Goal: Task Accomplishment & Management: Use online tool/utility

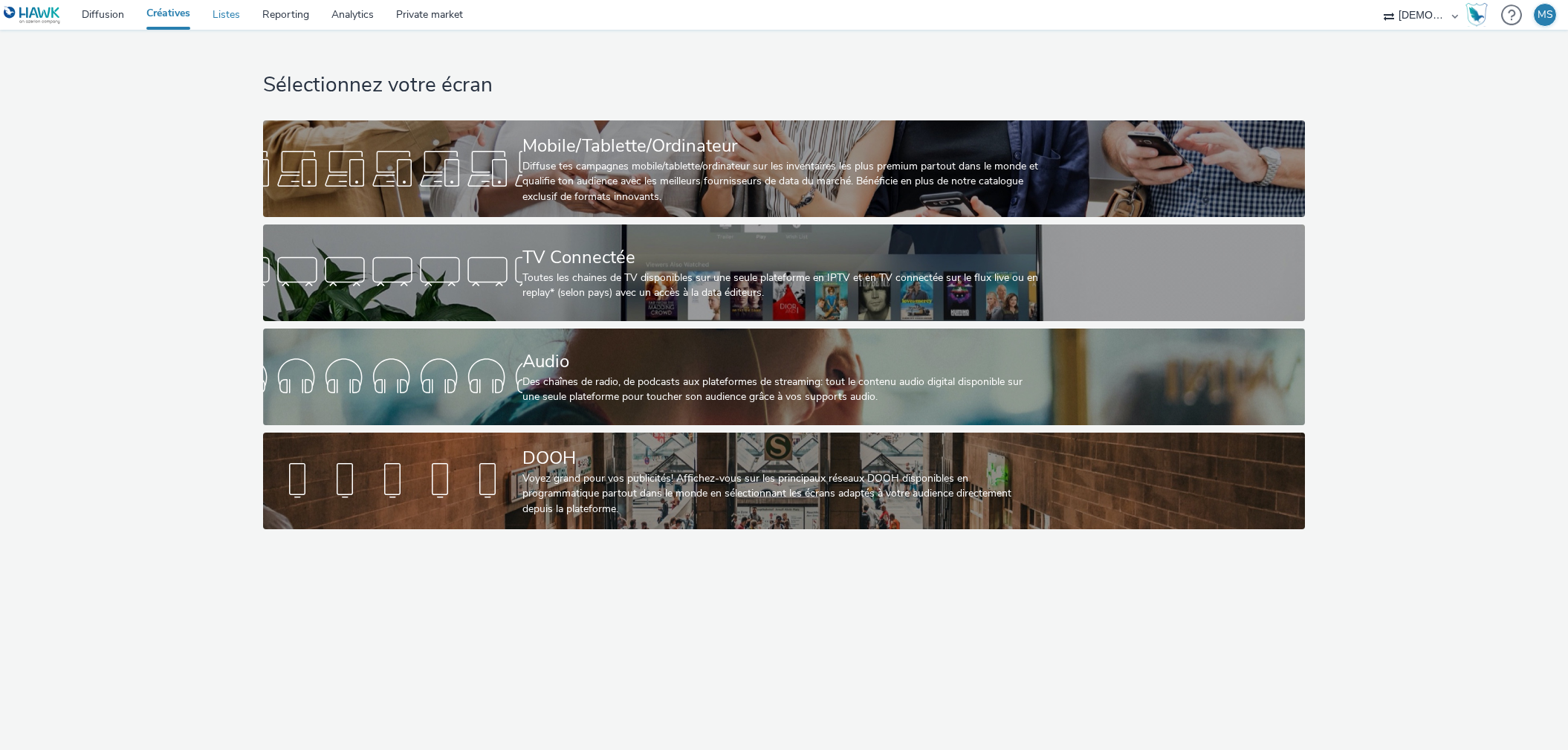
click at [218, 17] on link "Listes" at bounding box center [226, 15] width 50 height 30
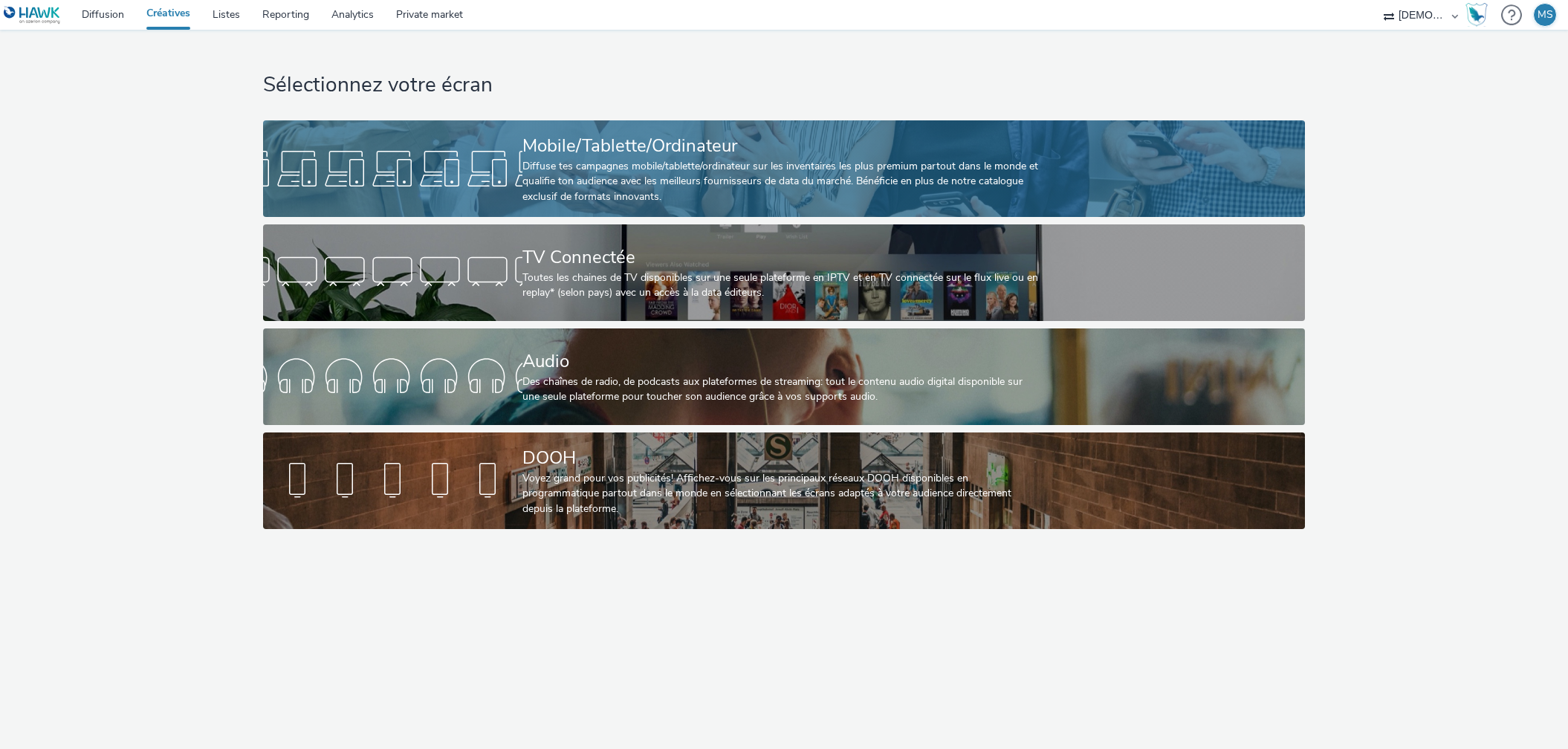
click at [633, 186] on div "Diffuse tes campagnes mobile/tablette/ordinateur sur les inventaires les plus p…" at bounding box center [781, 181] width 518 height 46
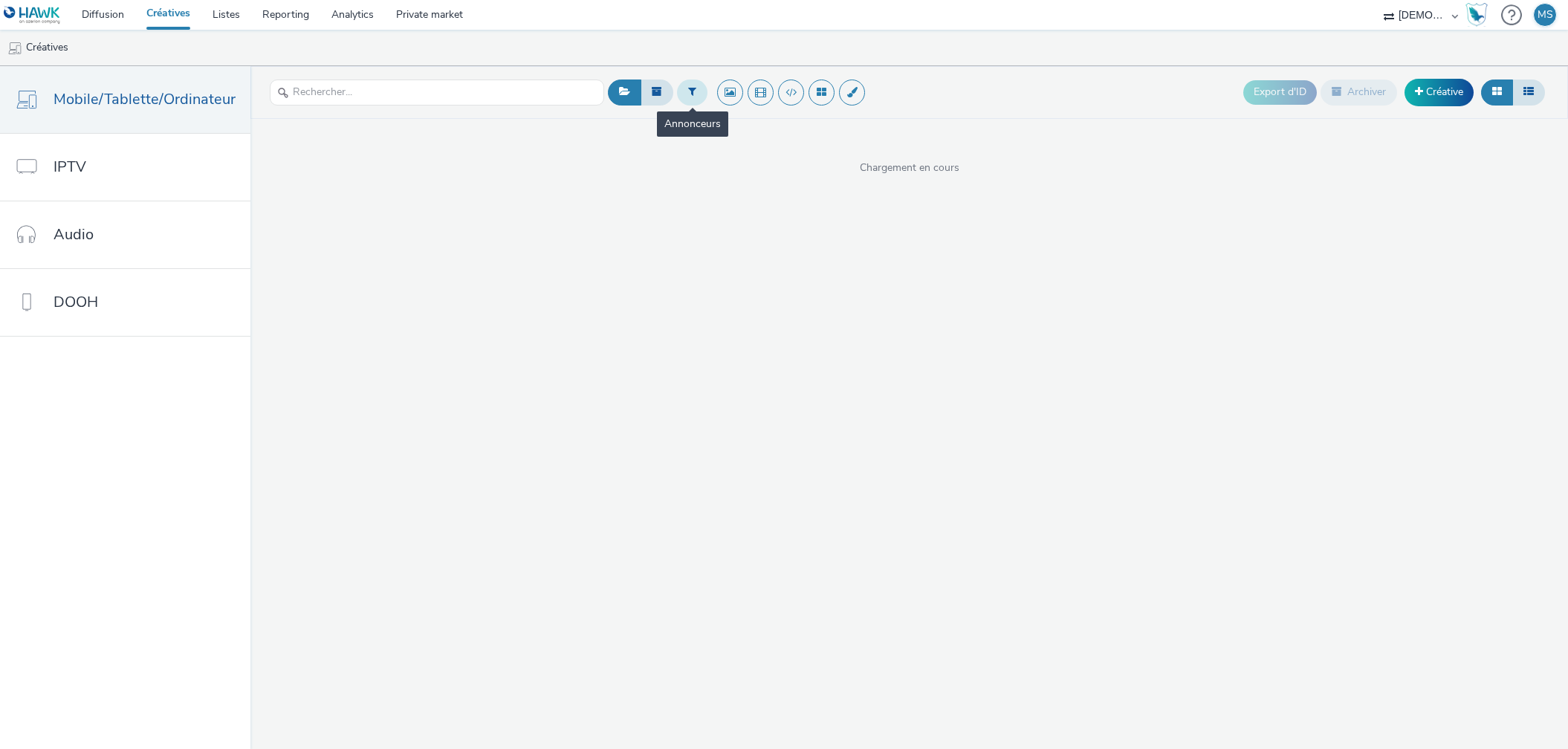
click at [677, 86] on button at bounding box center [691, 93] width 30 height 25
click at [729, 86] on div "Sélectionner un annonceur..." at bounding box center [768, 97] width 105 height 30
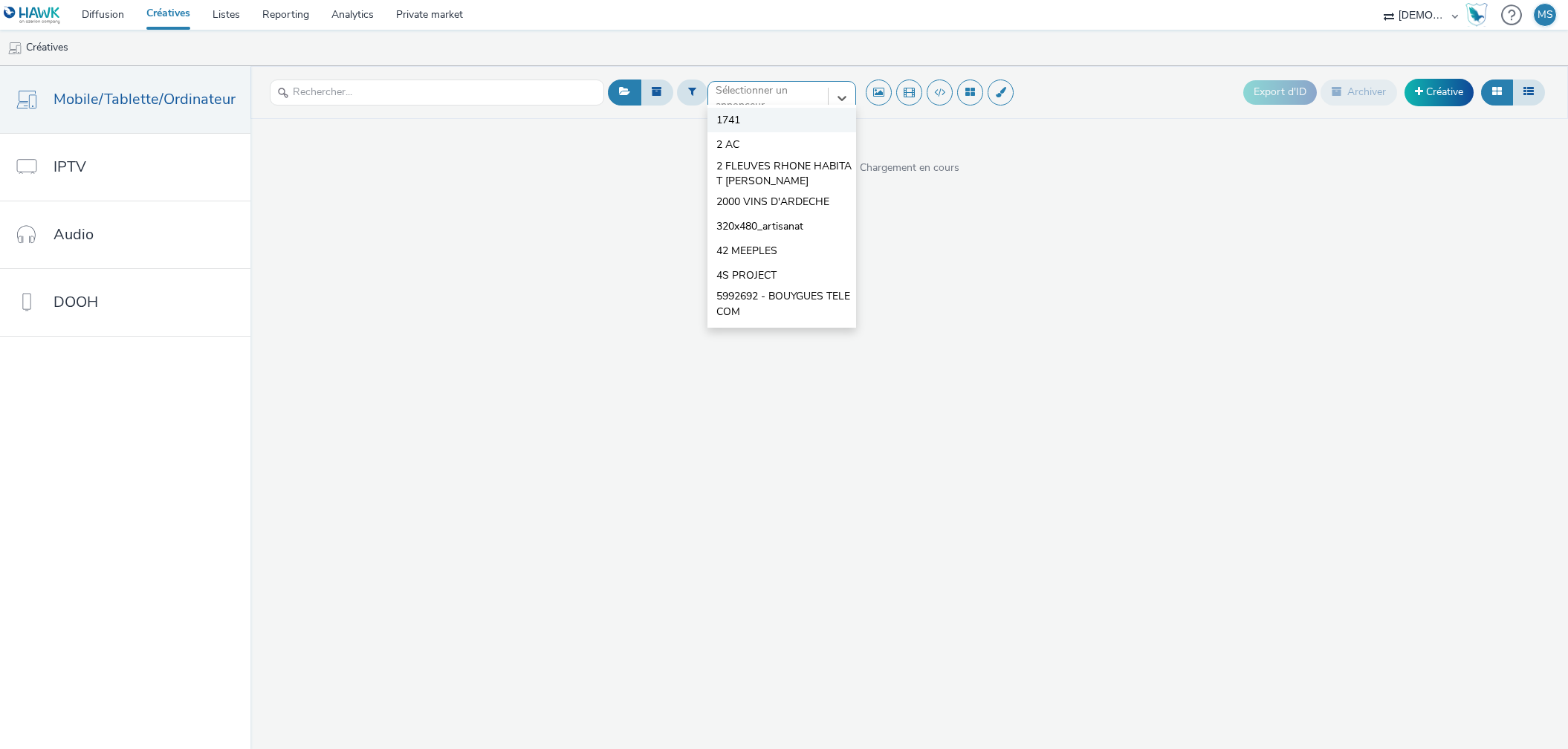
type input "h"
type input "kran"
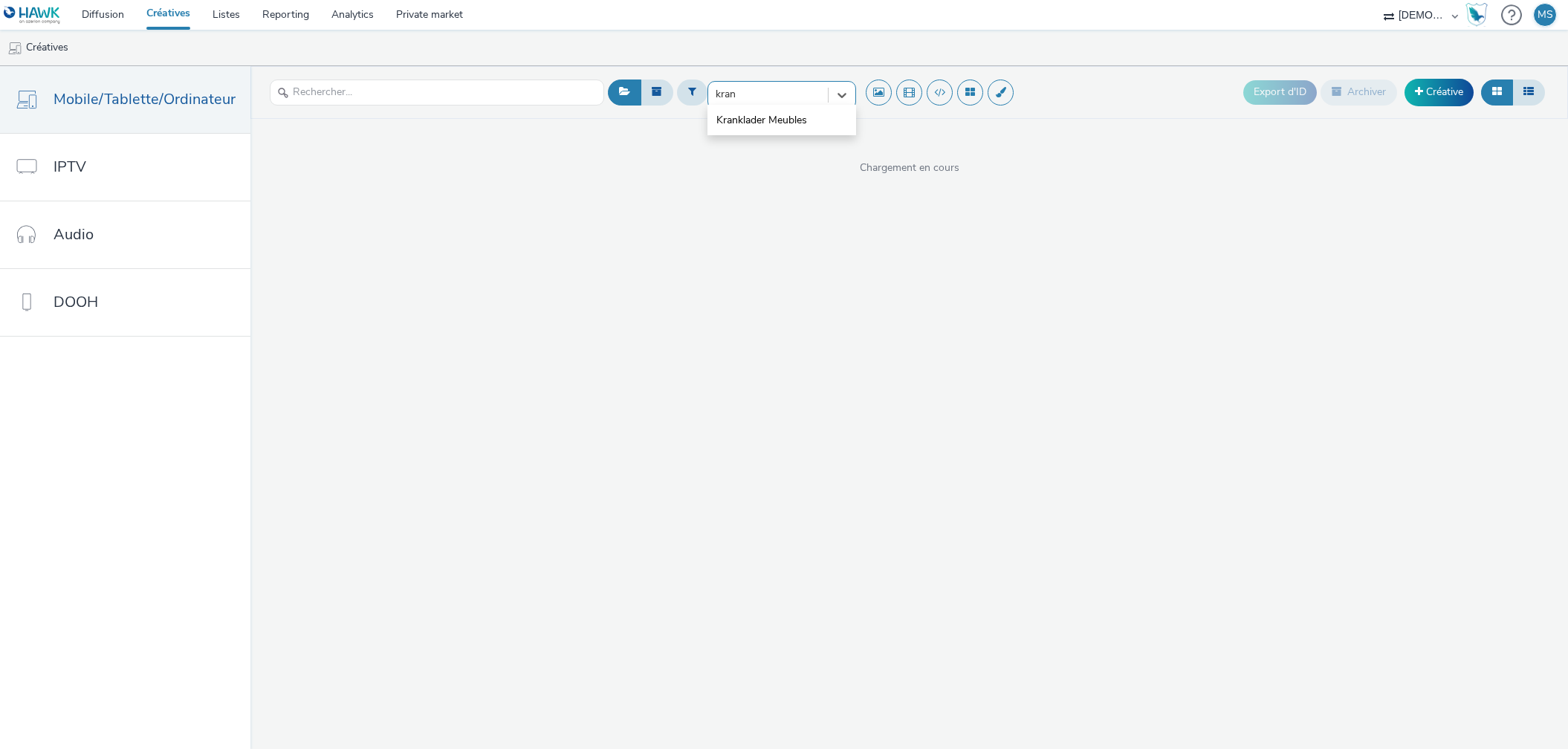
click at [720, 116] on span "Kranklader Meubles" at bounding box center [762, 120] width 91 height 15
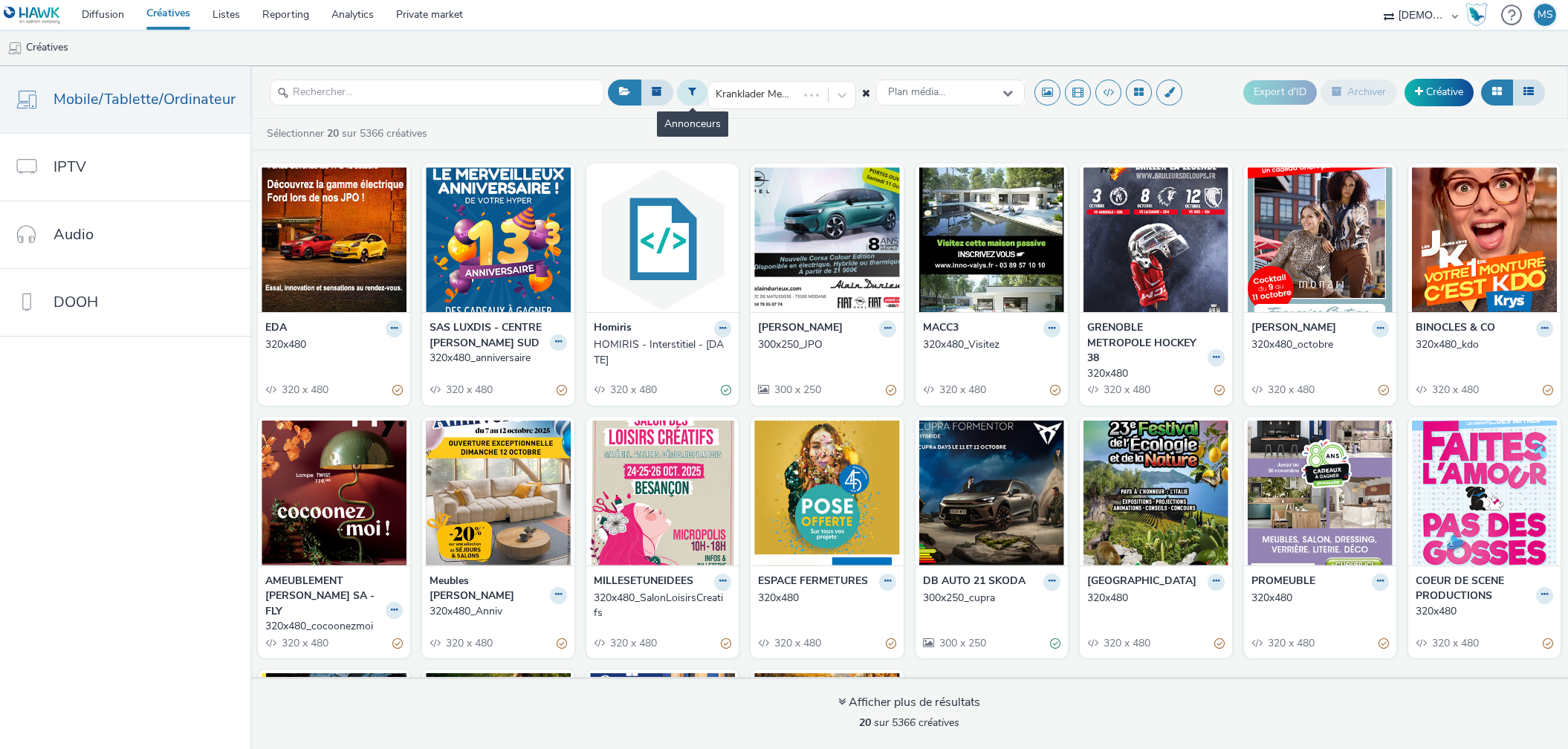
click at [689, 92] on icon at bounding box center [692, 92] width 8 height 11
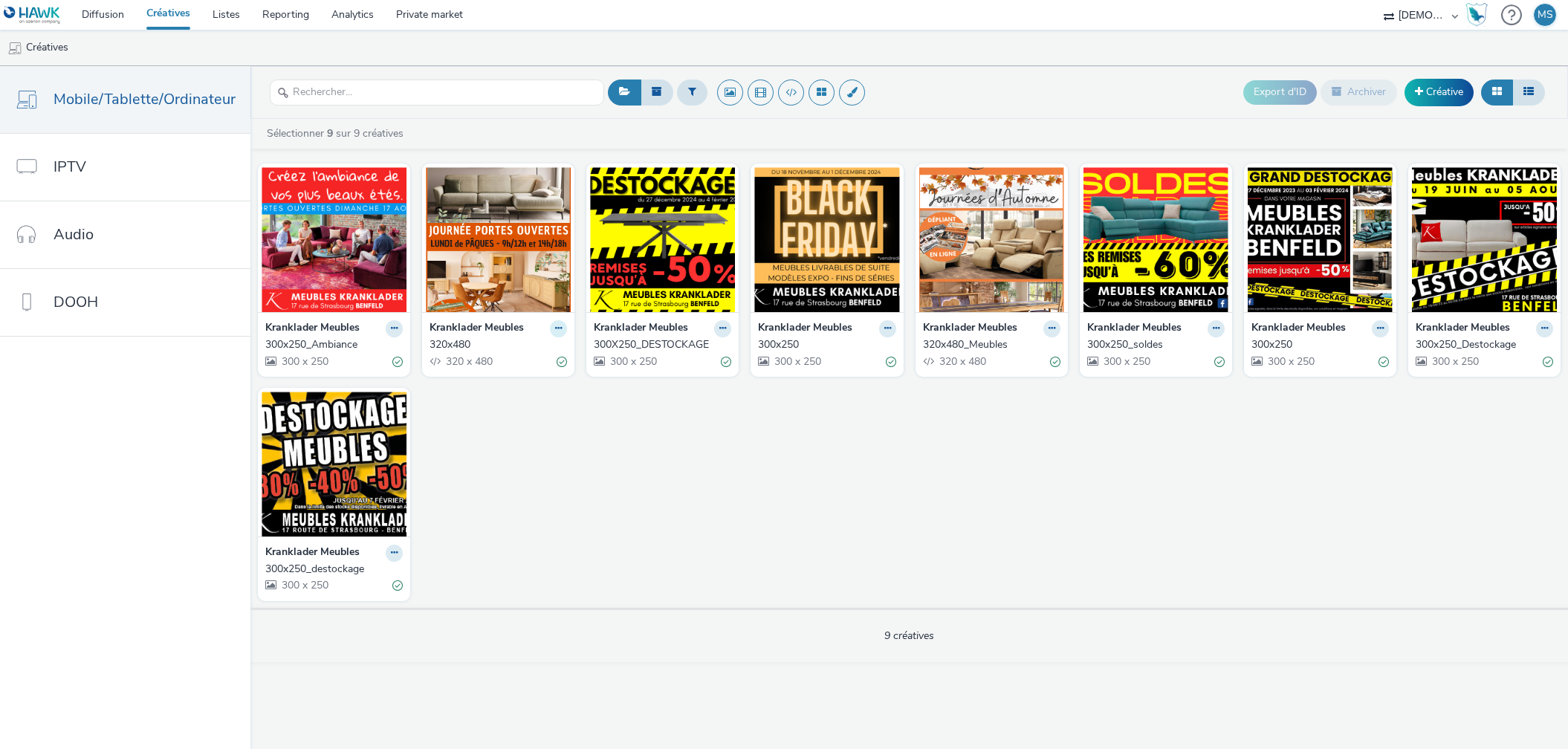
click at [559, 325] on icon at bounding box center [558, 328] width 7 height 9
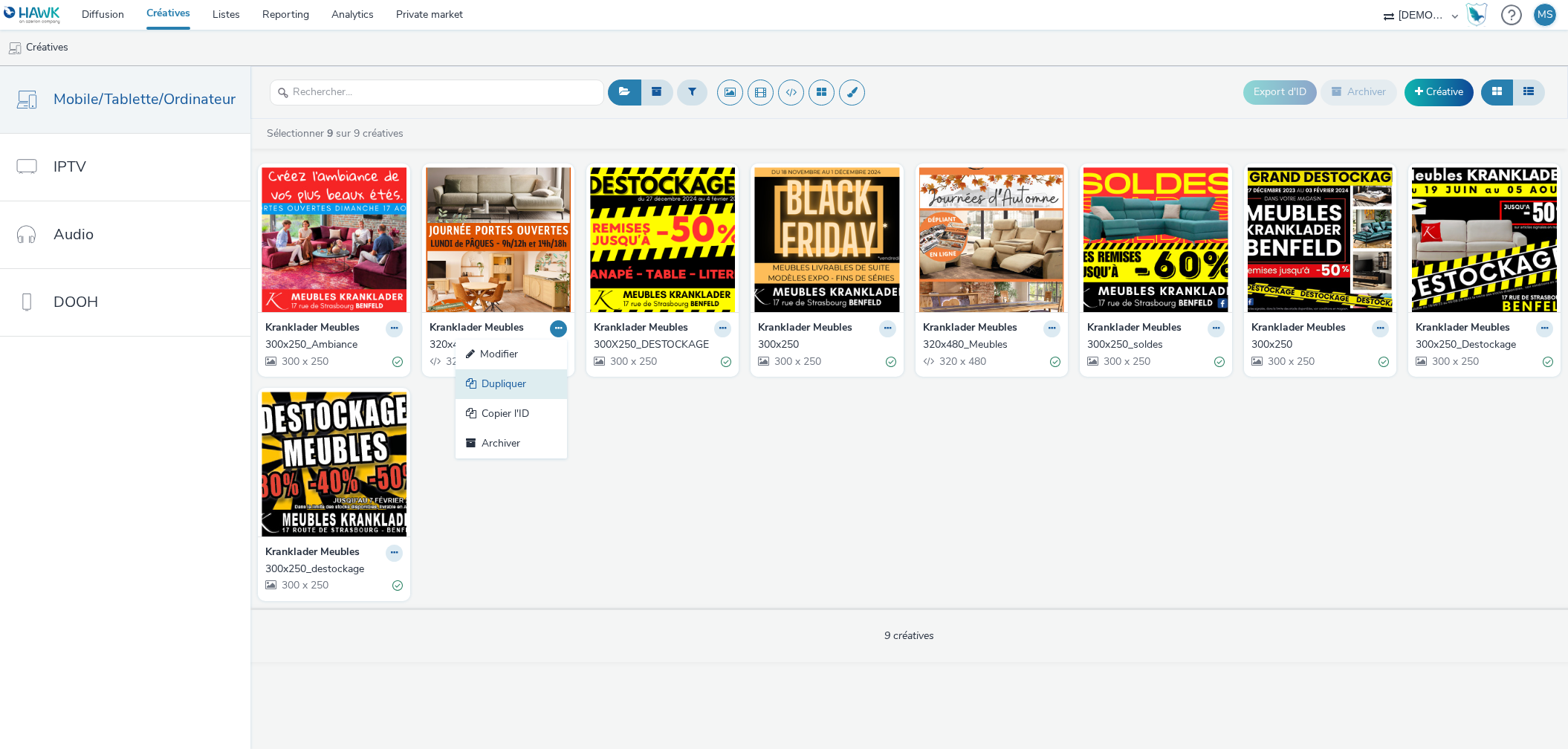
click at [506, 389] on link "Dupliquer" at bounding box center [511, 384] width 111 height 30
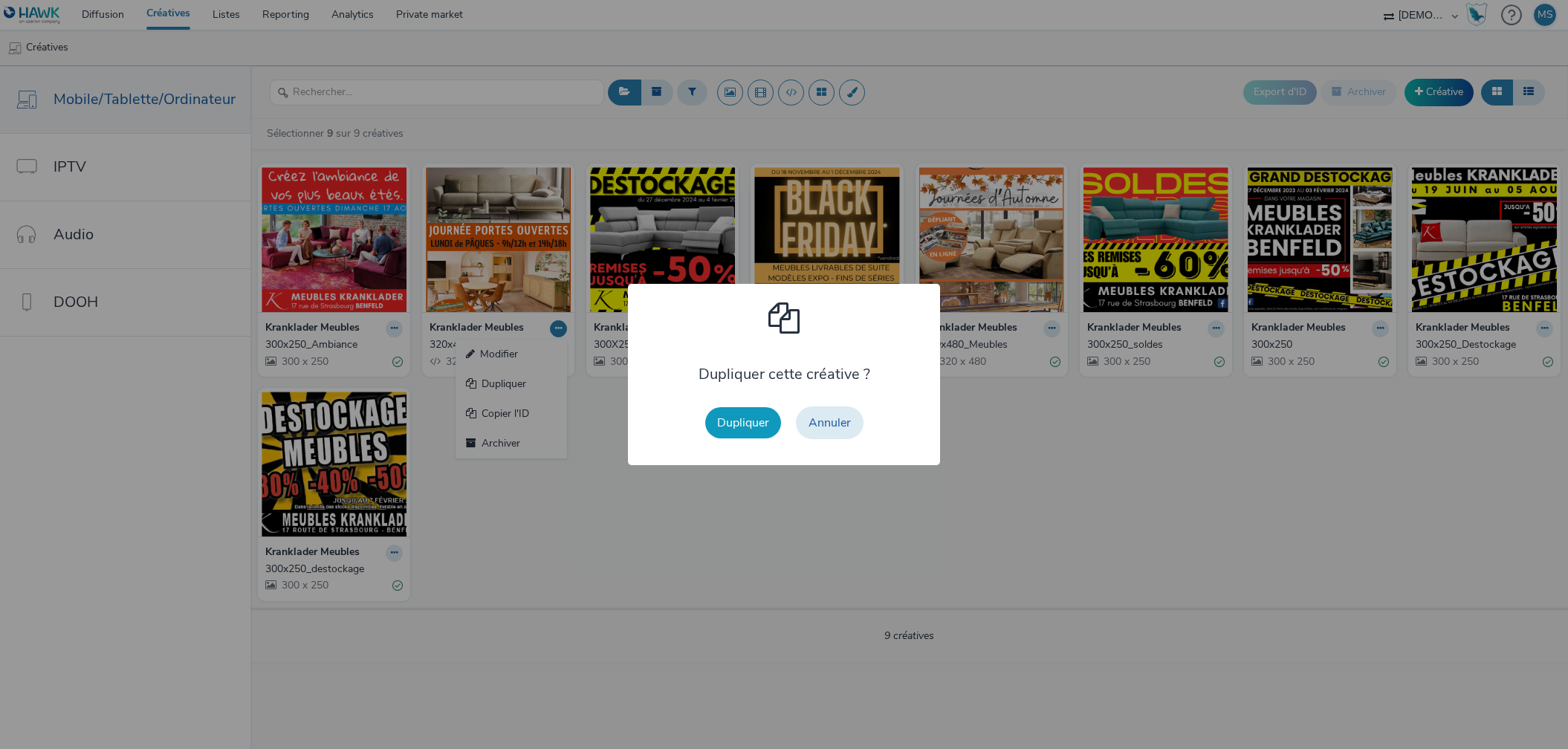
click at [725, 422] on button "Dupliquer" at bounding box center [743, 423] width 76 height 31
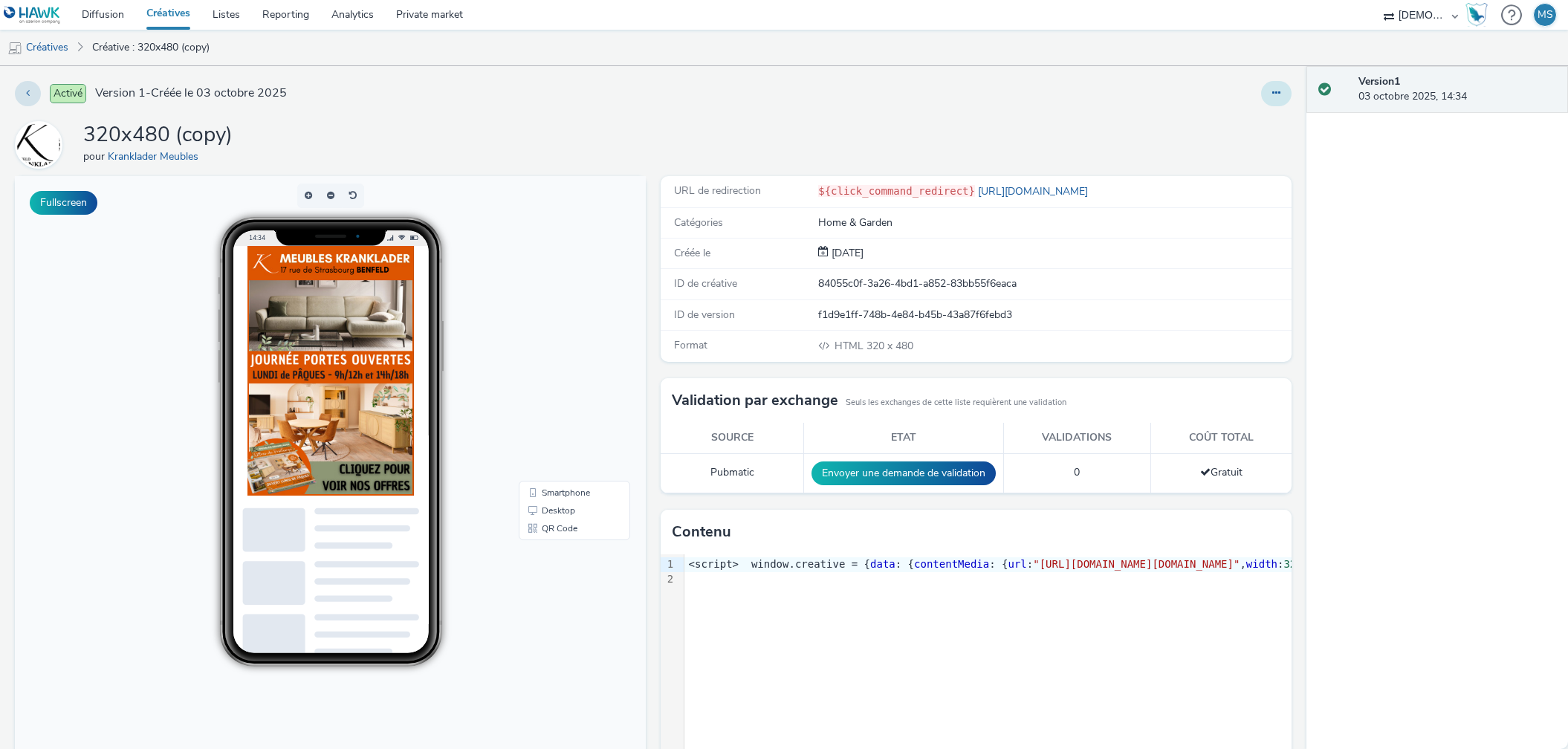
click at [1271, 97] on button at bounding box center [1276, 94] width 30 height 25
click at [1244, 116] on link "Modifier" at bounding box center [1236, 123] width 111 height 30
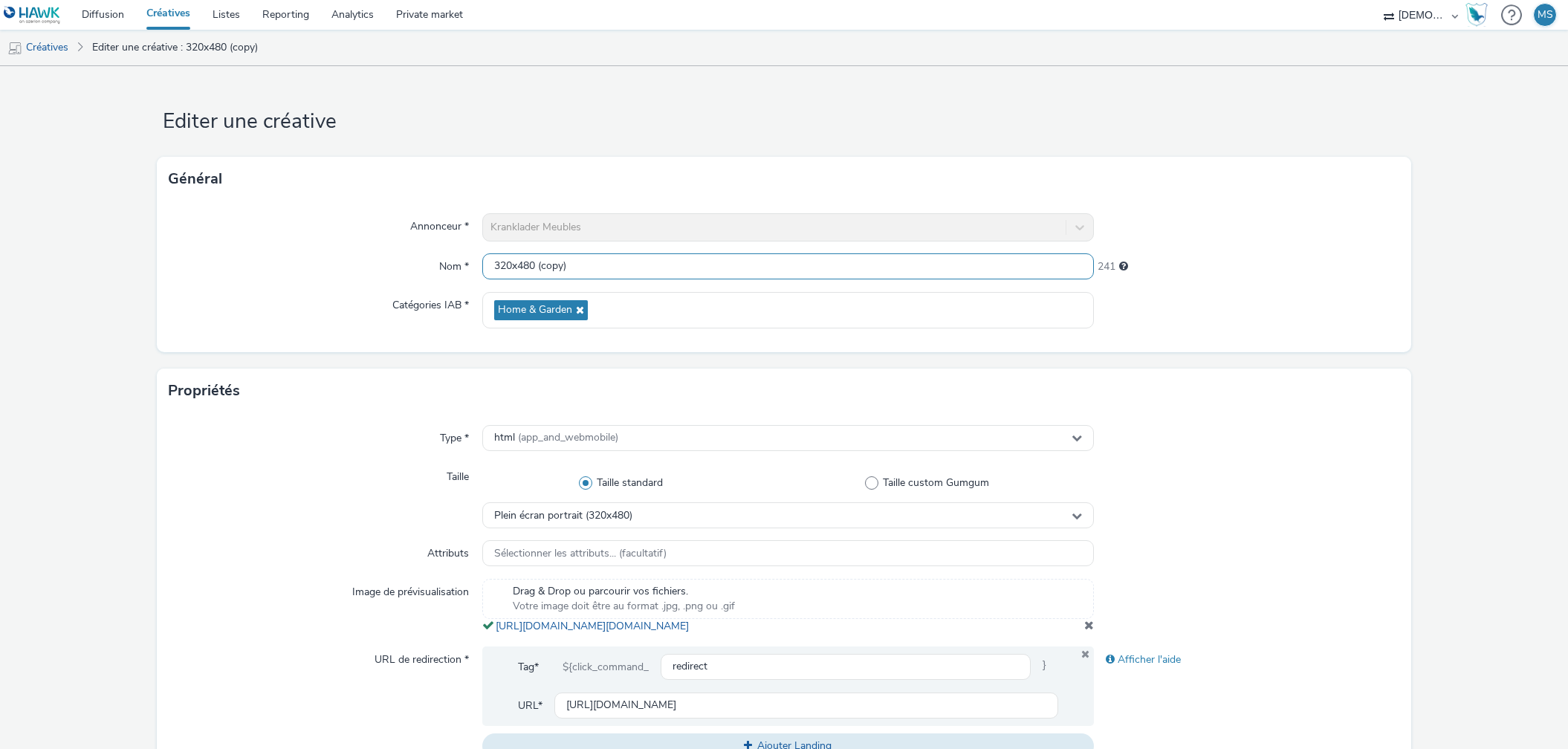
drag, startPoint x: 581, startPoint y: 259, endPoint x: 532, endPoint y: 263, distance: 49.2
click at [532, 263] on input "320x480 (copy)" at bounding box center [788, 266] width 612 height 26
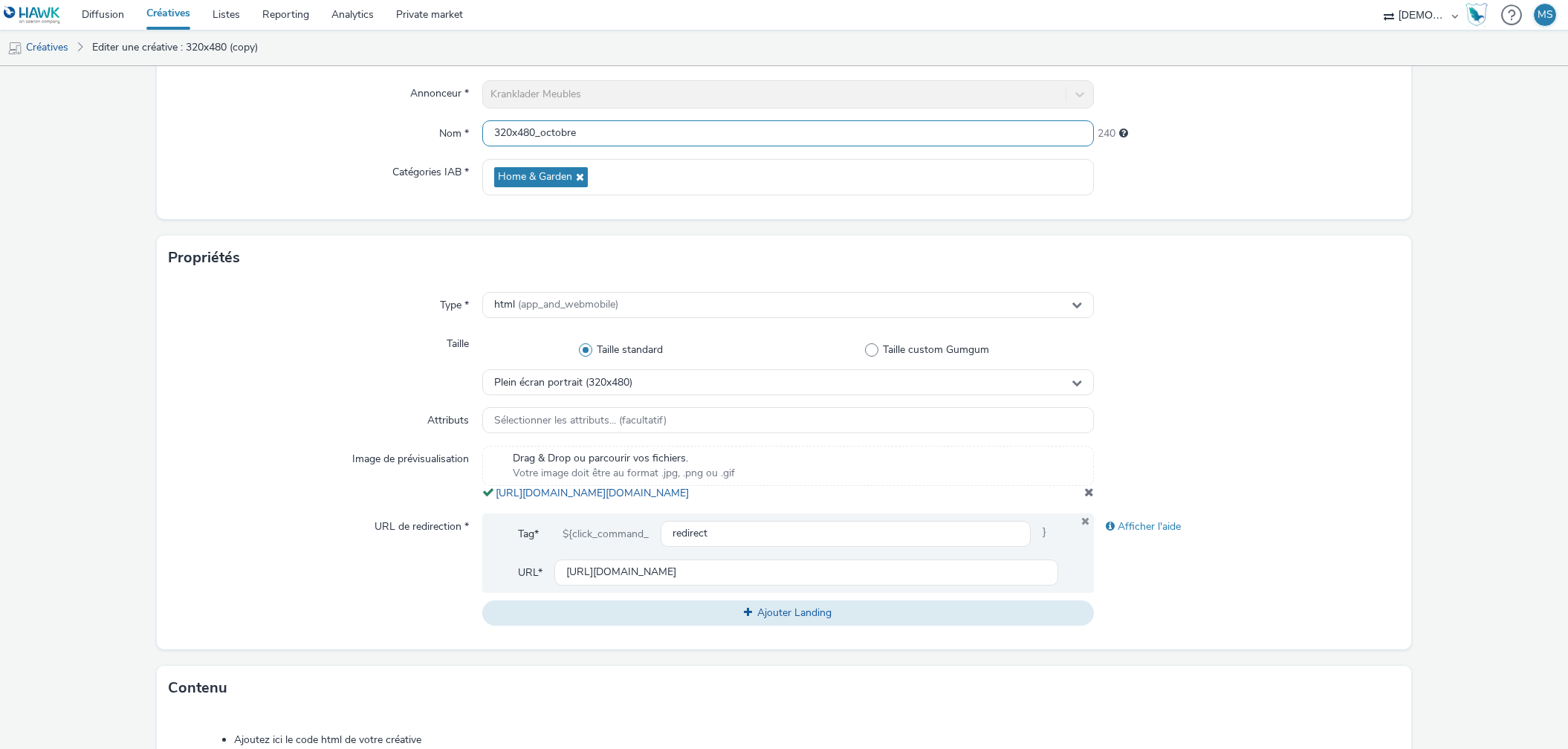
scroll to position [165, 0]
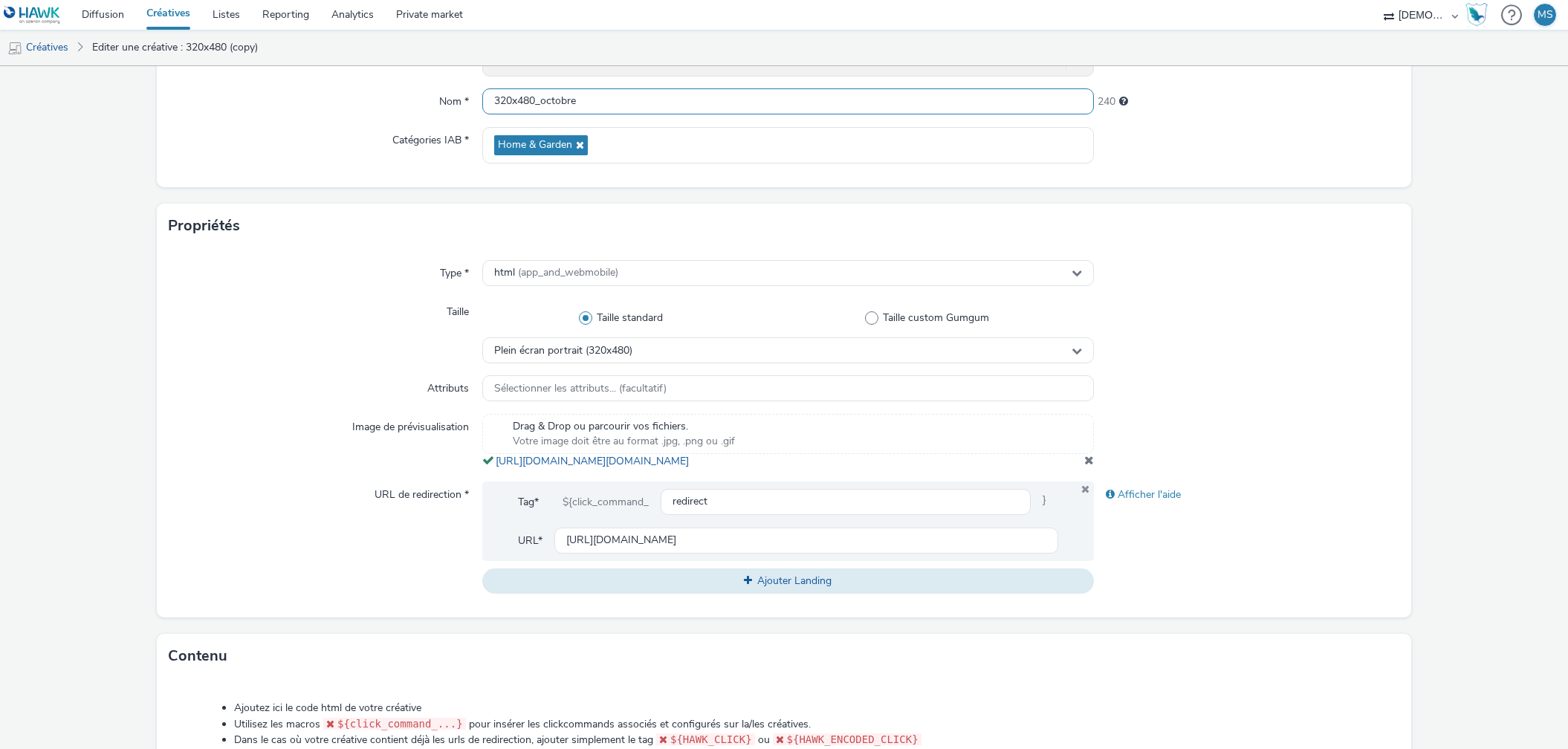
type input "320x480_octobre"
click at [1084, 466] on span at bounding box center [1089, 460] width 10 height 12
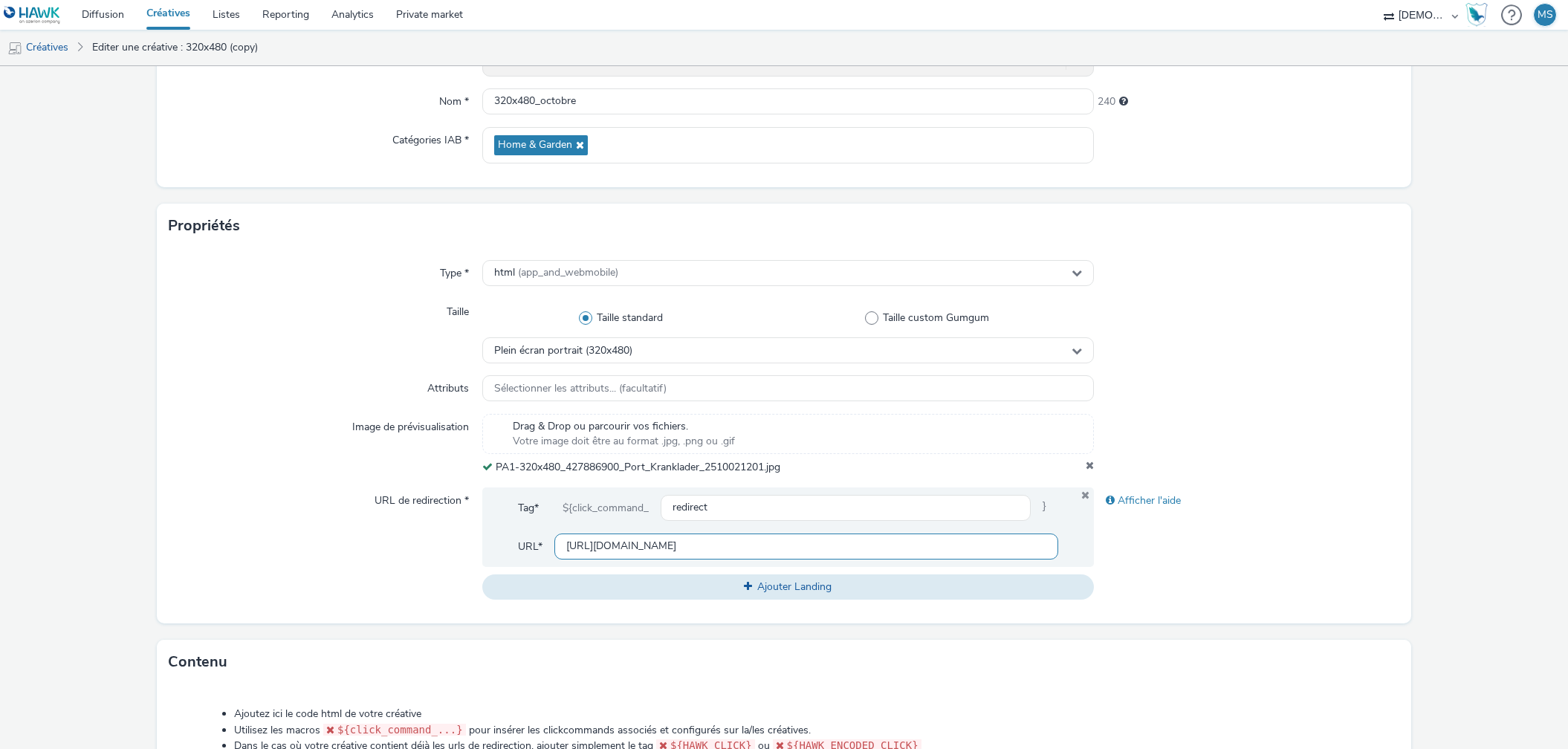
click at [674, 550] on input "https://www.meubleskranklader.fr/nos-actualites/depliant-automne-2024?utm_sourc…" at bounding box center [805, 546] width 504 height 26
paste input "[URL][DOMAIN_NAME]"
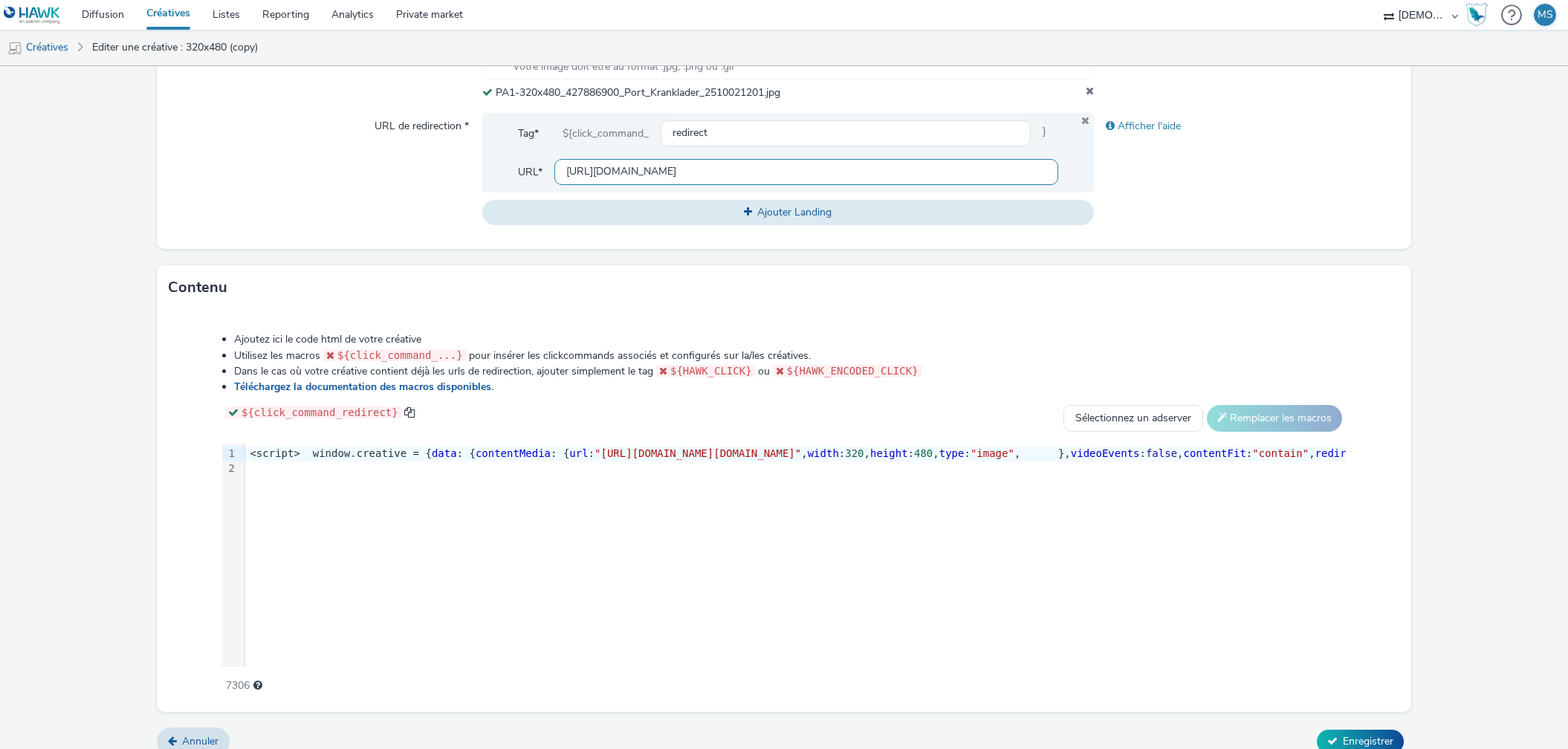
scroll to position [553, 0]
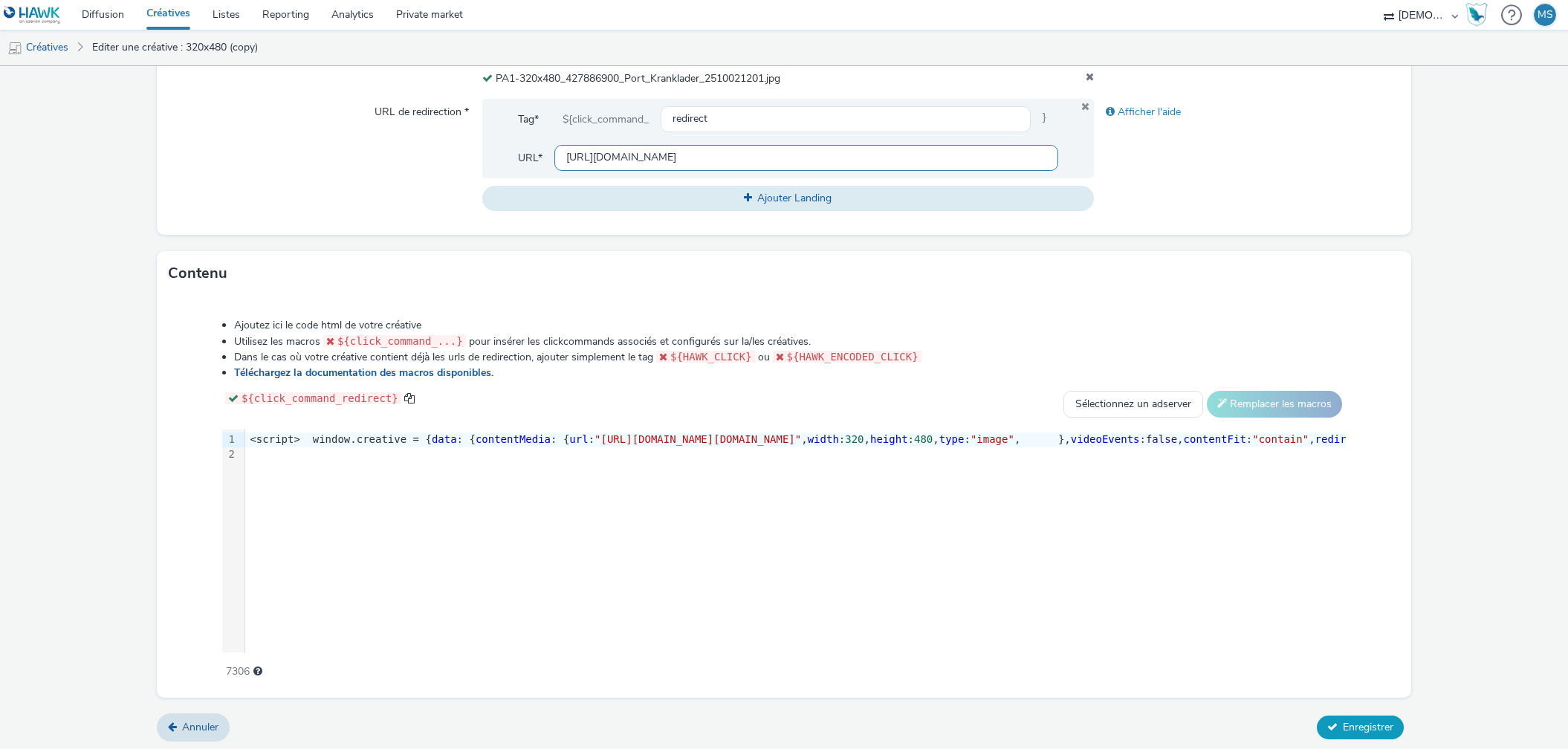
type input "[URL][DOMAIN_NAME]"
click at [1367, 720] on span "Enregistrer" at bounding box center [1368, 727] width 51 height 14
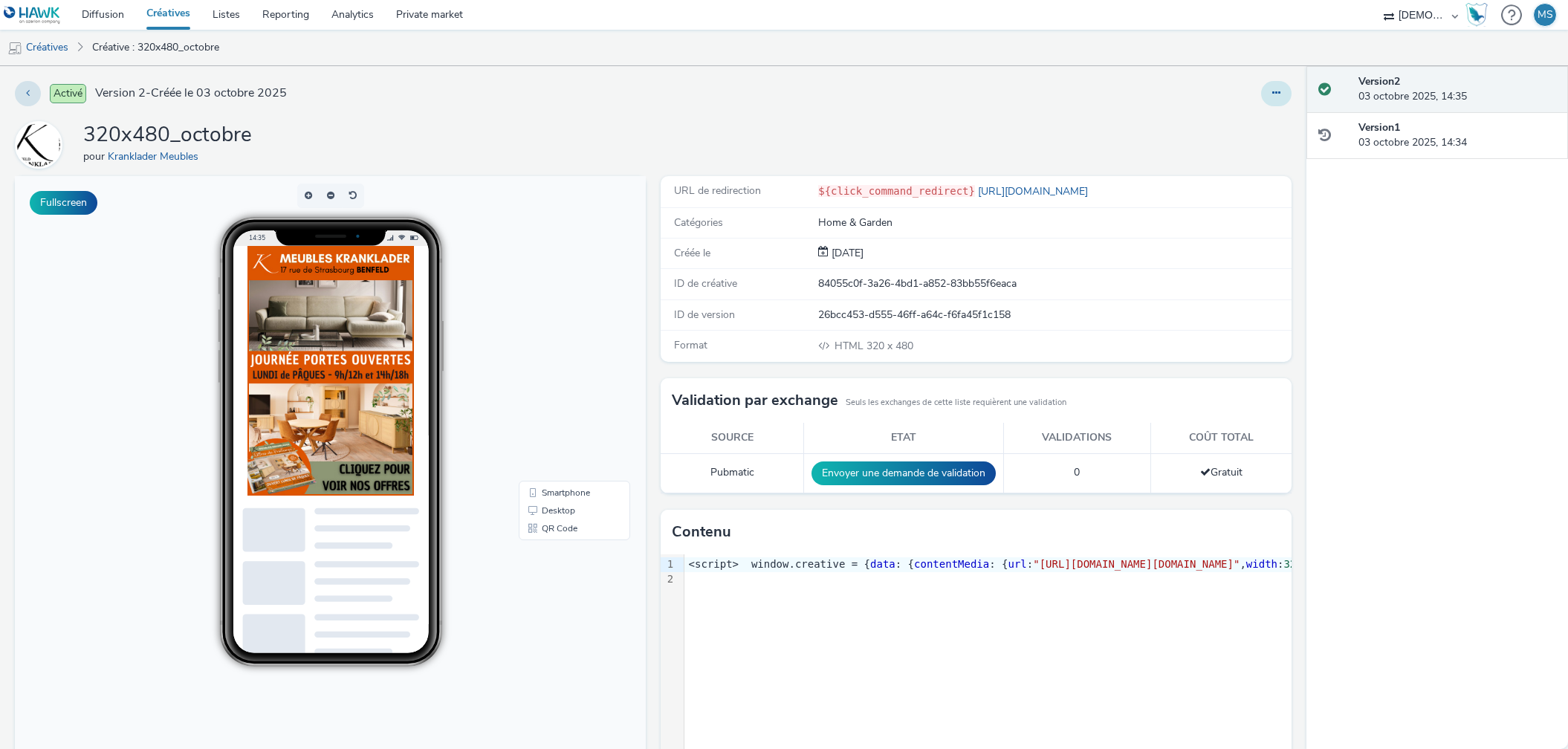
click at [1276, 94] on button at bounding box center [1276, 94] width 30 height 25
click at [1232, 123] on link "Modifier" at bounding box center [1236, 123] width 111 height 30
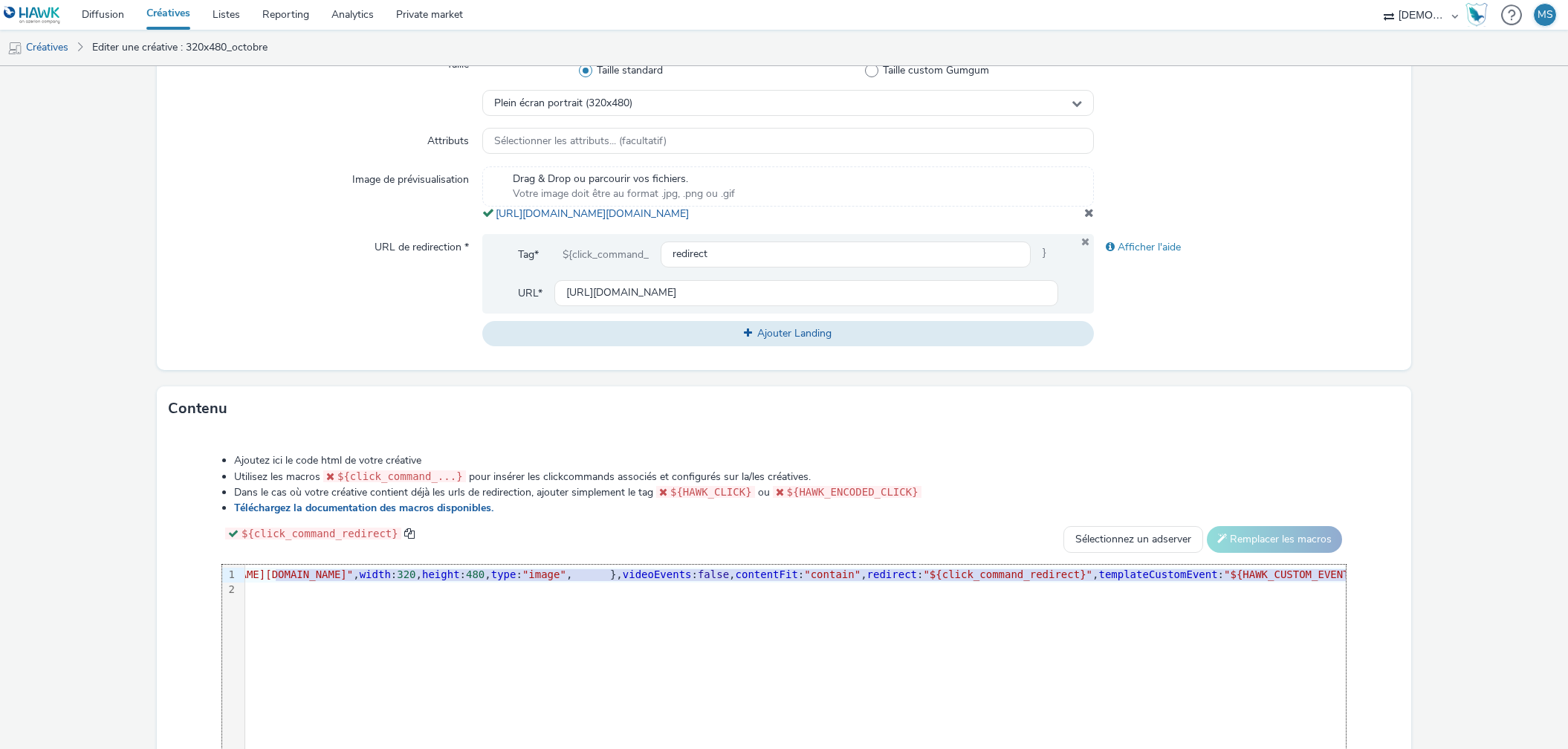
scroll to position [0, 576]
drag, startPoint x: 723, startPoint y: 588, endPoint x: 1059, endPoint y: 581, distance: 336.1
click at [225, 580] on span ""https://tabmo-cdn.s3.eu-west-1.amazonaws.com/hawk.tabmo.io/organizations/38dc9…" at bounding box center [122, 575] width 206 height 12
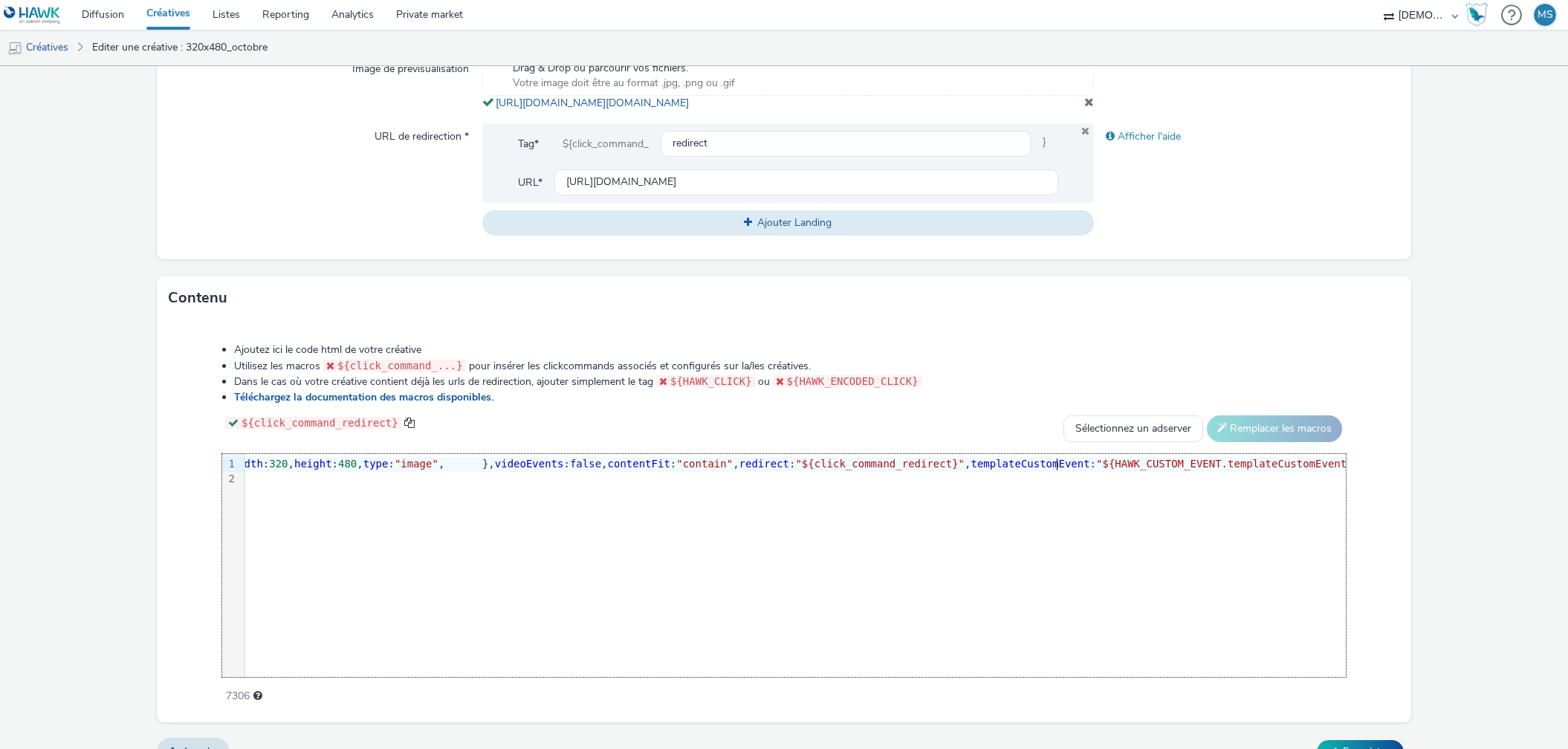
scroll to position [563, 0]
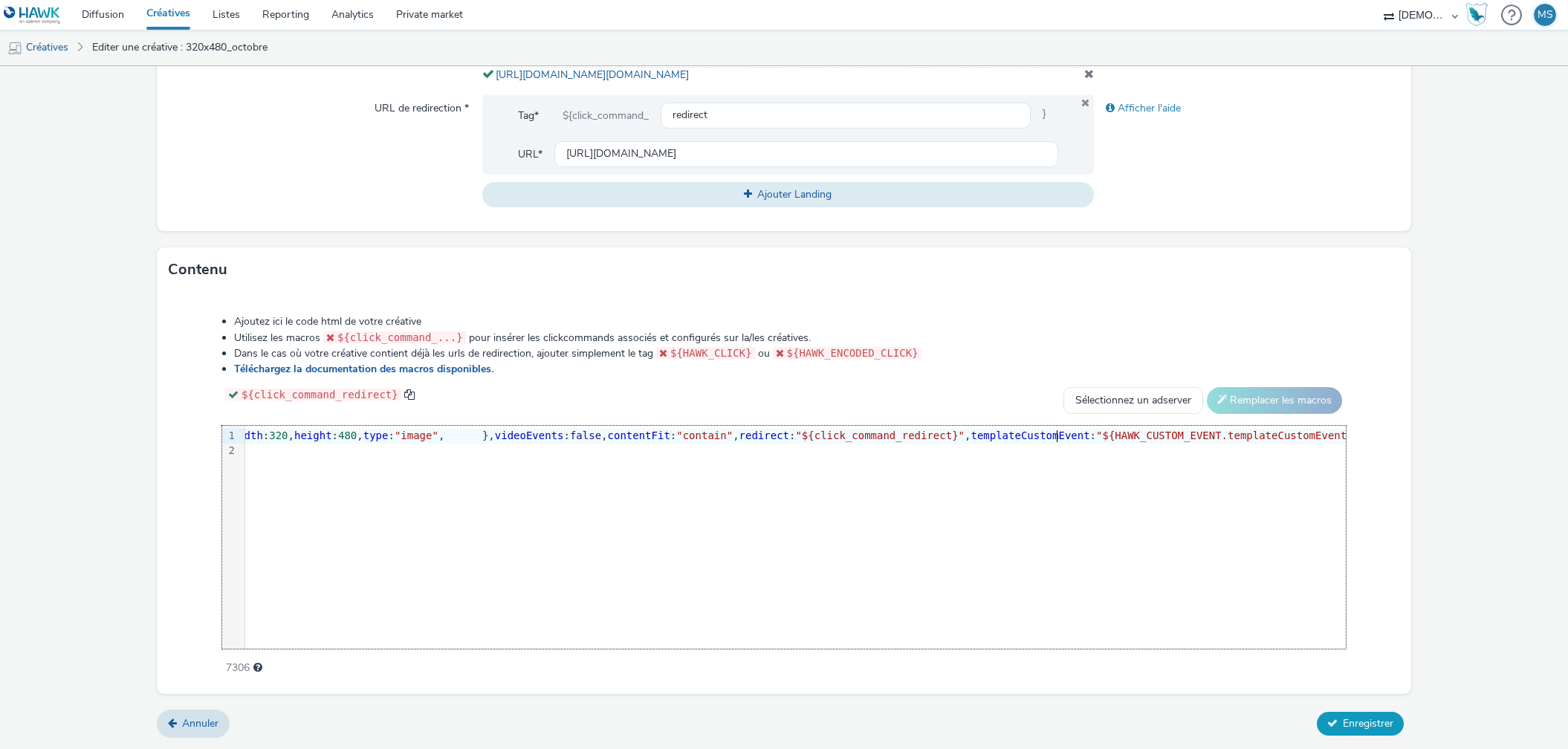
click at [1366, 735] on button "Enregistrer" at bounding box center [1360, 724] width 87 height 23
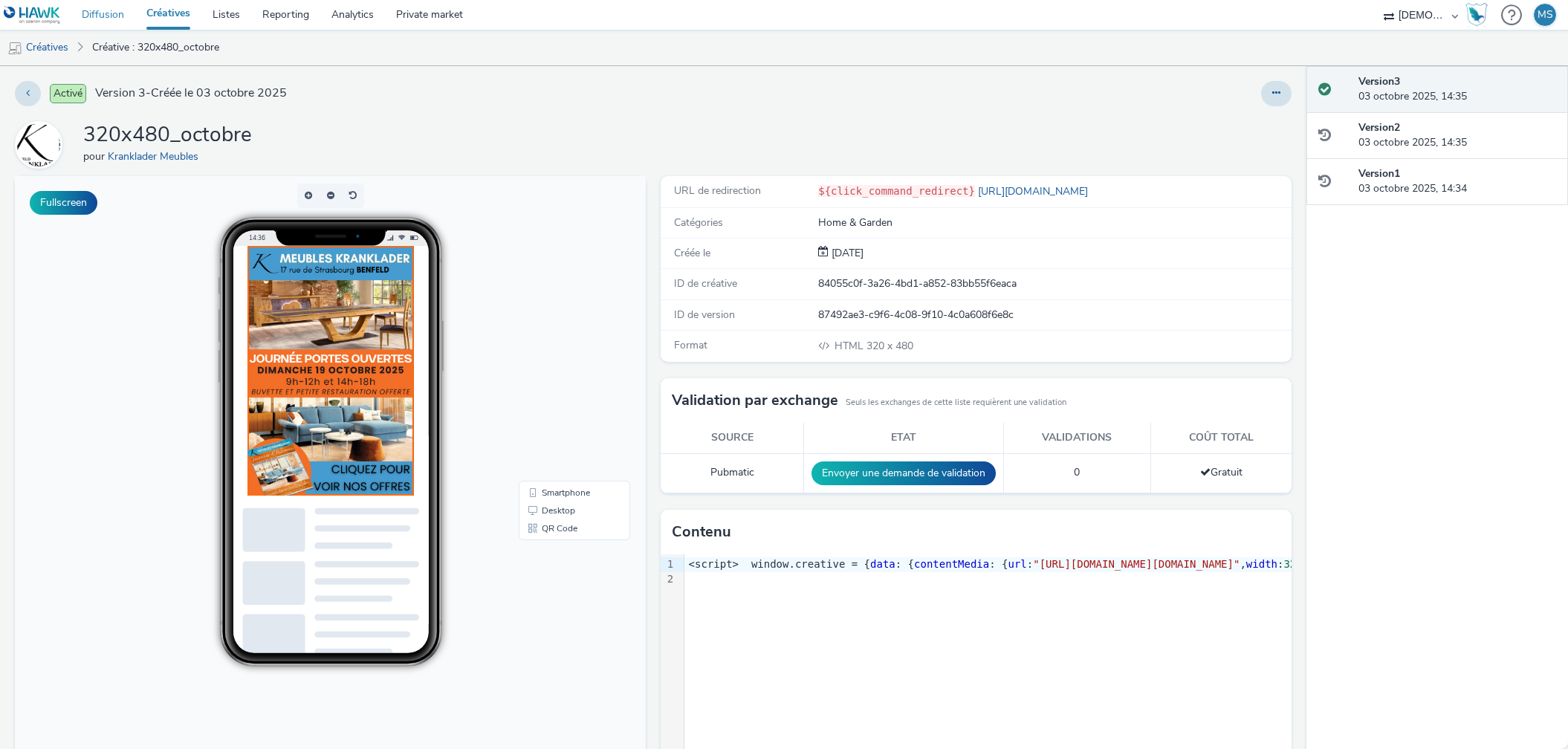
click at [117, 11] on link "Diffusion" at bounding box center [102, 15] width 64 height 30
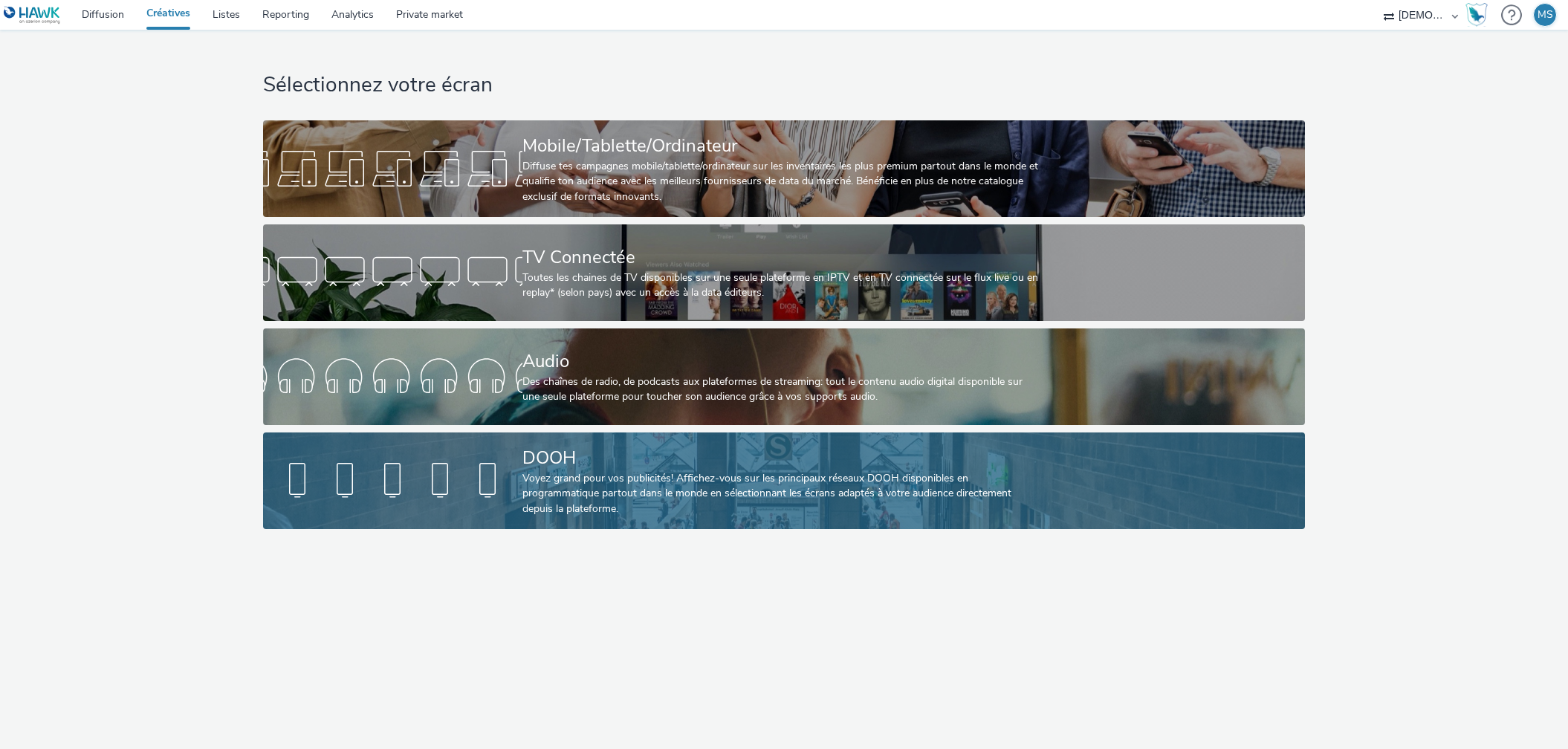
click at [555, 484] on div "Voyez grand pour vos publicités! Affichez-vous sur les principaux réseaux DOOH …" at bounding box center [781, 494] width 518 height 46
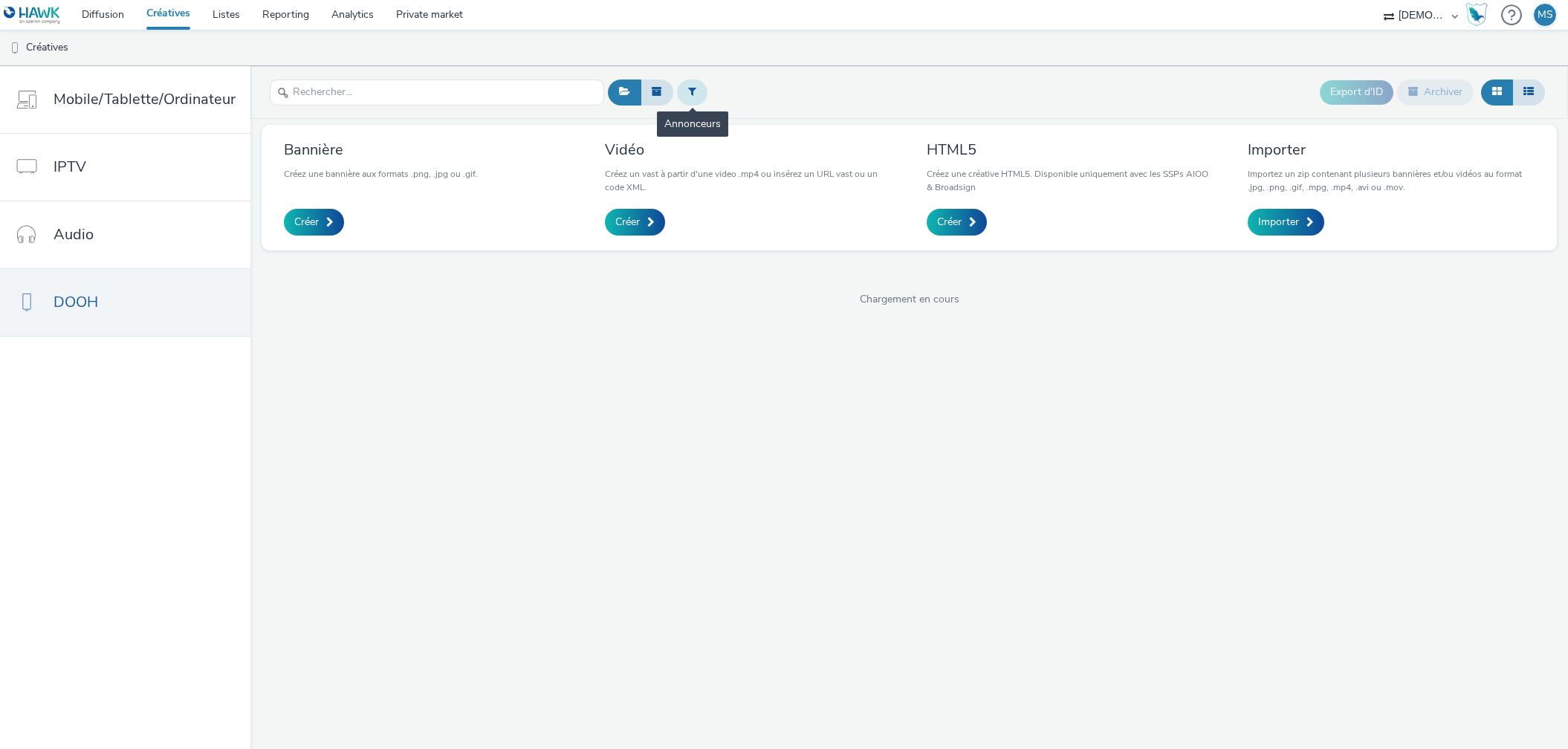
click at [691, 95] on button at bounding box center [691, 93] width 30 height 25
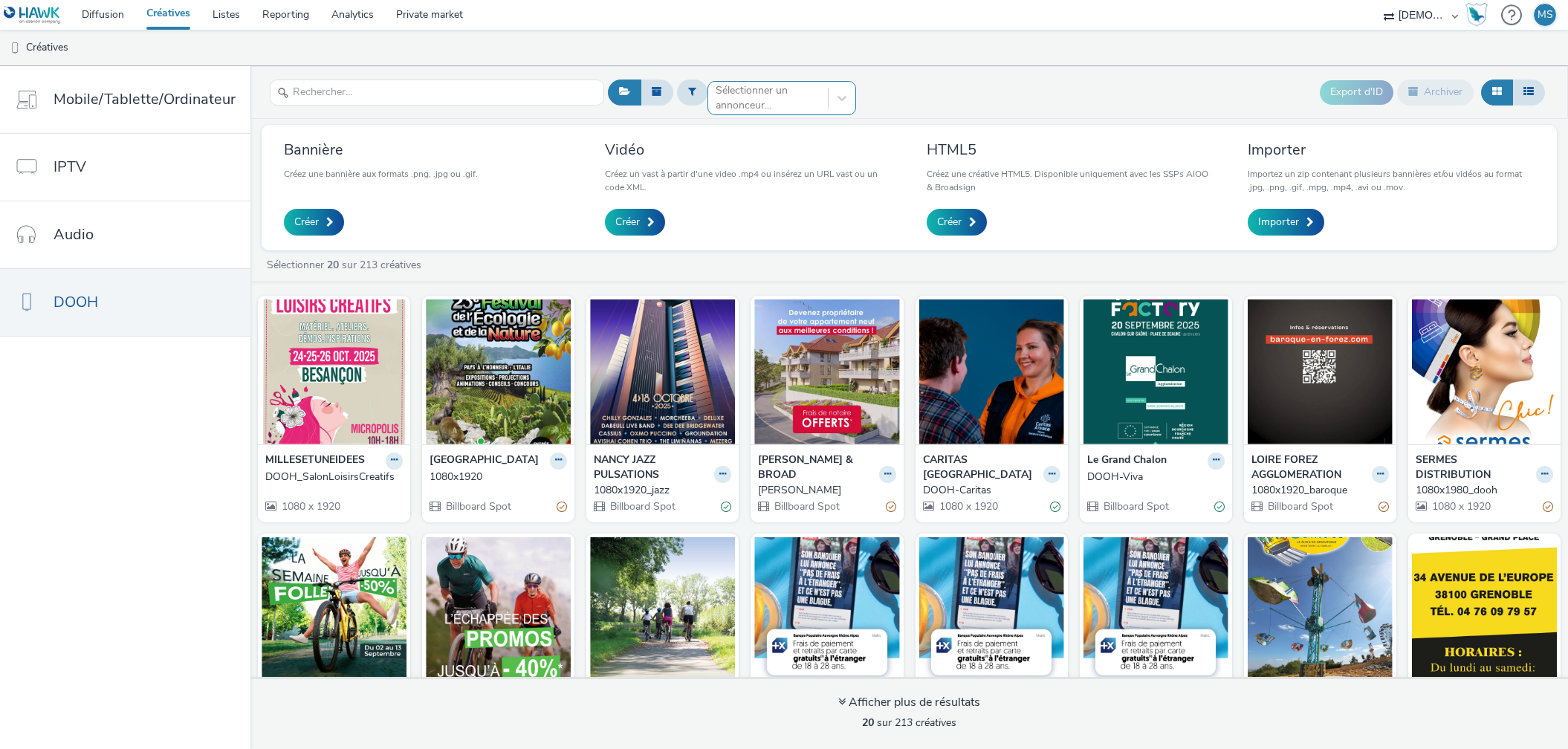
click at [750, 96] on div at bounding box center [768, 98] width 105 height 18
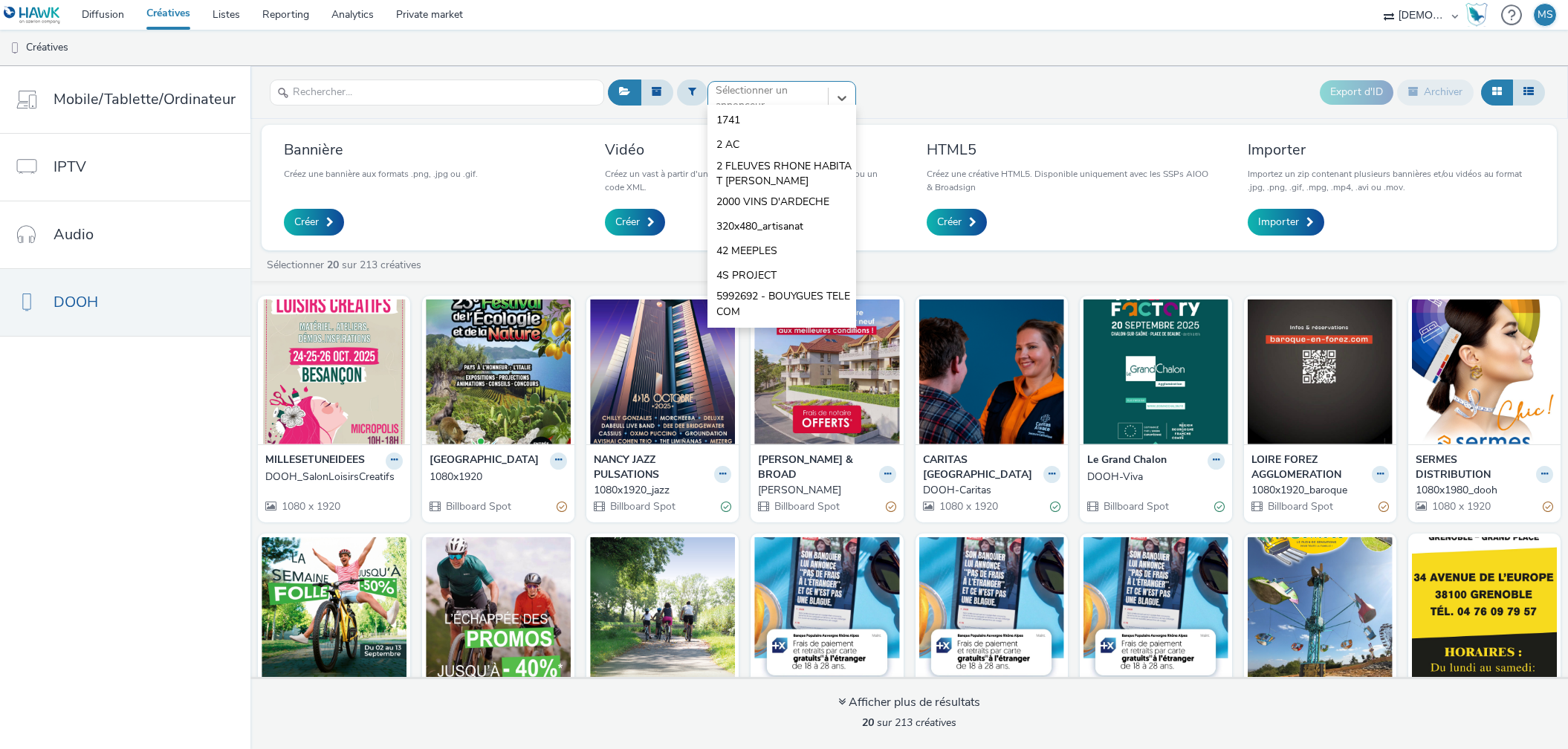
type input "K"
click at [1145, 83] on div "option Alliance Automobiles Kia focused, 11 of 20. 20 results available. Use Up…" at bounding box center [1076, 92] width 945 height 36
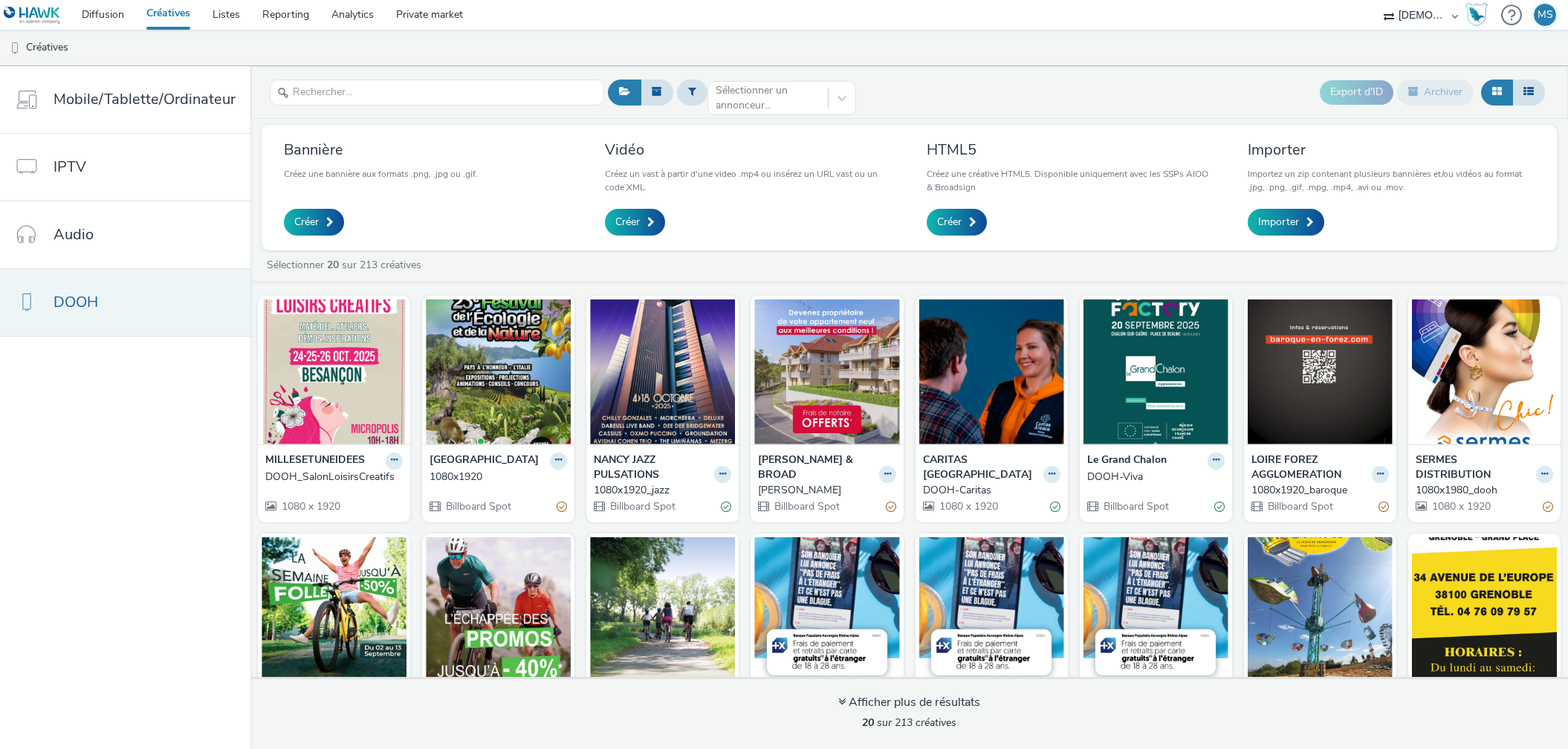
click at [89, 309] on span "DOOH" at bounding box center [76, 302] width 45 height 21
click at [720, 87] on div "Sélectionner un annonceur..." at bounding box center [768, 97] width 105 height 30
type input "KRA"
click at [748, 113] on span "Kranklader Meubles" at bounding box center [762, 120] width 91 height 15
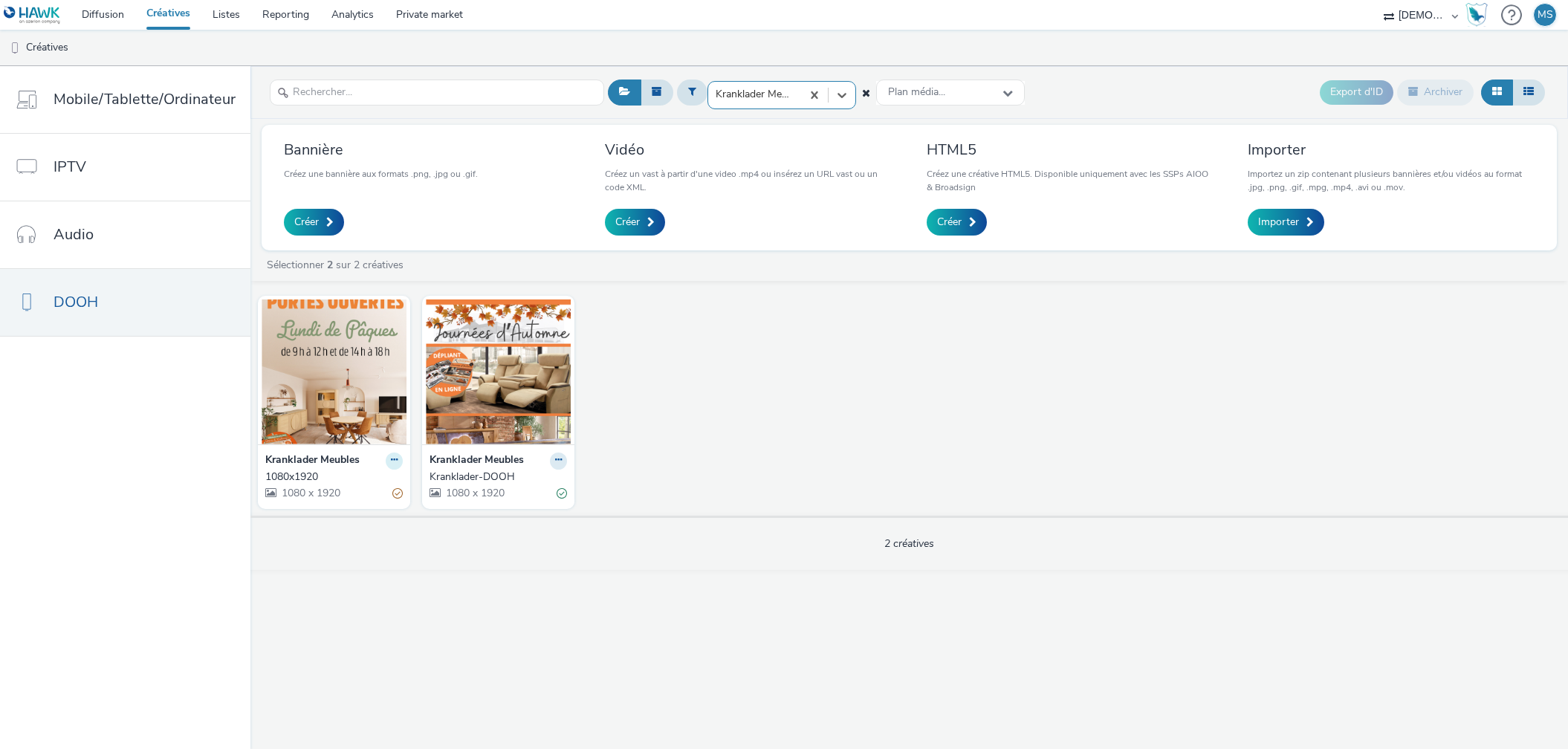
click at [391, 463] on icon at bounding box center [393, 460] width 7 height 9
click at [348, 507] on link "Dupliquer" at bounding box center [347, 516] width 111 height 30
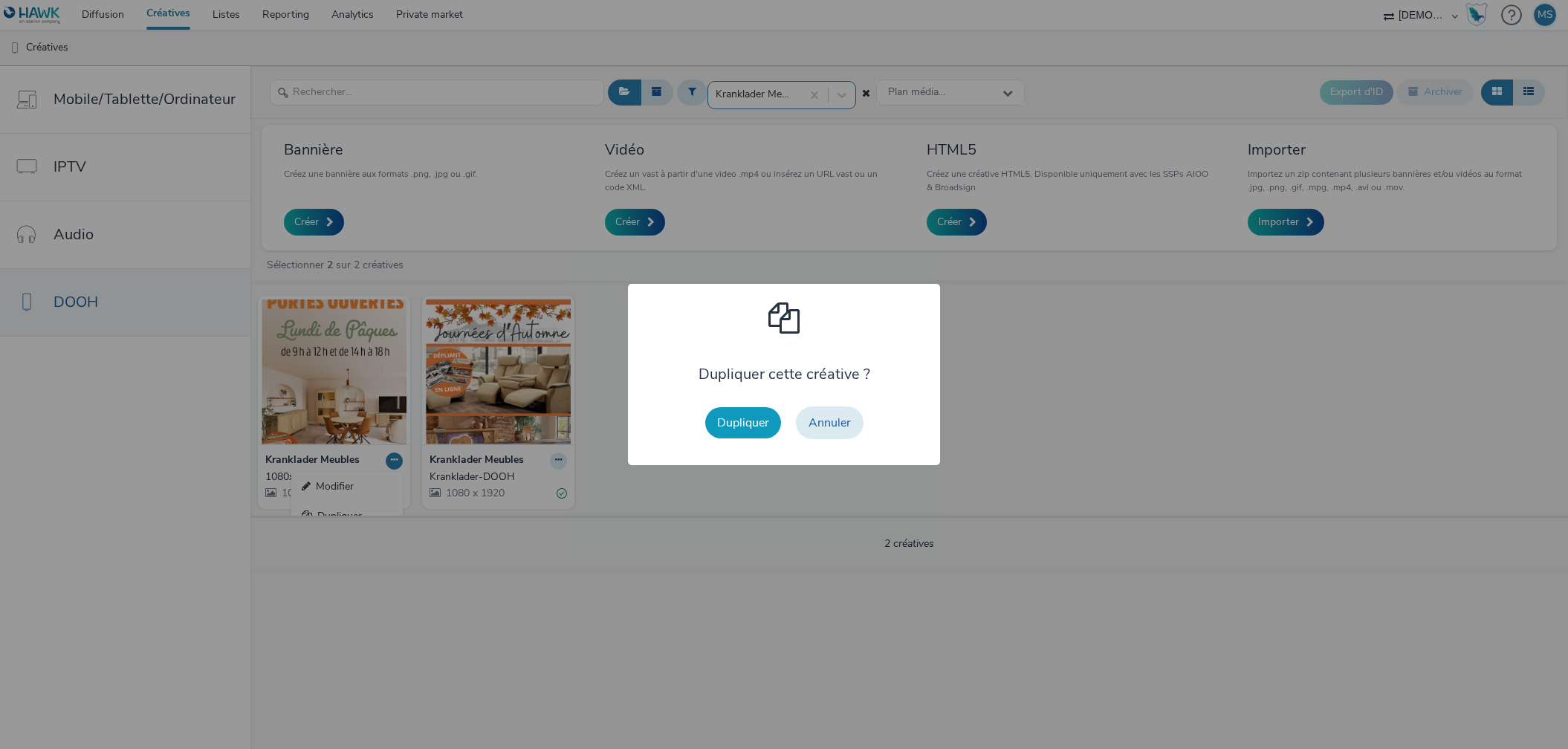
click at [751, 419] on button "Dupliquer" at bounding box center [743, 423] width 76 height 31
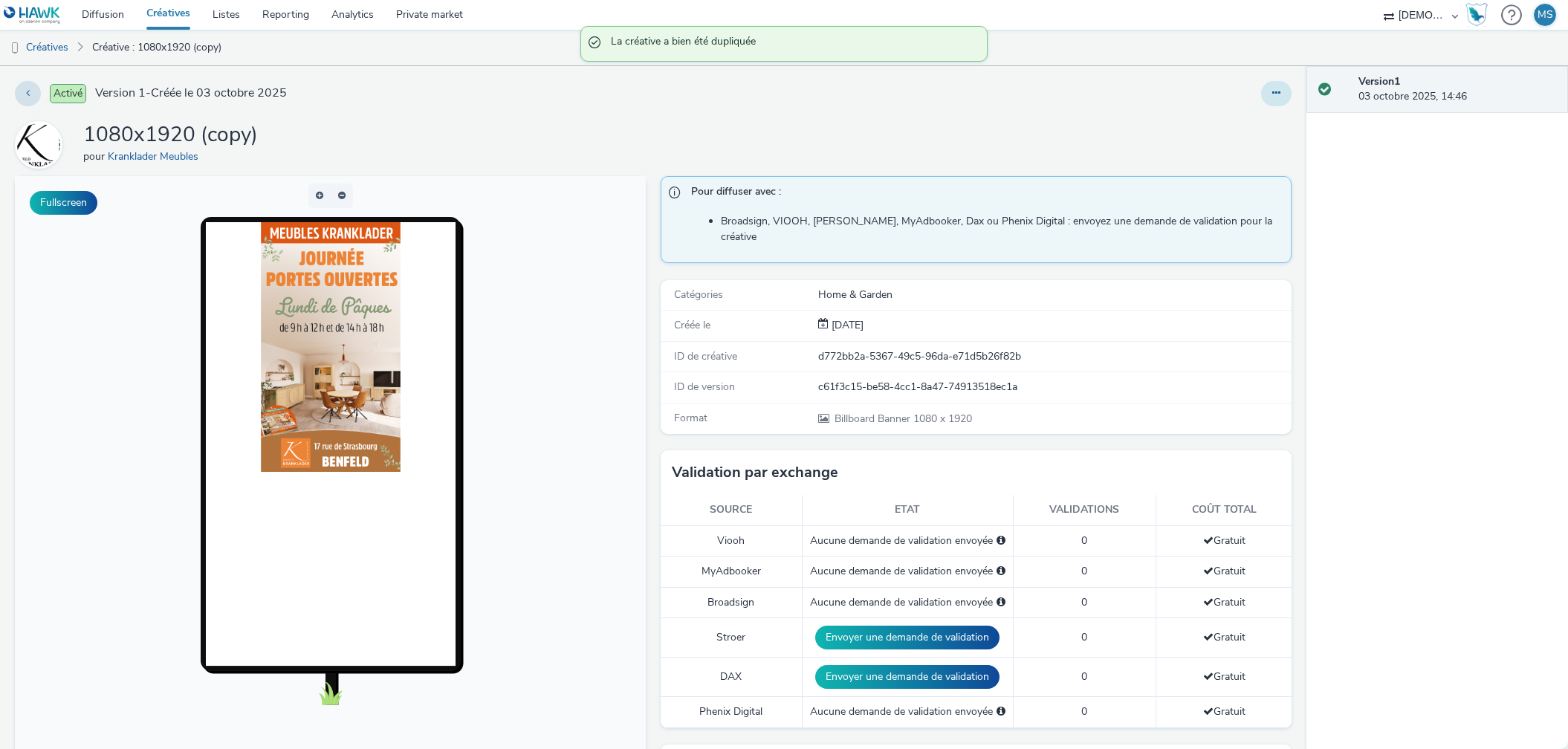
click at [1272, 90] on icon at bounding box center [1276, 93] width 8 height 11
click at [1231, 117] on link "Modifier" at bounding box center [1236, 123] width 111 height 30
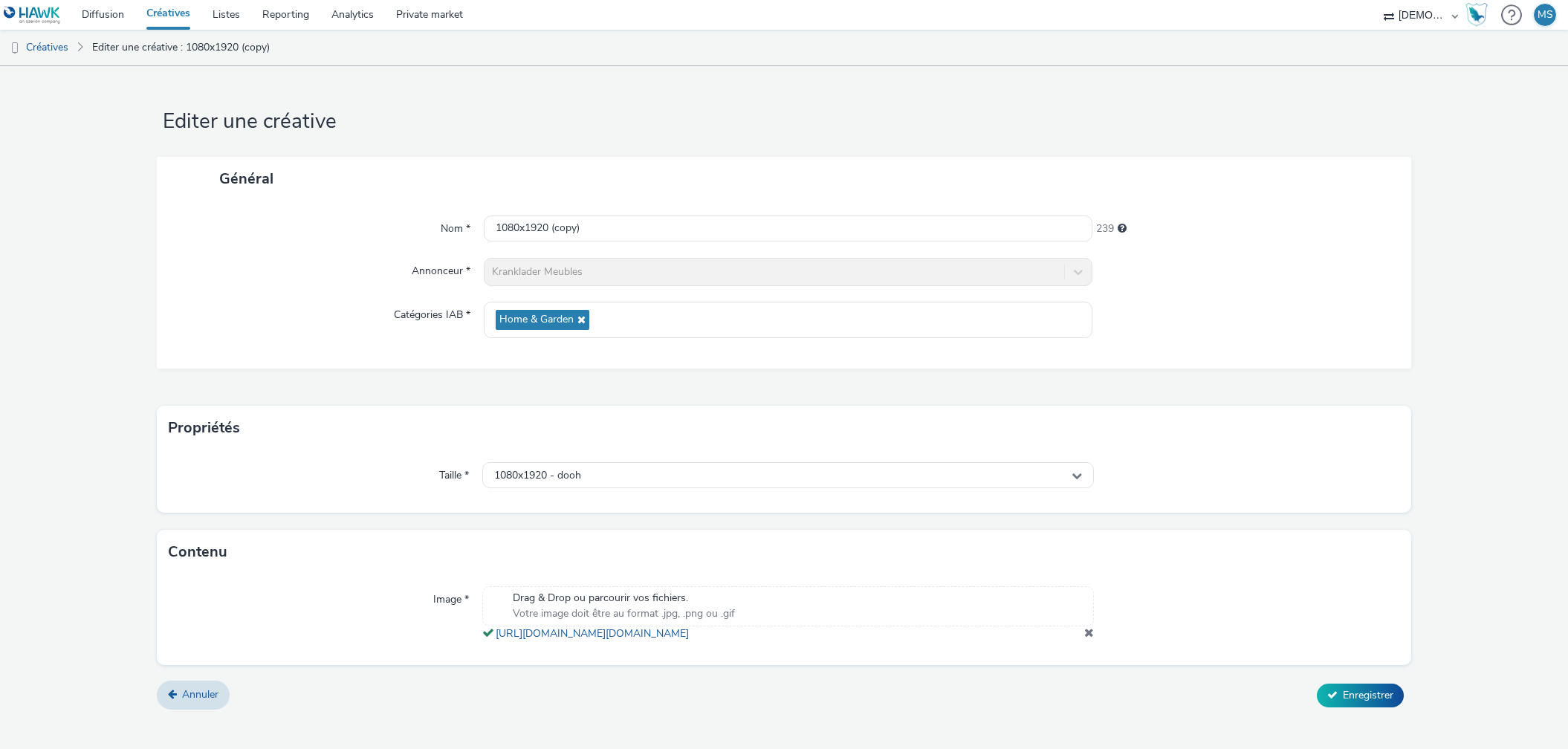
click at [1083, 641] on div "Drag & Drop ou parcourir vos fichiers. Votre image doit être au format .jpg, .p…" at bounding box center [788, 614] width 612 height 55
click at [1090, 638] on span at bounding box center [1089, 632] width 10 height 12
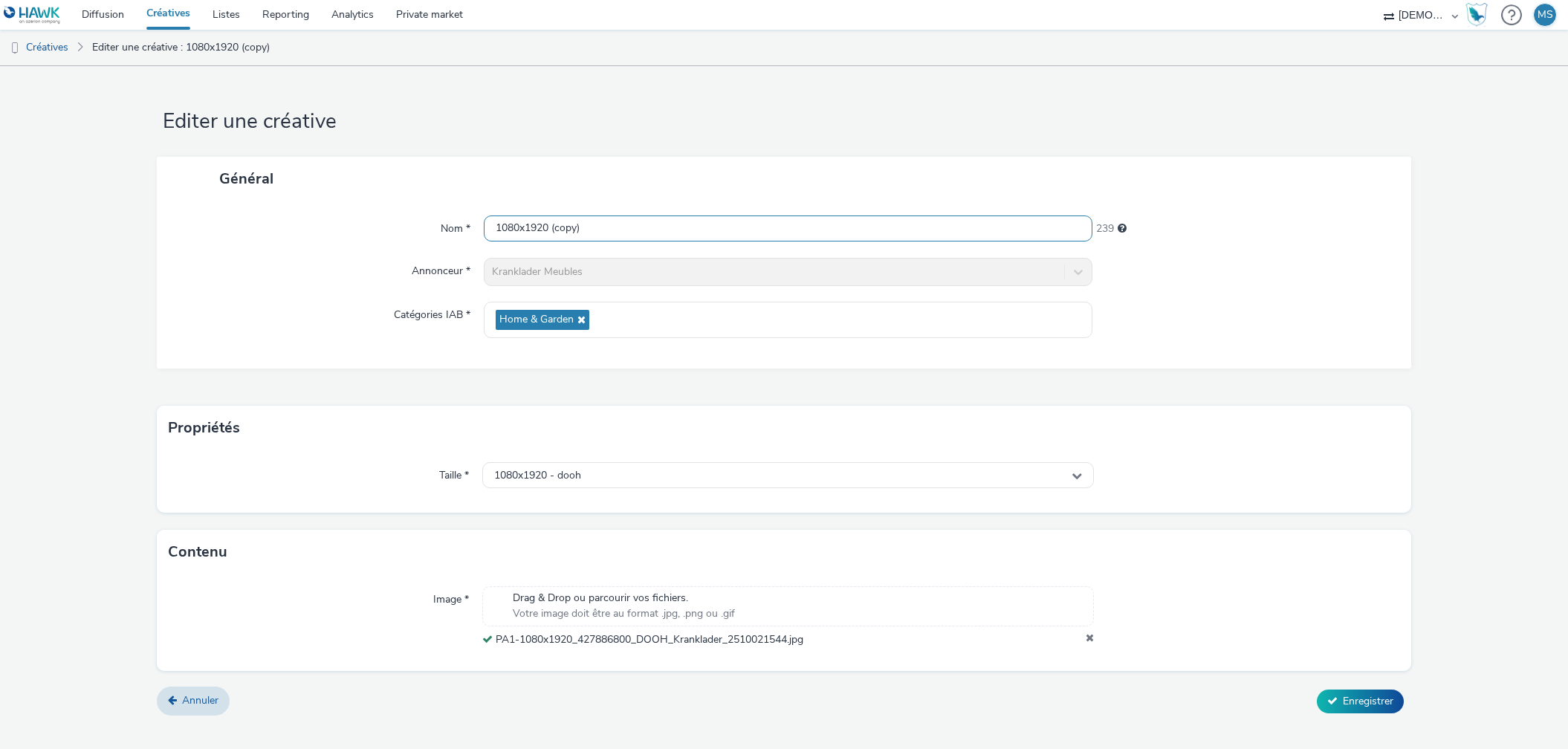
drag, startPoint x: 606, startPoint y: 225, endPoint x: 548, endPoint y: 226, distance: 58.0
click at [548, 226] on input "1080x1920 (copy)" at bounding box center [788, 228] width 609 height 26
type input "1080x1920"
click at [1374, 698] on span "Enregistrer" at bounding box center [1368, 701] width 51 height 14
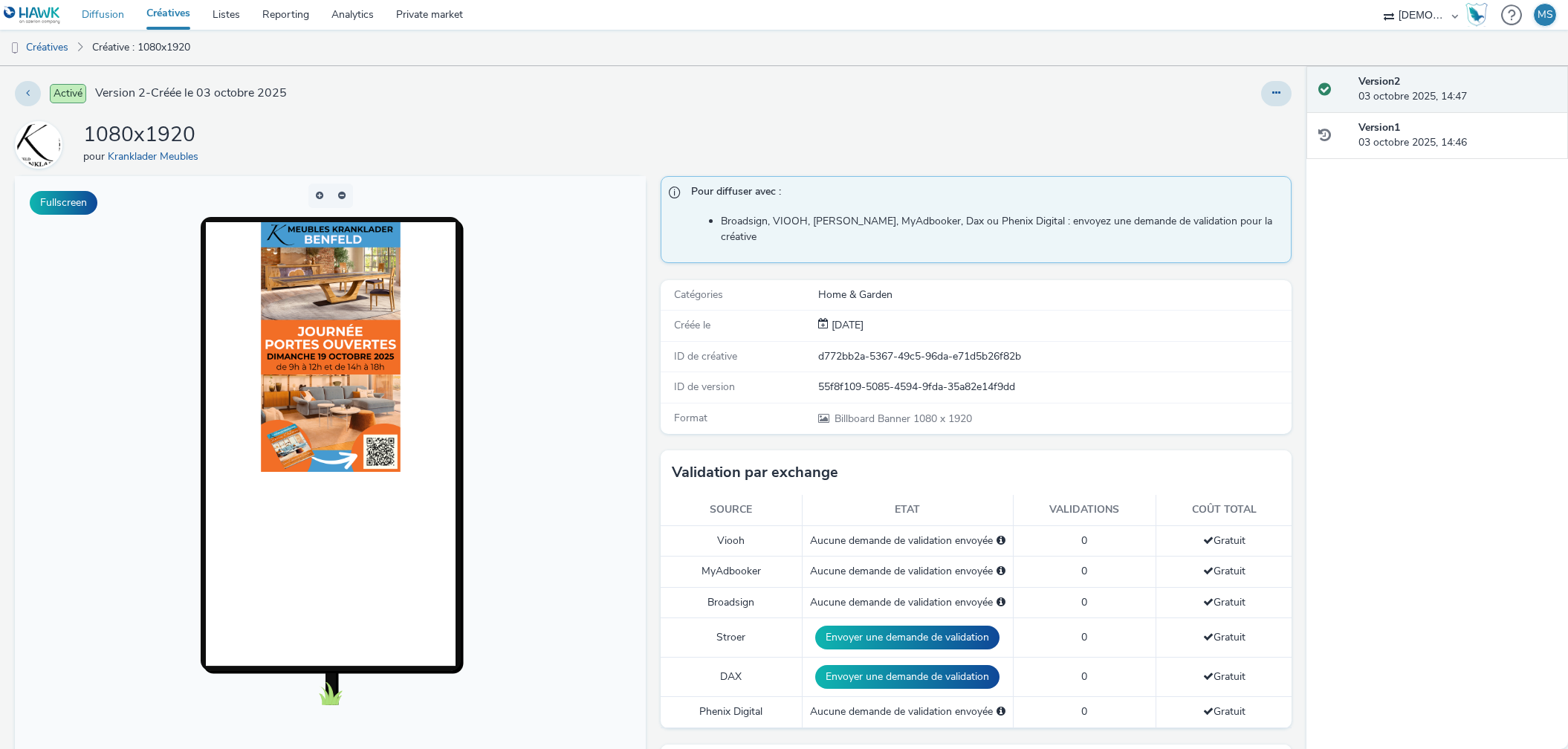
click at [95, 15] on link "Diffusion" at bounding box center [102, 15] width 64 height 30
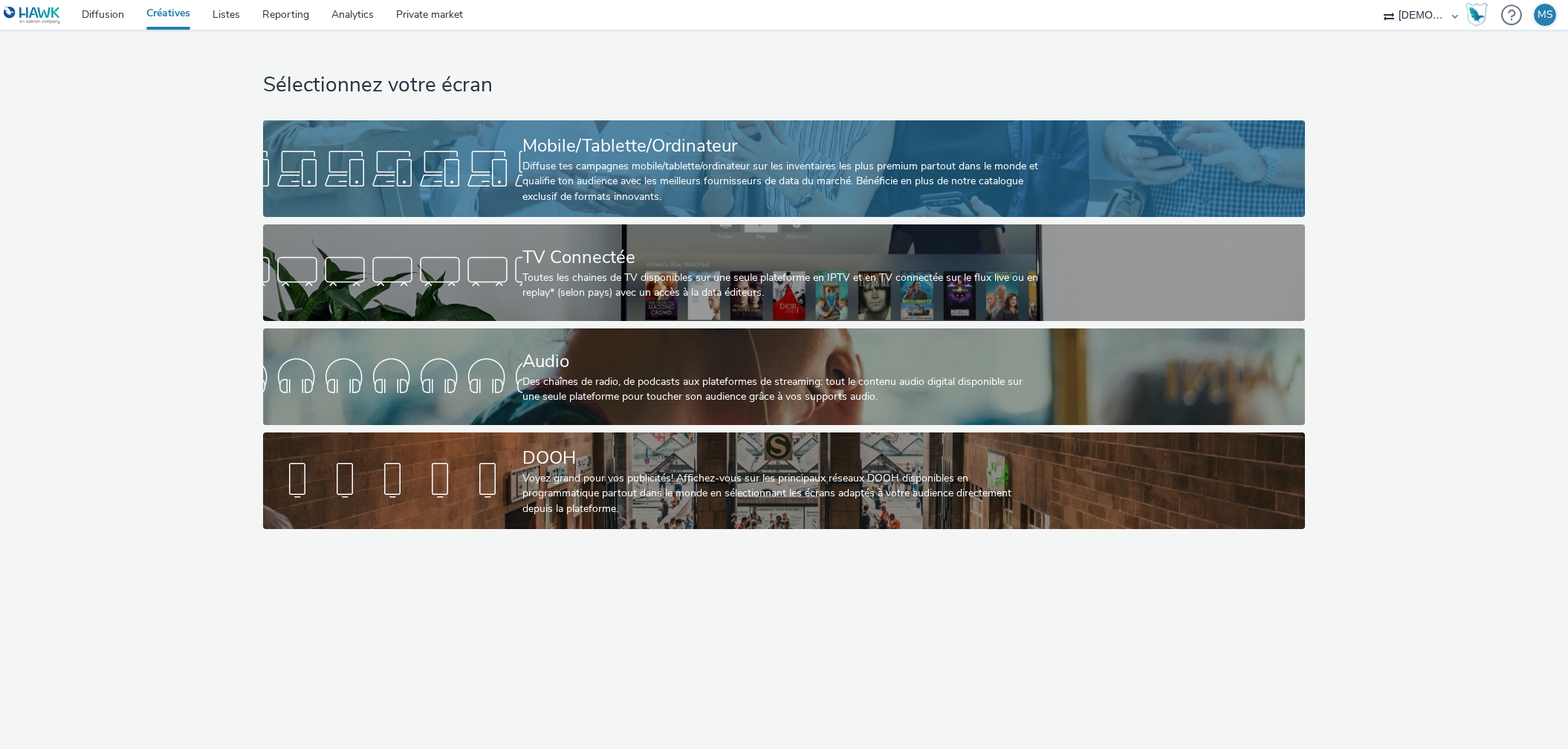
click at [672, 169] on div "Diffuse tes campagnes mobile/tablette/ordinateur sur les inventaires les plus p…" at bounding box center [781, 181] width 518 height 46
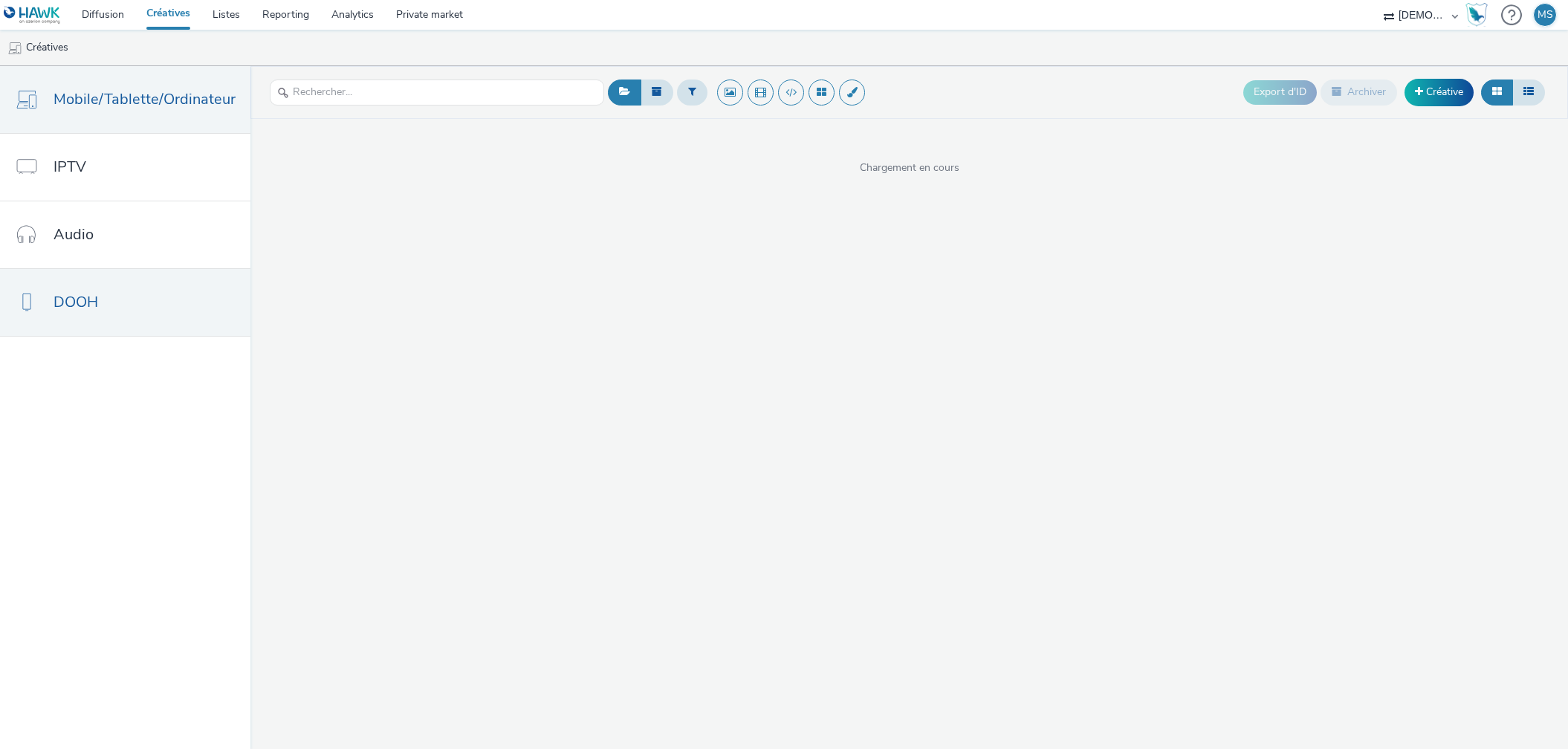
click at [93, 299] on span "DOOH" at bounding box center [76, 302] width 45 height 21
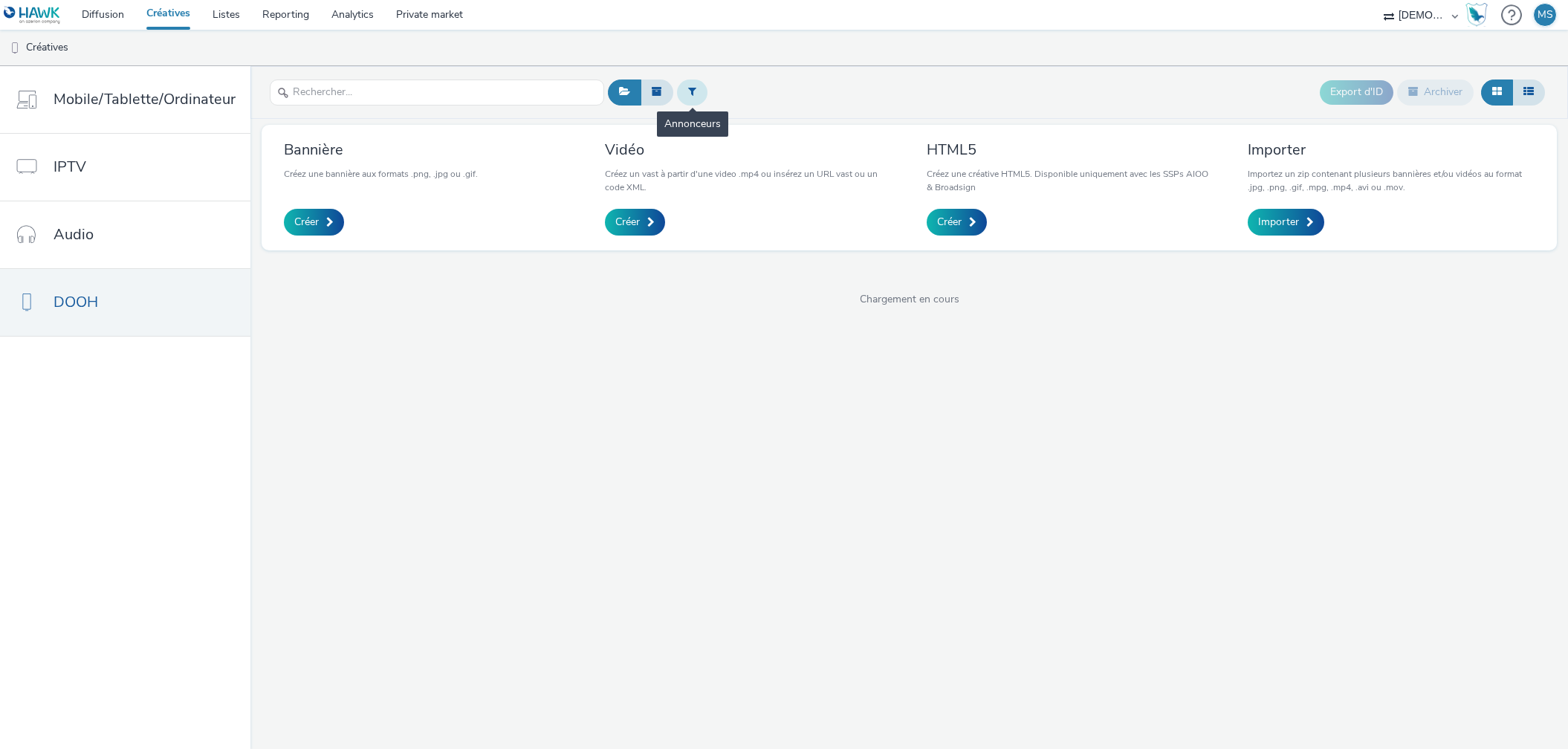
click at [678, 93] on button at bounding box center [691, 93] width 30 height 25
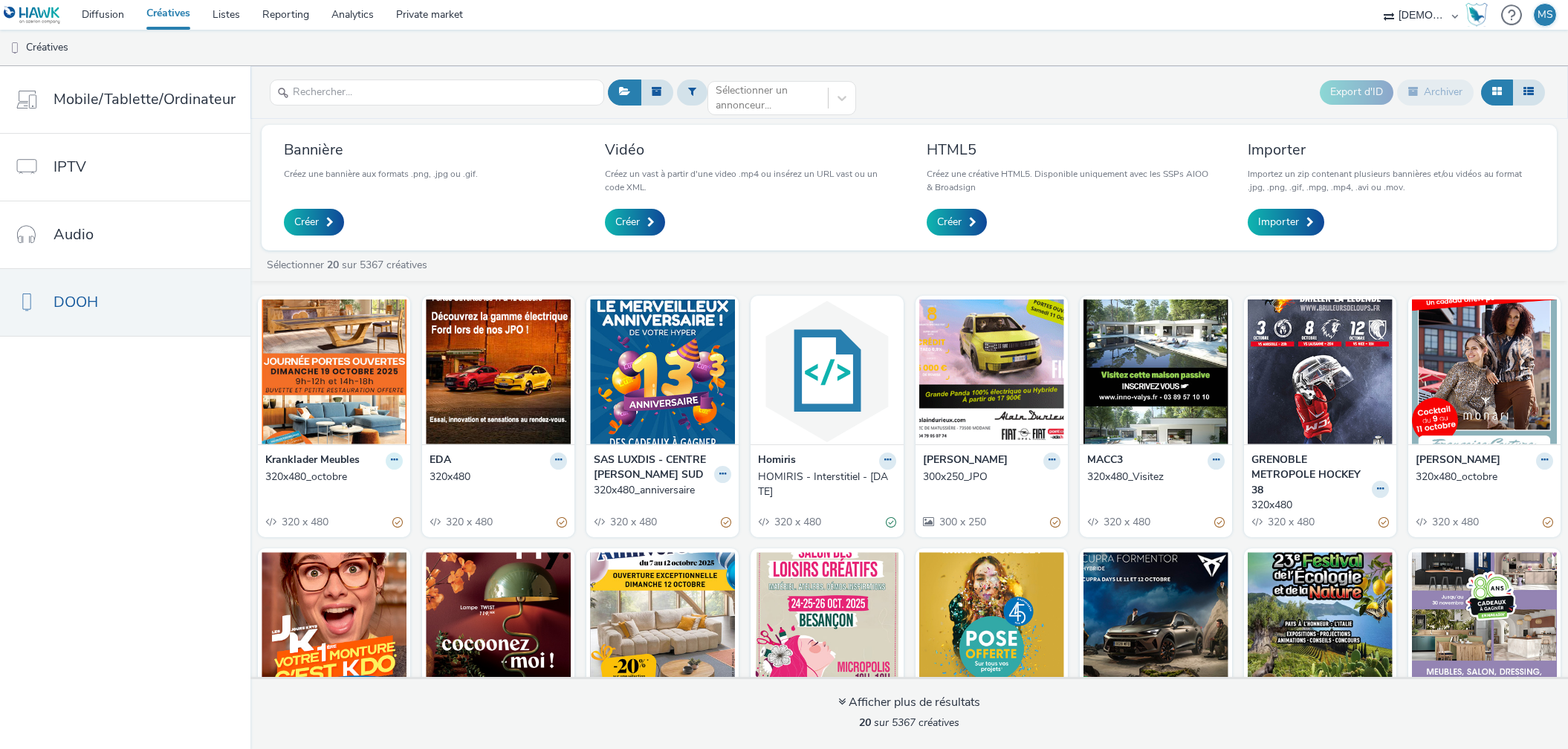
click at [394, 460] on button at bounding box center [394, 462] width 18 height 18
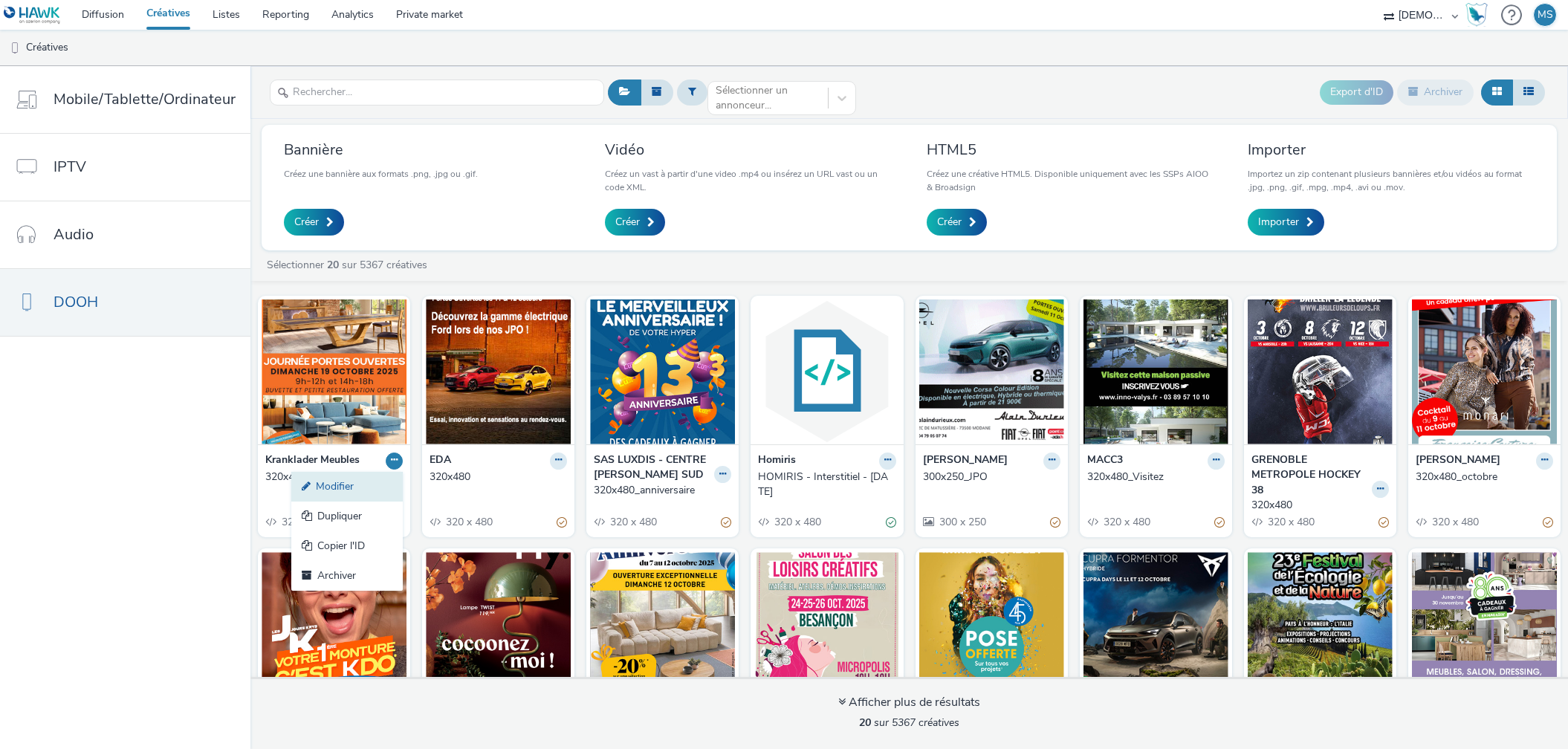
click at [362, 488] on link "Modifier" at bounding box center [347, 487] width 111 height 30
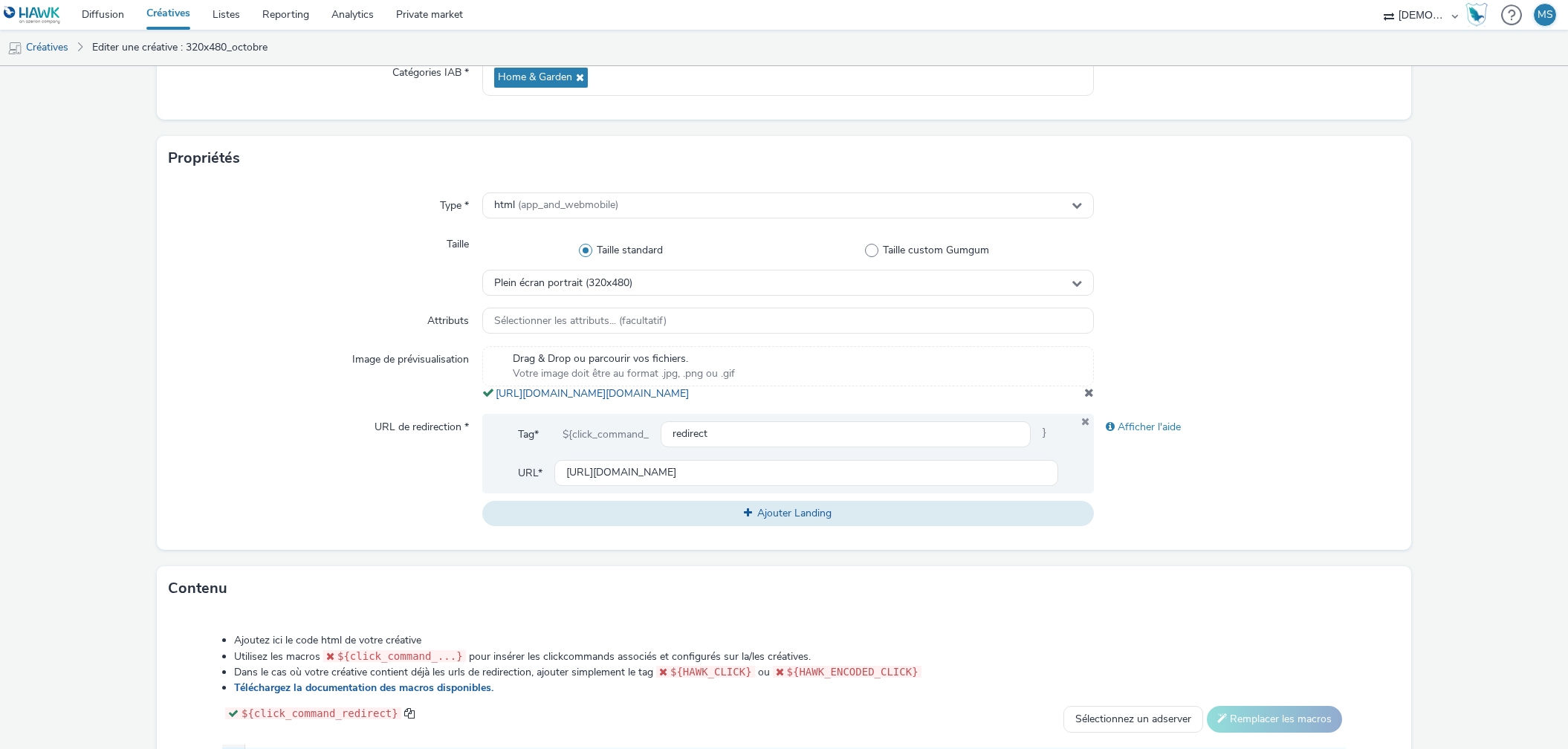
scroll to position [233, 0]
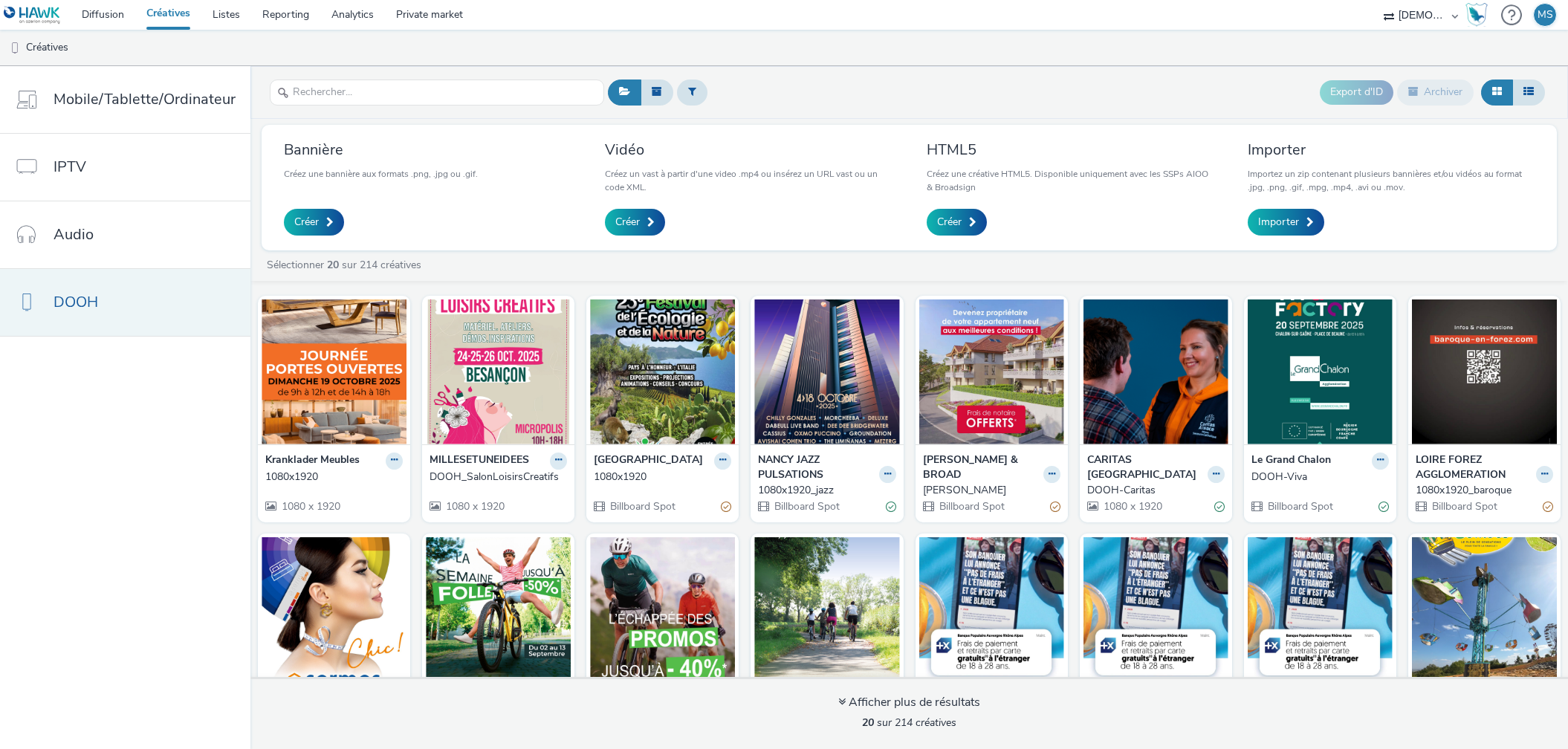
click at [142, 322] on link "DOOH" at bounding box center [125, 302] width 250 height 67
click at [325, 427] on img at bounding box center [334, 371] width 145 height 145
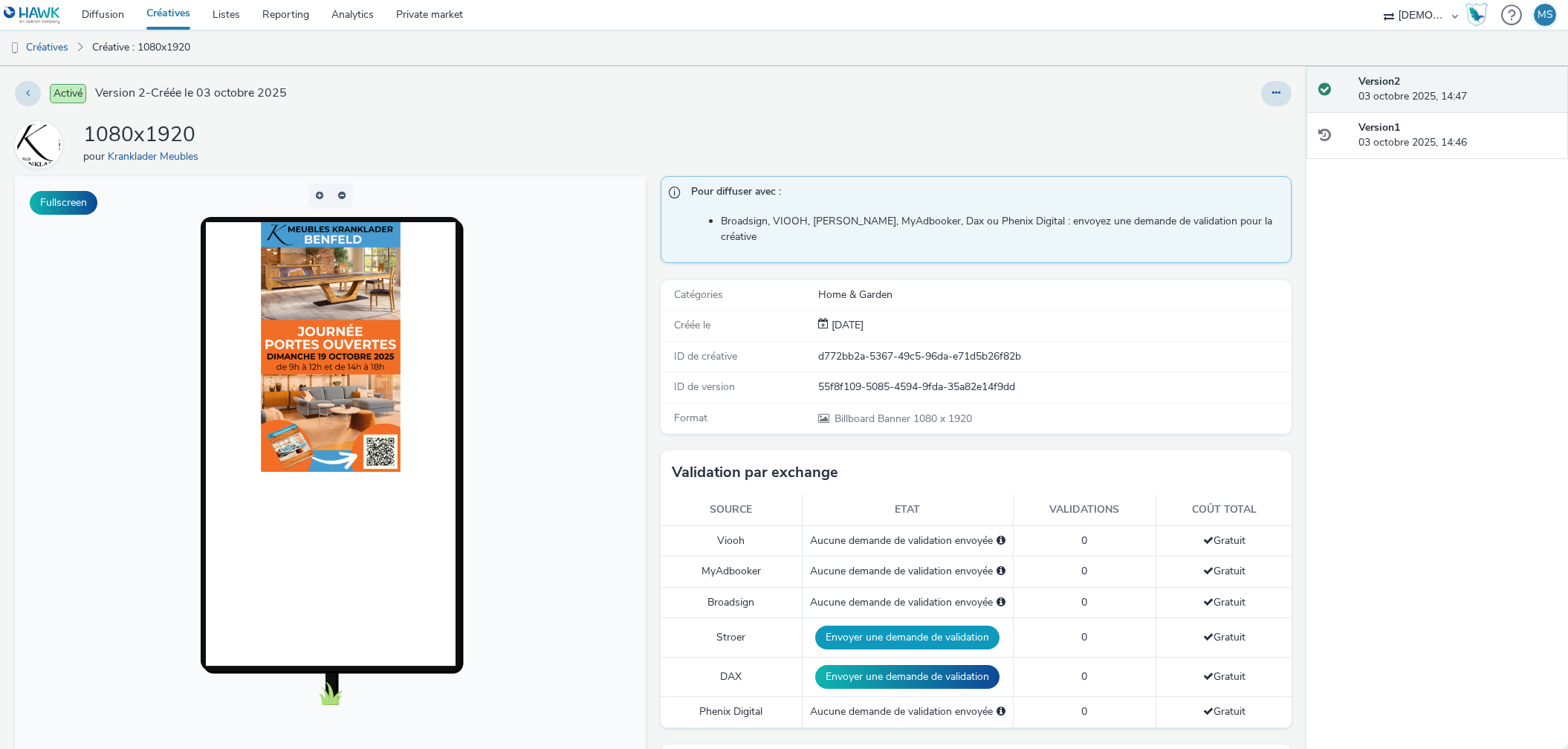
click at [901, 625] on button "Envoyer une demande de validation" at bounding box center [907, 637] width 184 height 23
click at [892, 665] on button "Envoyer une demande de validation" at bounding box center [908, 677] width 184 height 23
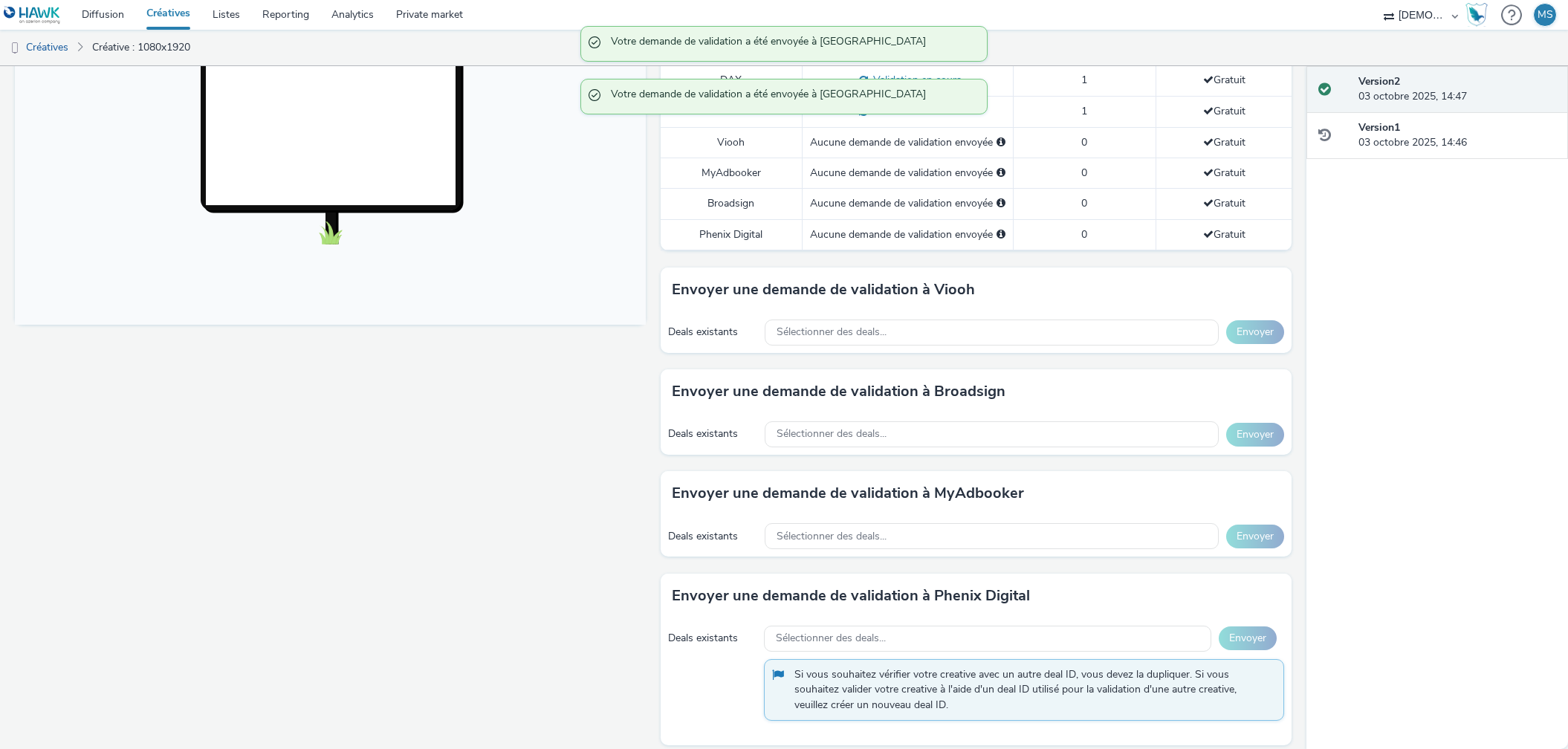
scroll to position [452, 0]
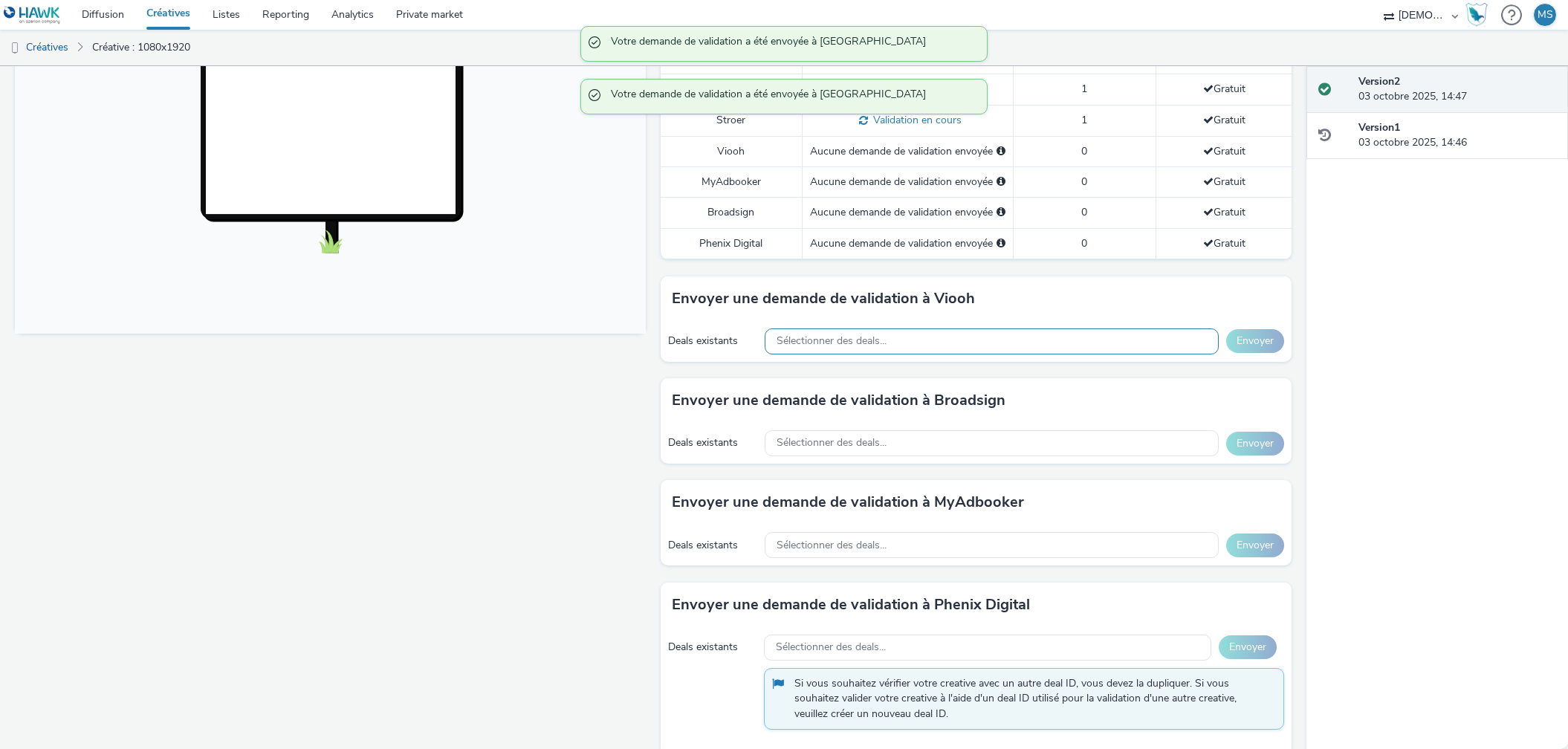
click at [838, 335] on span "Sélectionner des deals..." at bounding box center [831, 341] width 110 height 13
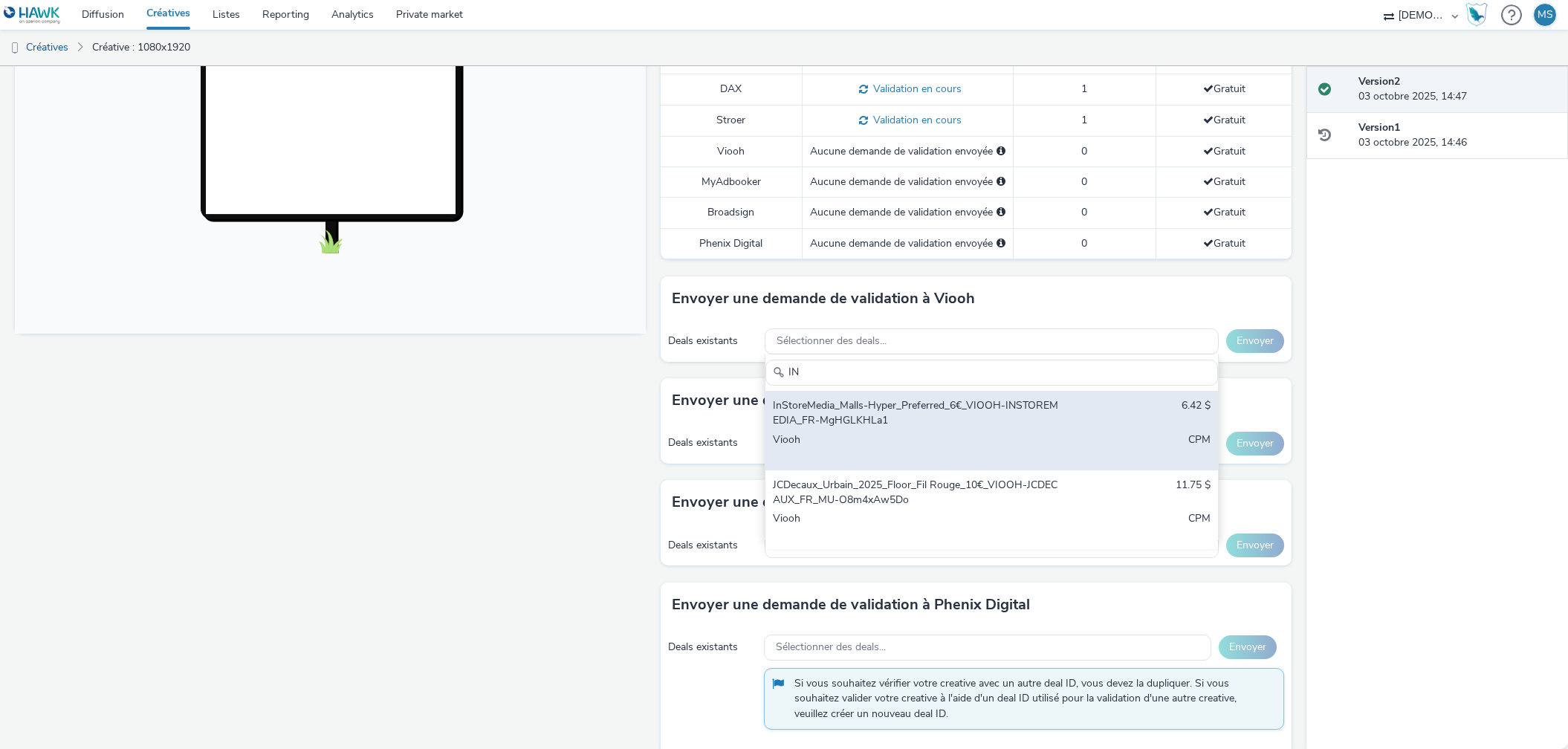
type input "IN"
click at [858, 432] on div "Viooh" at bounding box center [917, 447] width 289 height 30
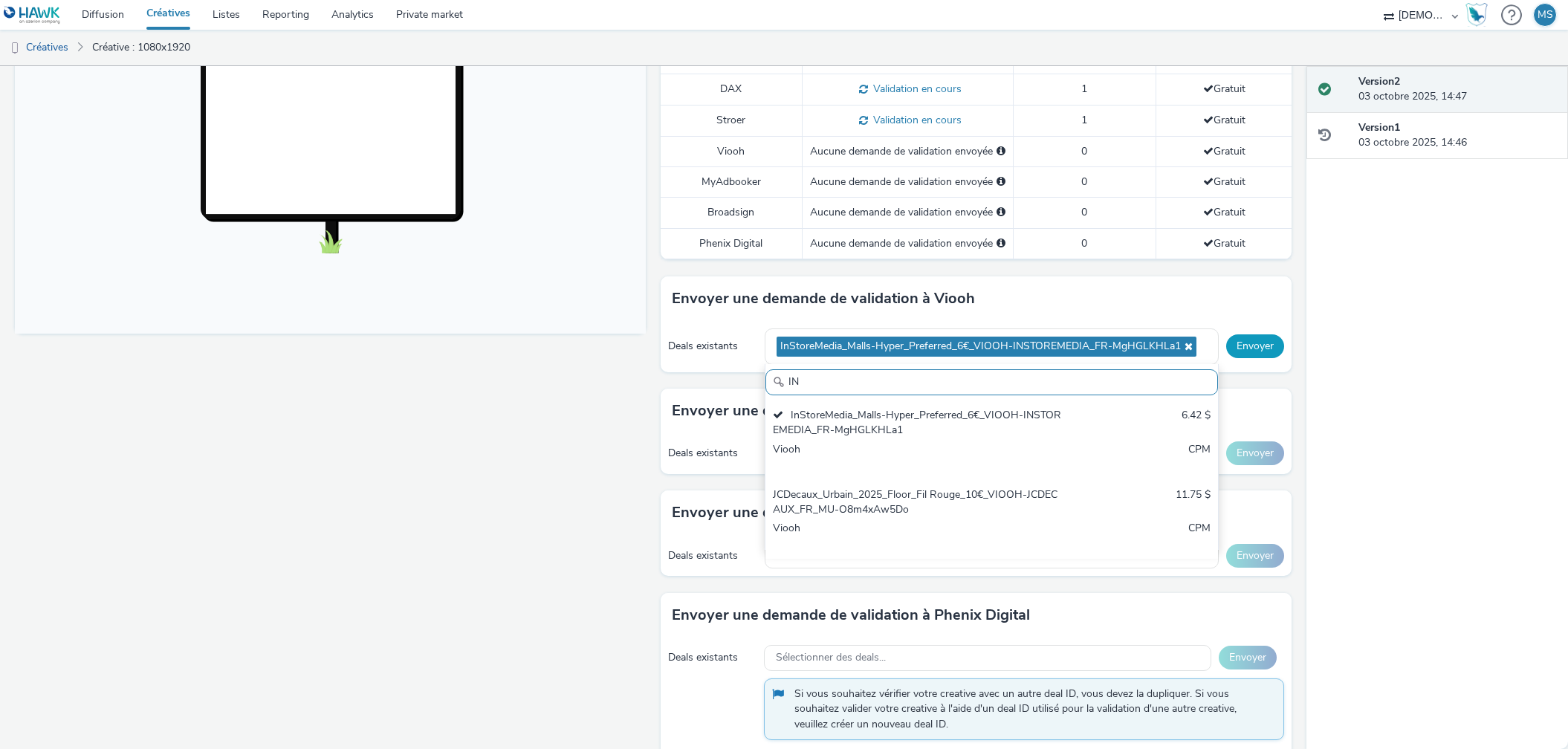
click at [1250, 334] on button "Envoyer" at bounding box center [1255, 346] width 58 height 23
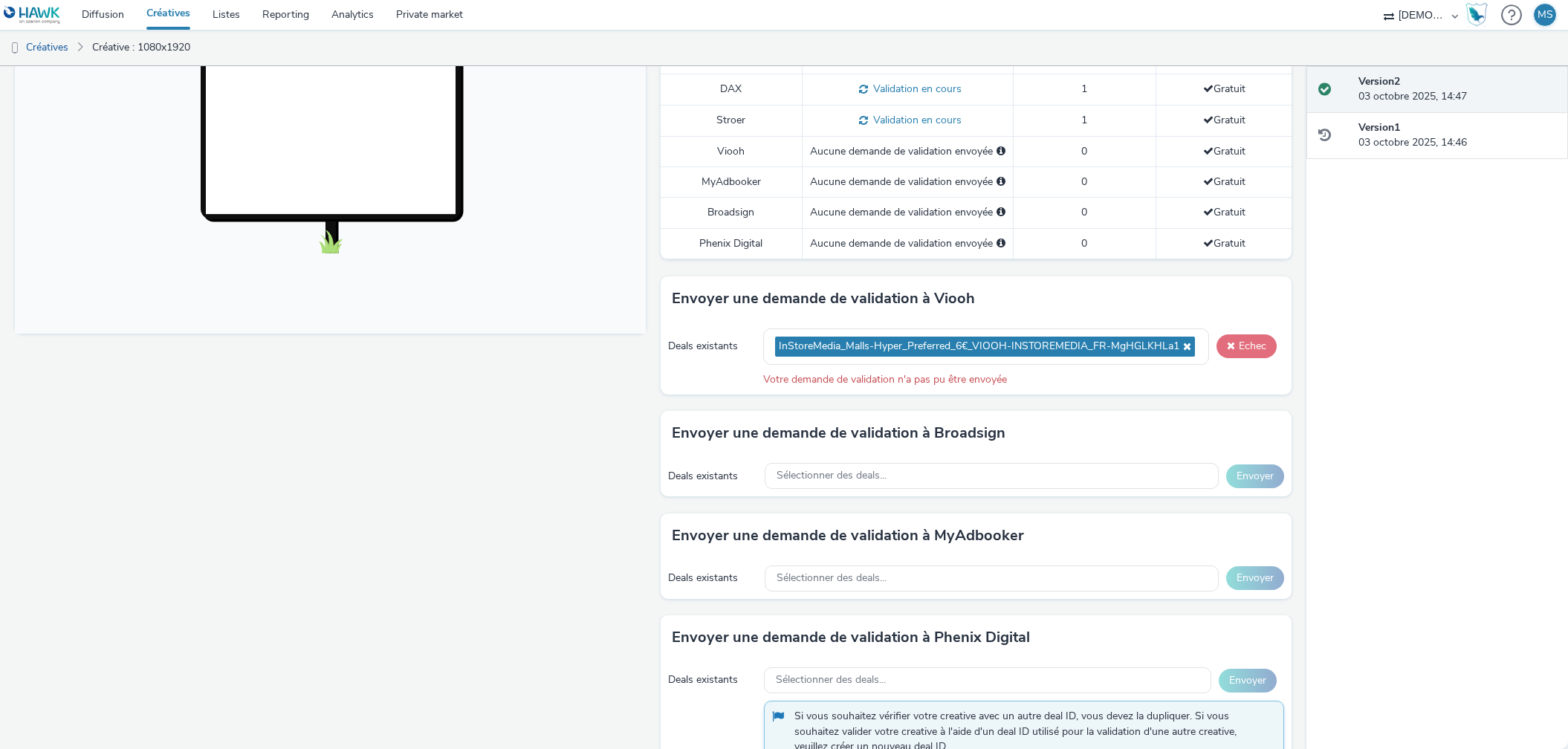
click at [1250, 334] on button "Echec" at bounding box center [1247, 346] width 60 height 23
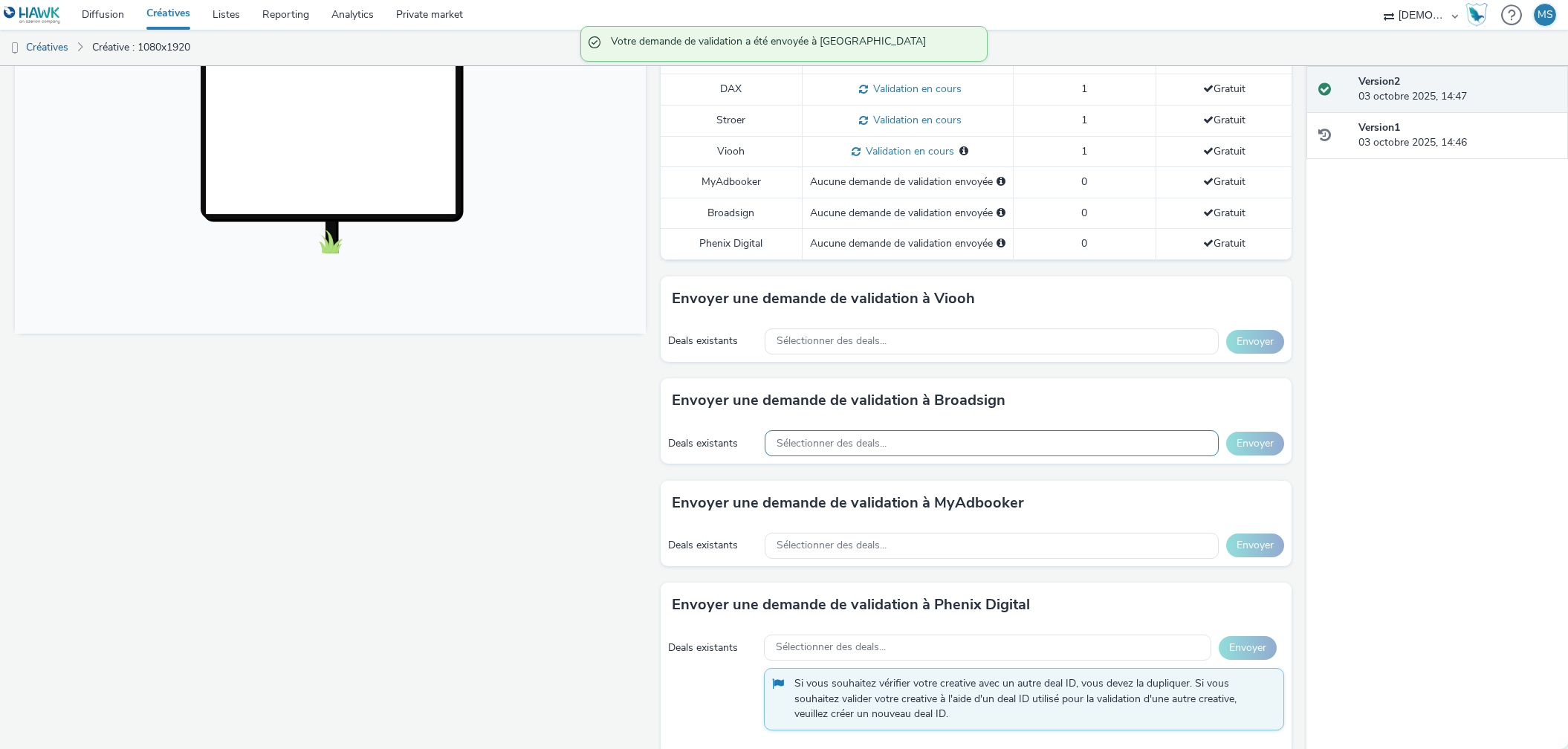
click at [910, 431] on div "Sélectionner des deals..." at bounding box center [991, 443] width 454 height 26
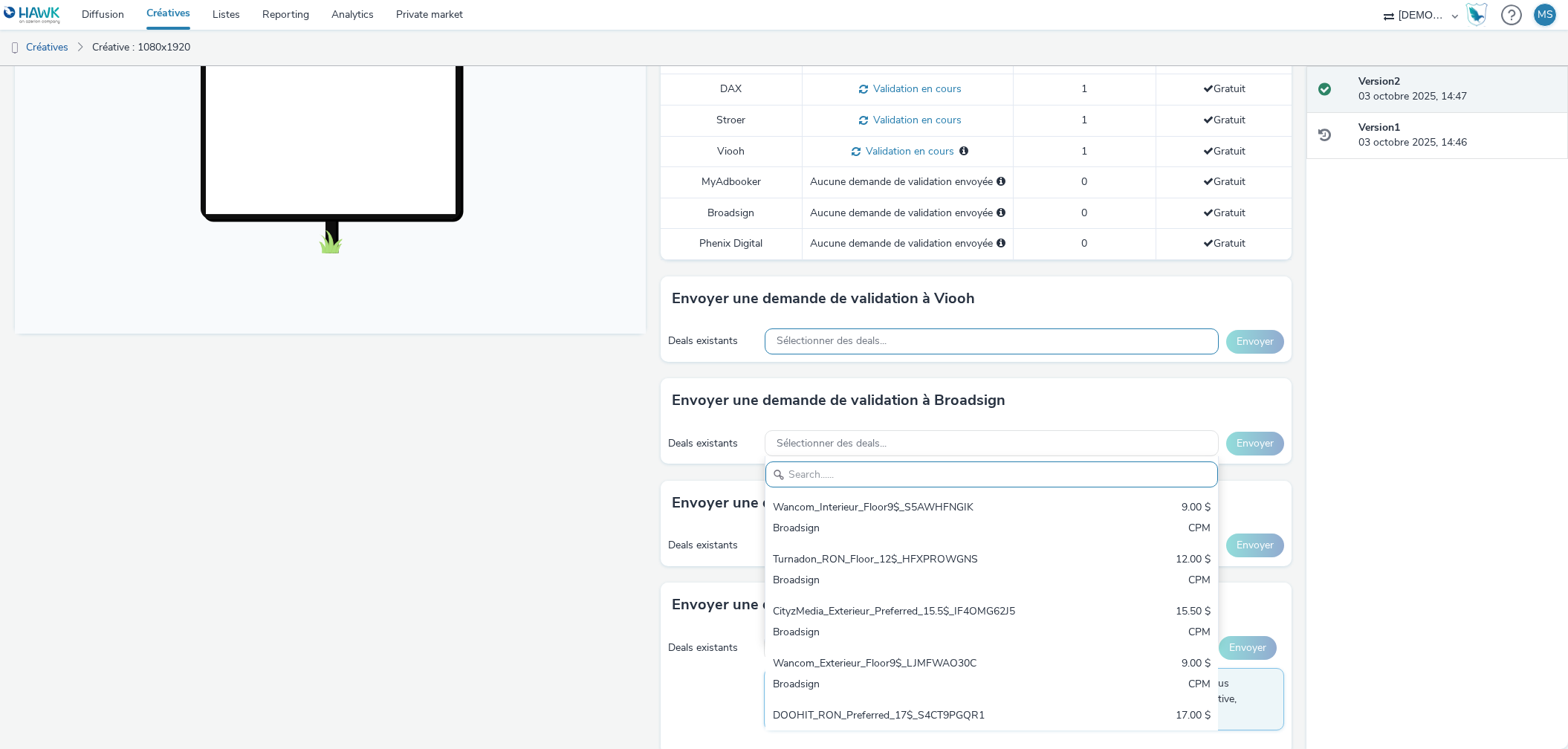
click at [908, 328] on div "Sélectionner des deals..." at bounding box center [991, 341] width 454 height 26
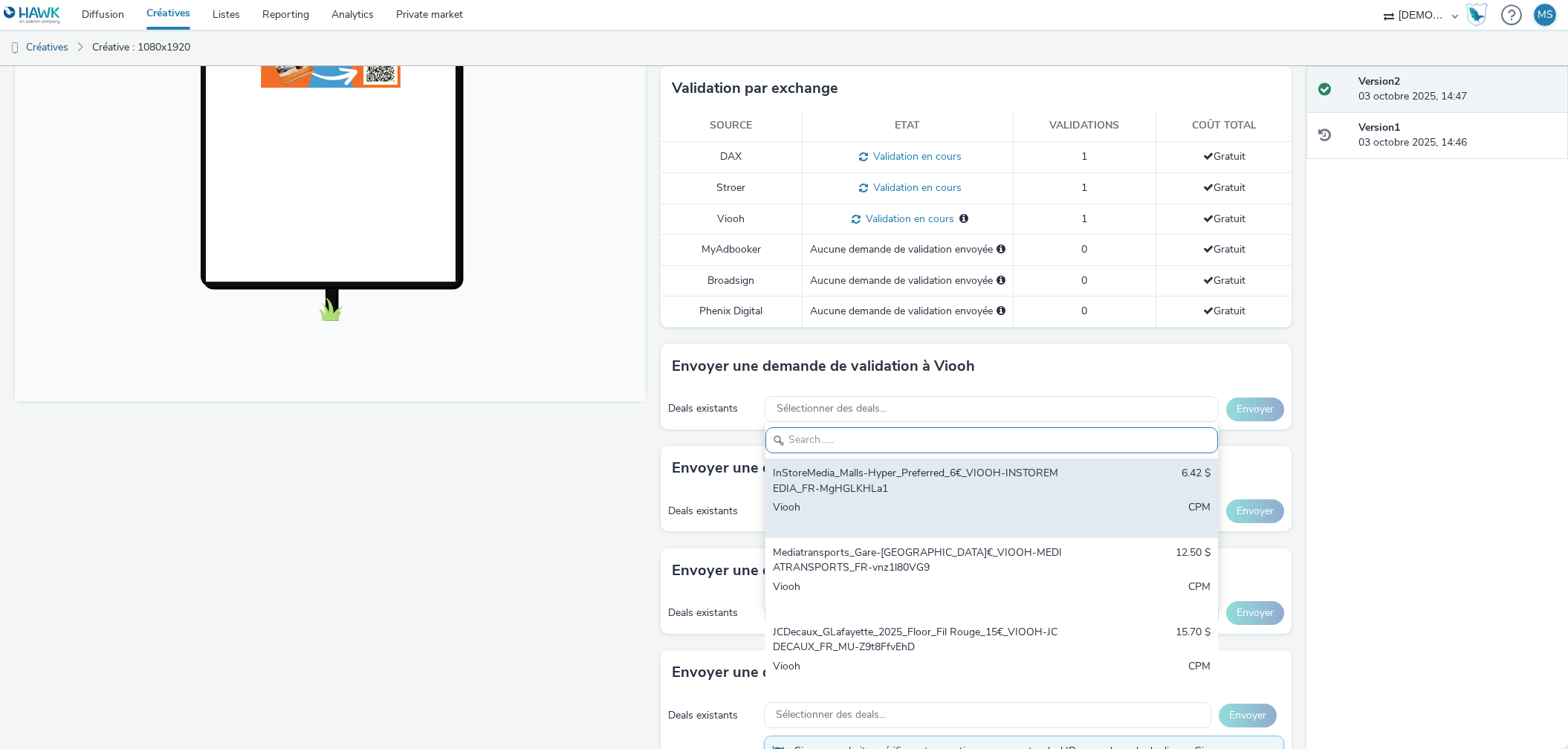
scroll to position [453, 0]
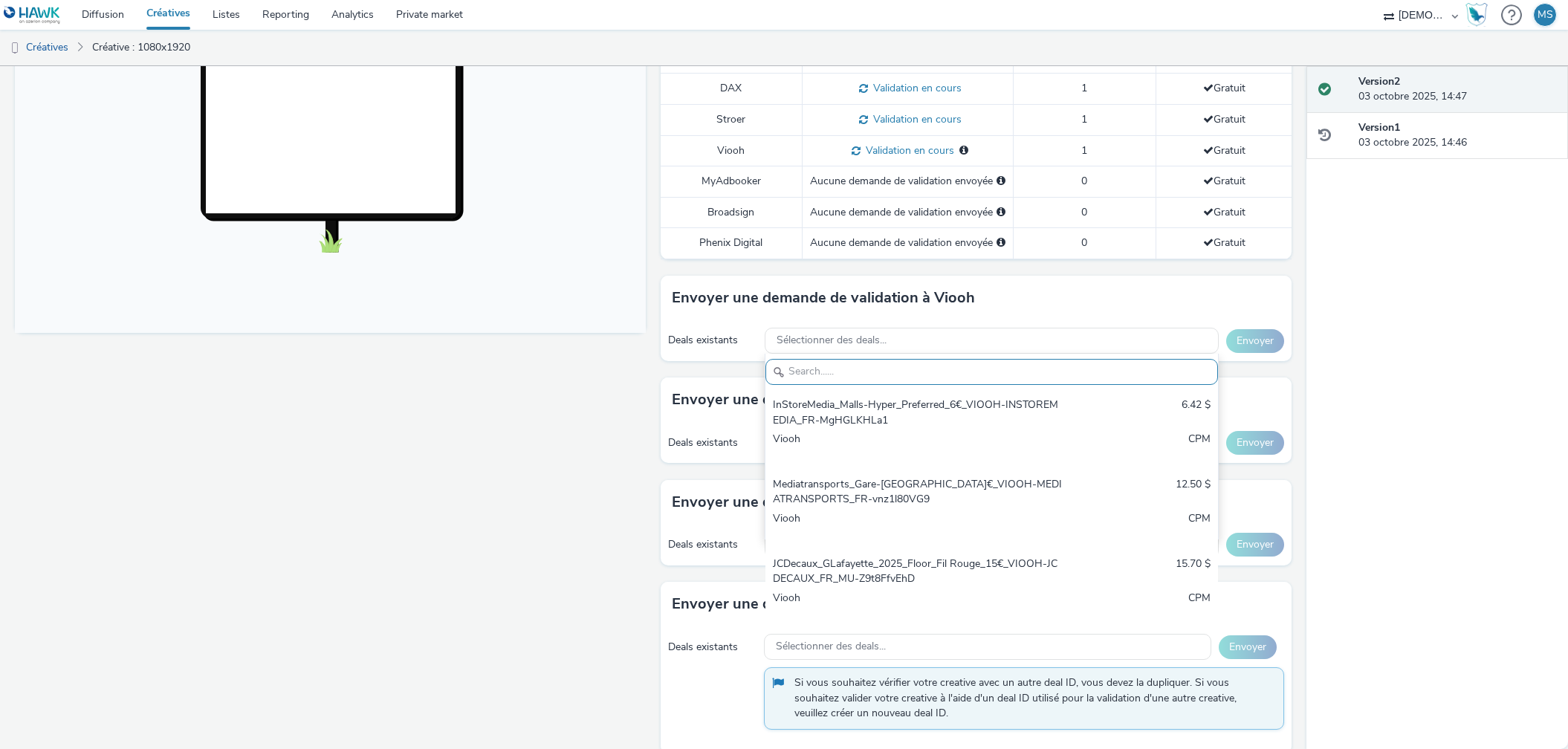
click at [456, 417] on div "Fullscreen" at bounding box center [333, 246] width 638 height 1046
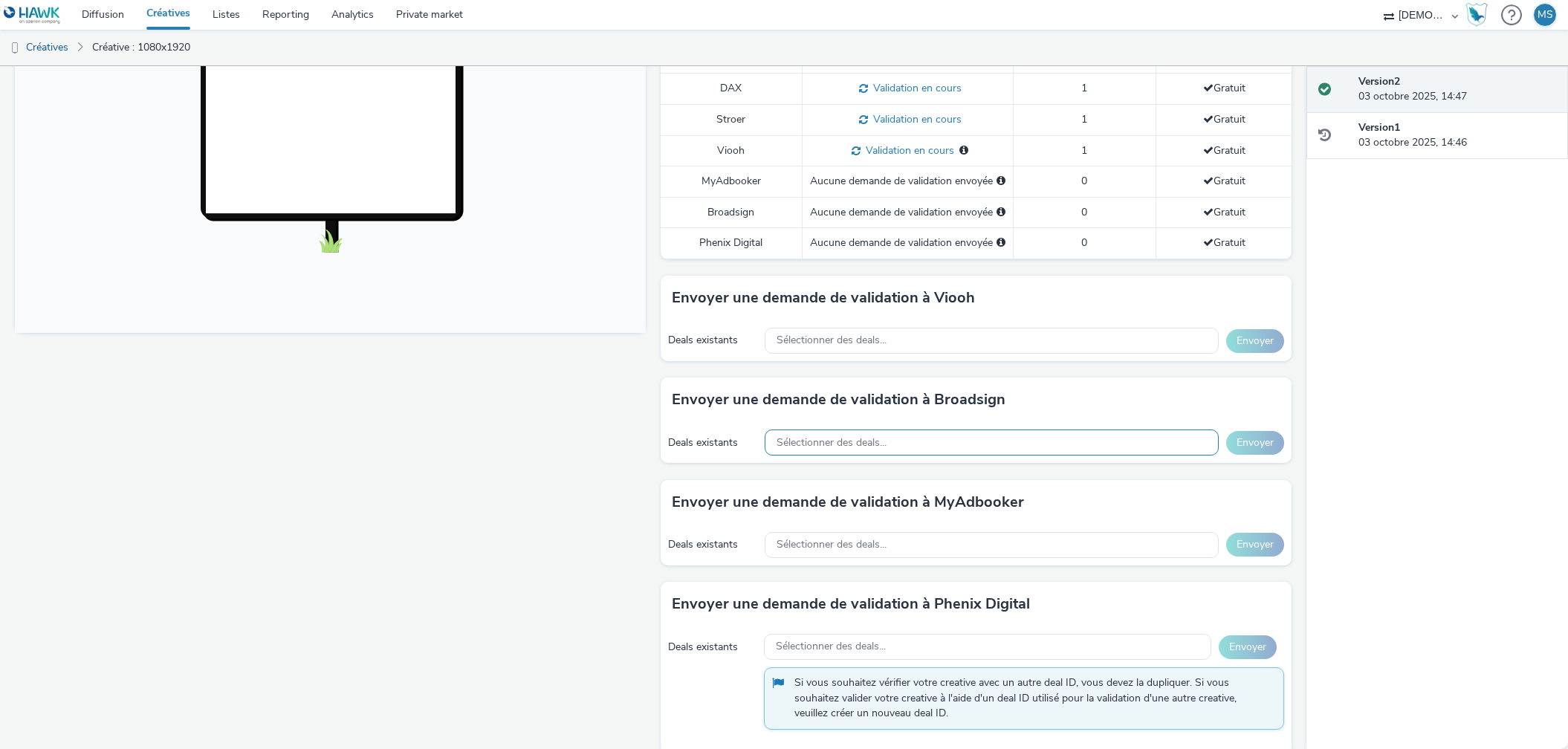
click at [835, 437] on span "Sélectionner des deals..." at bounding box center [831, 443] width 110 height 13
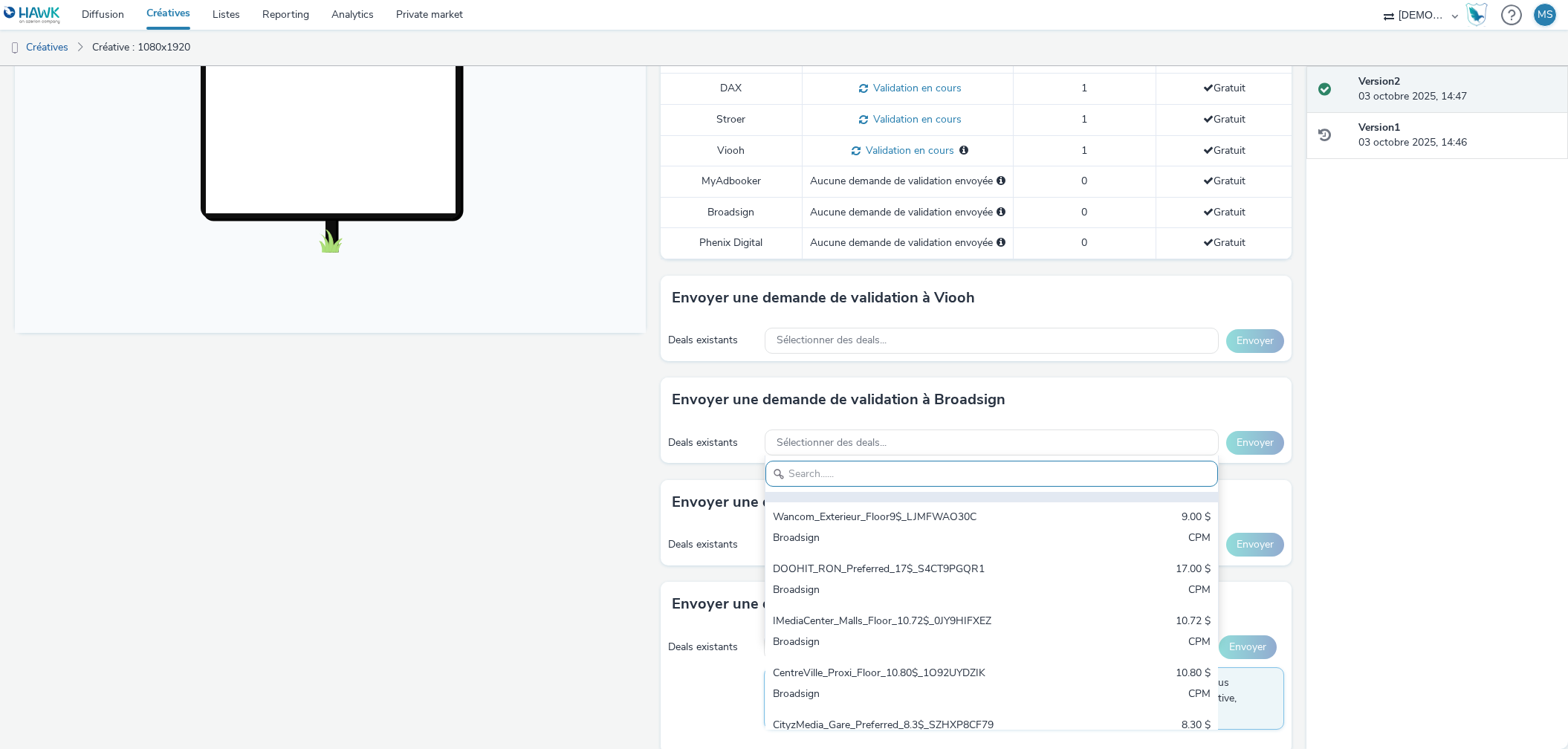
scroll to position [165, 0]
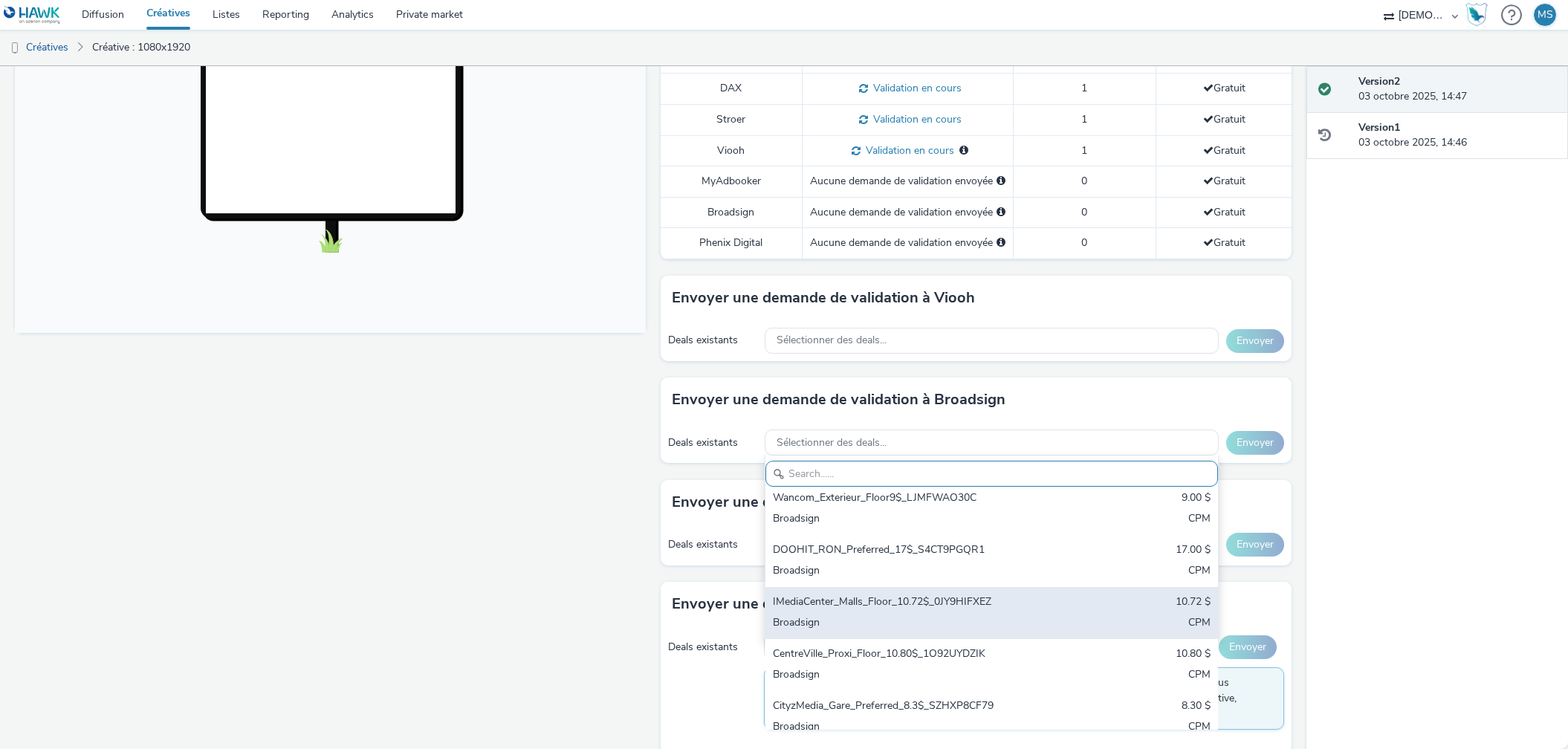
click at [831, 616] on div "Broadsign" at bounding box center [917, 624] width 289 height 18
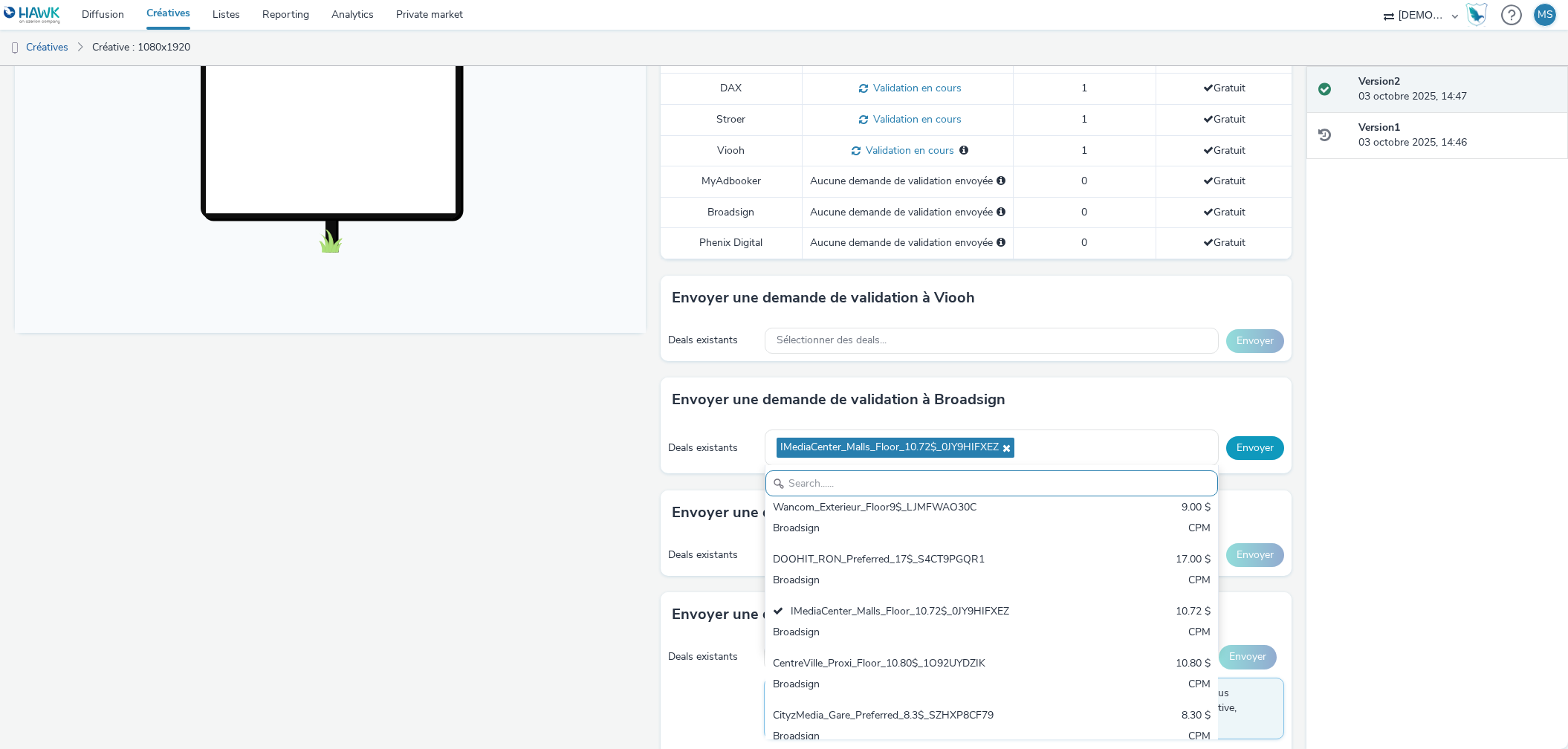
click at [1265, 436] on button "Envoyer" at bounding box center [1255, 448] width 58 height 23
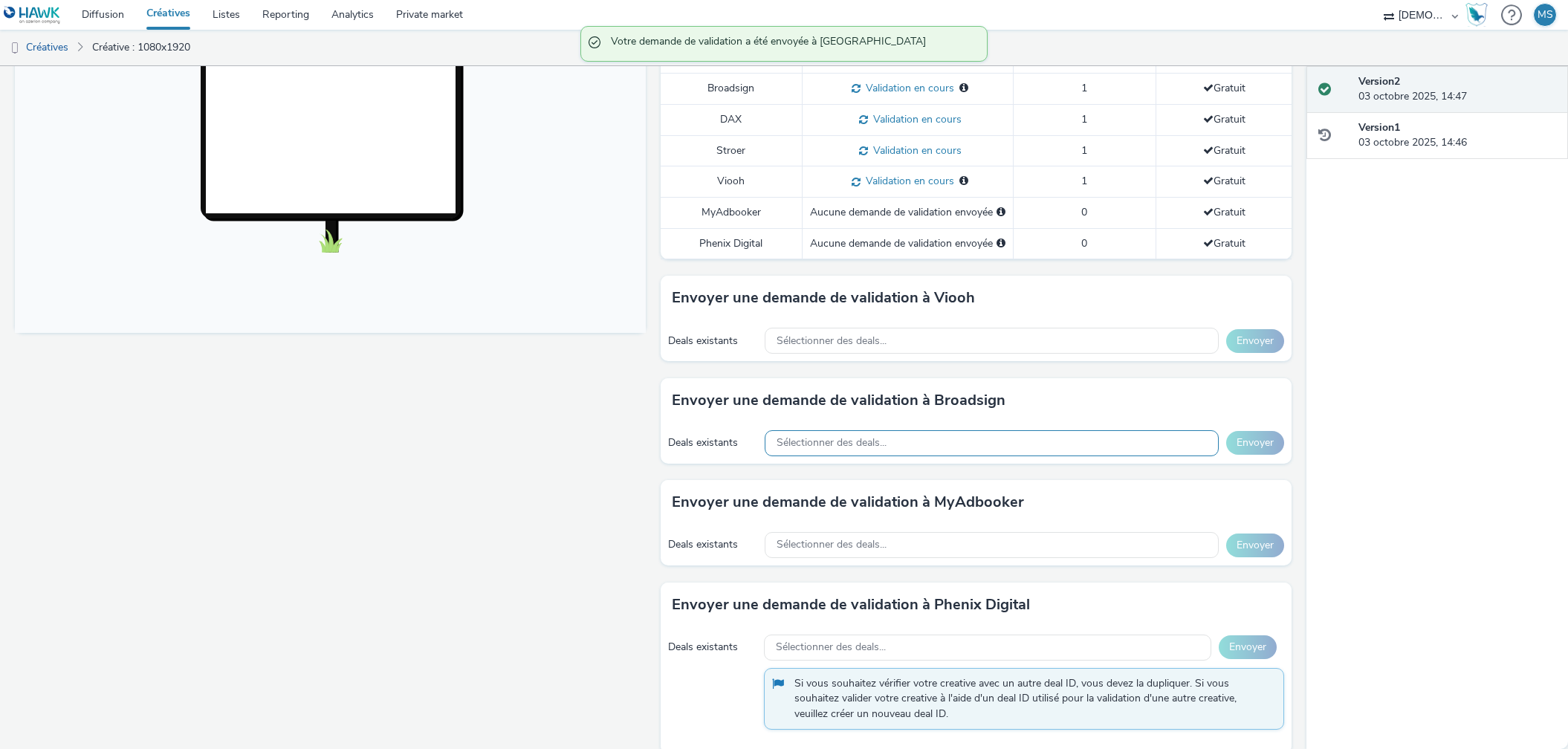
click at [1087, 431] on div "Sélectionner des deals..." at bounding box center [991, 443] width 454 height 26
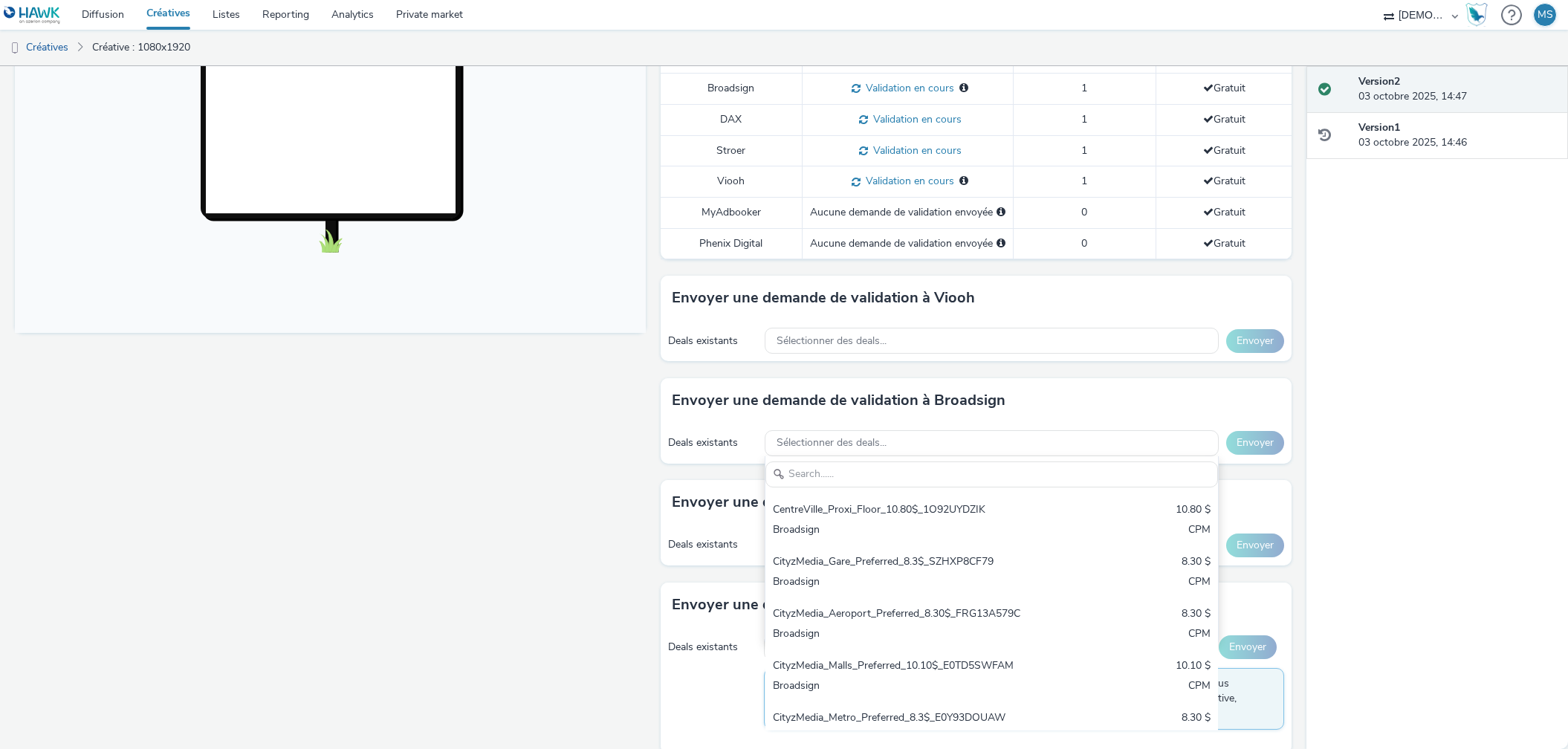
scroll to position [330, 0]
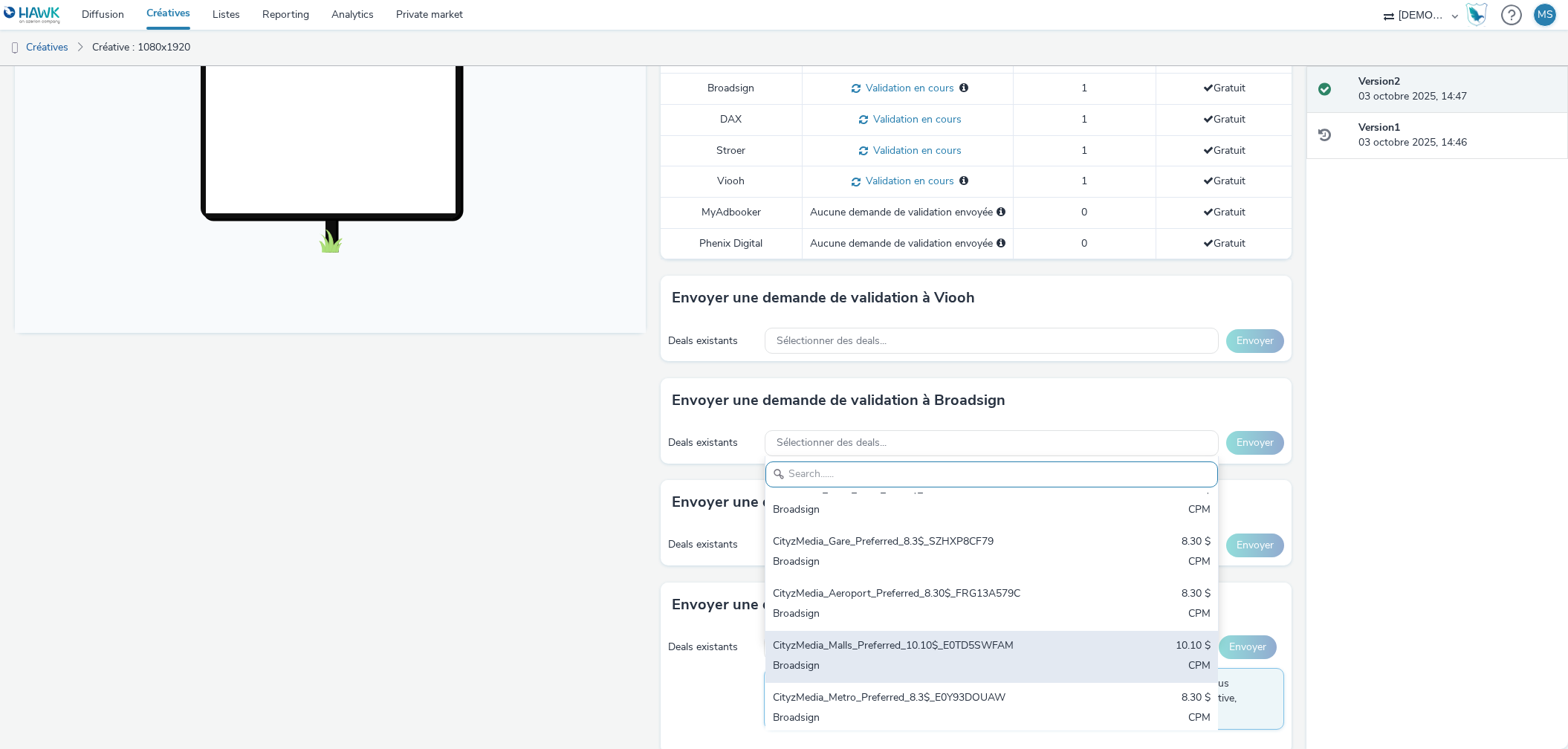
click at [813, 658] on div "Broadsign" at bounding box center [917, 667] width 289 height 18
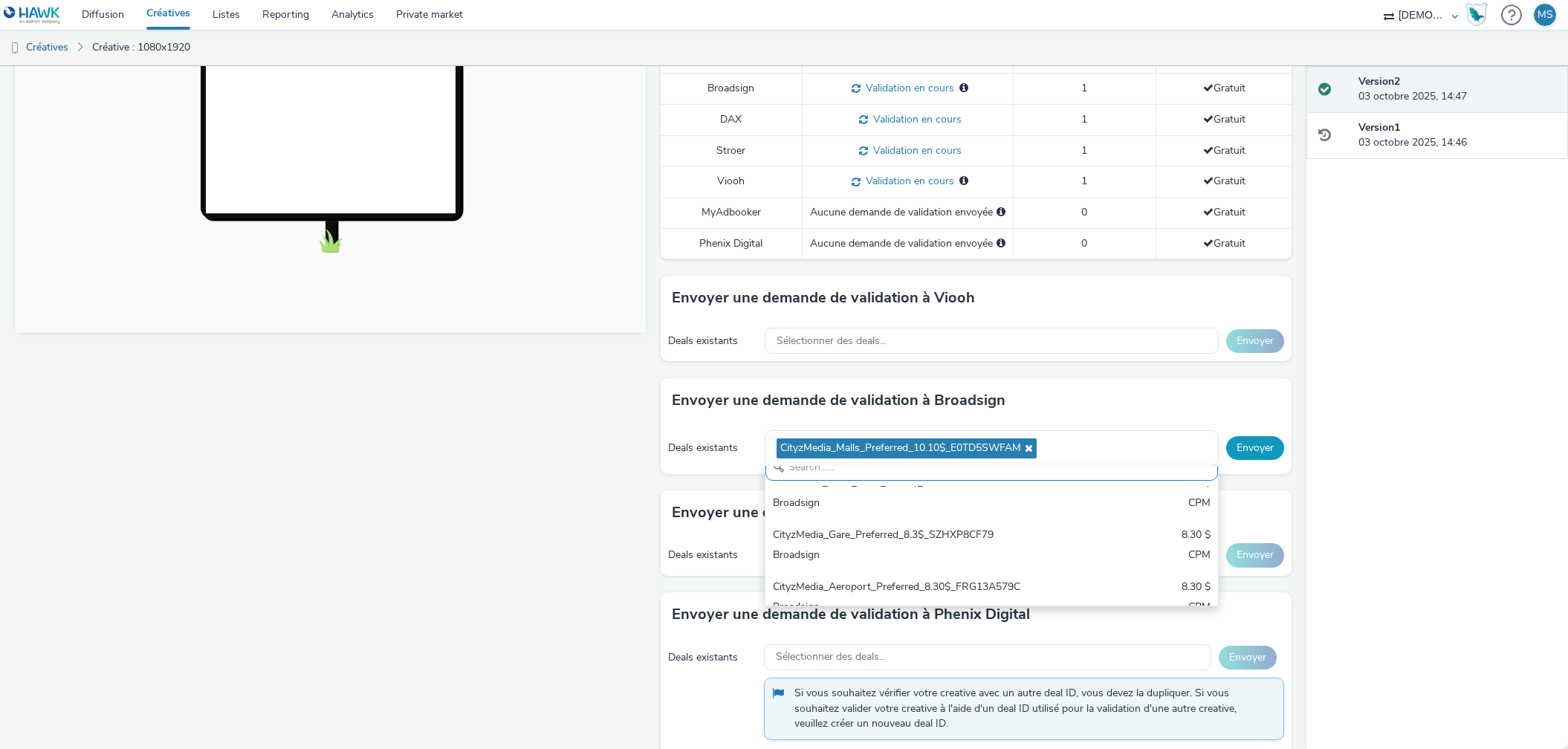
click at [1265, 436] on button "Envoyer" at bounding box center [1255, 448] width 58 height 23
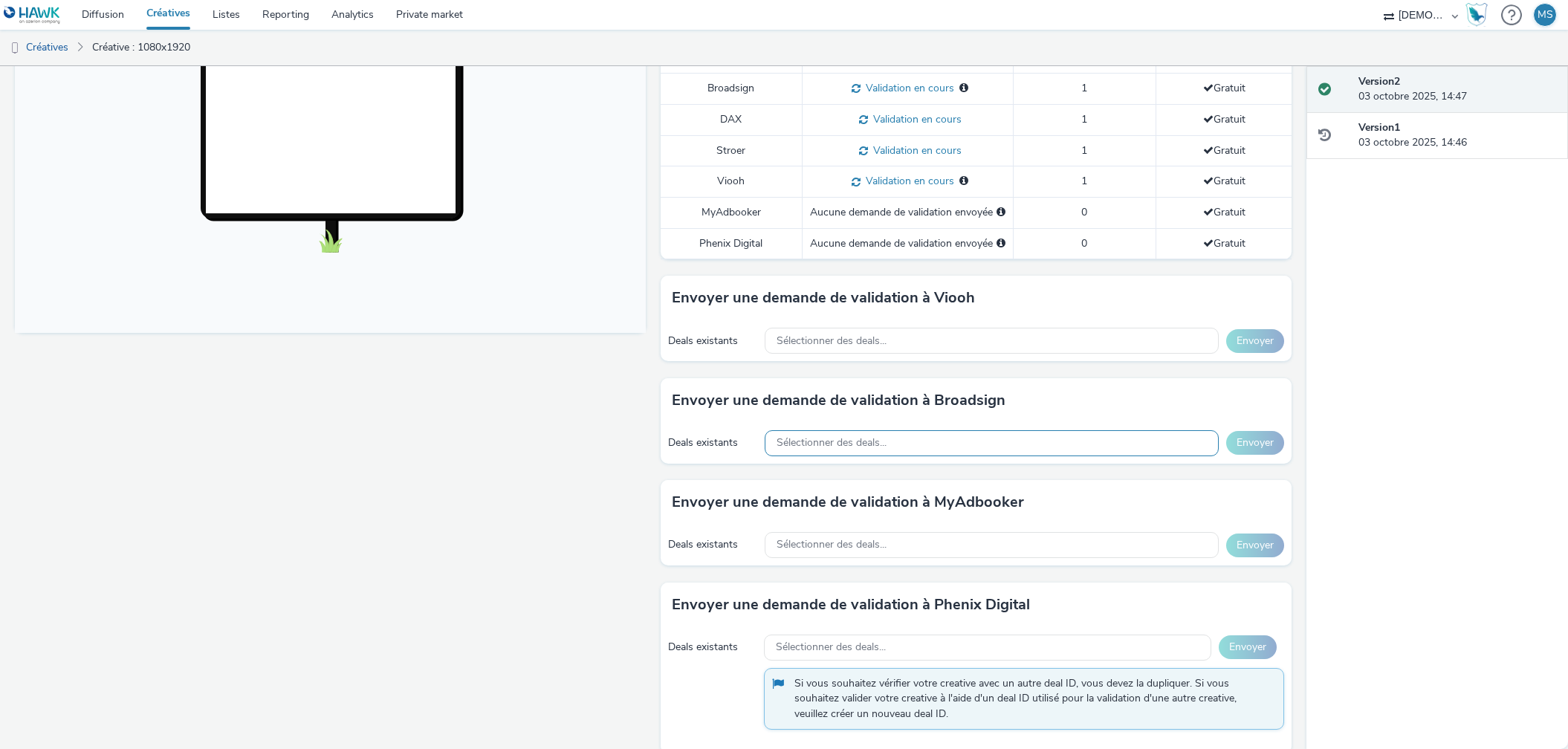
click at [913, 431] on div "Sélectionner des deals..." at bounding box center [991, 443] width 454 height 26
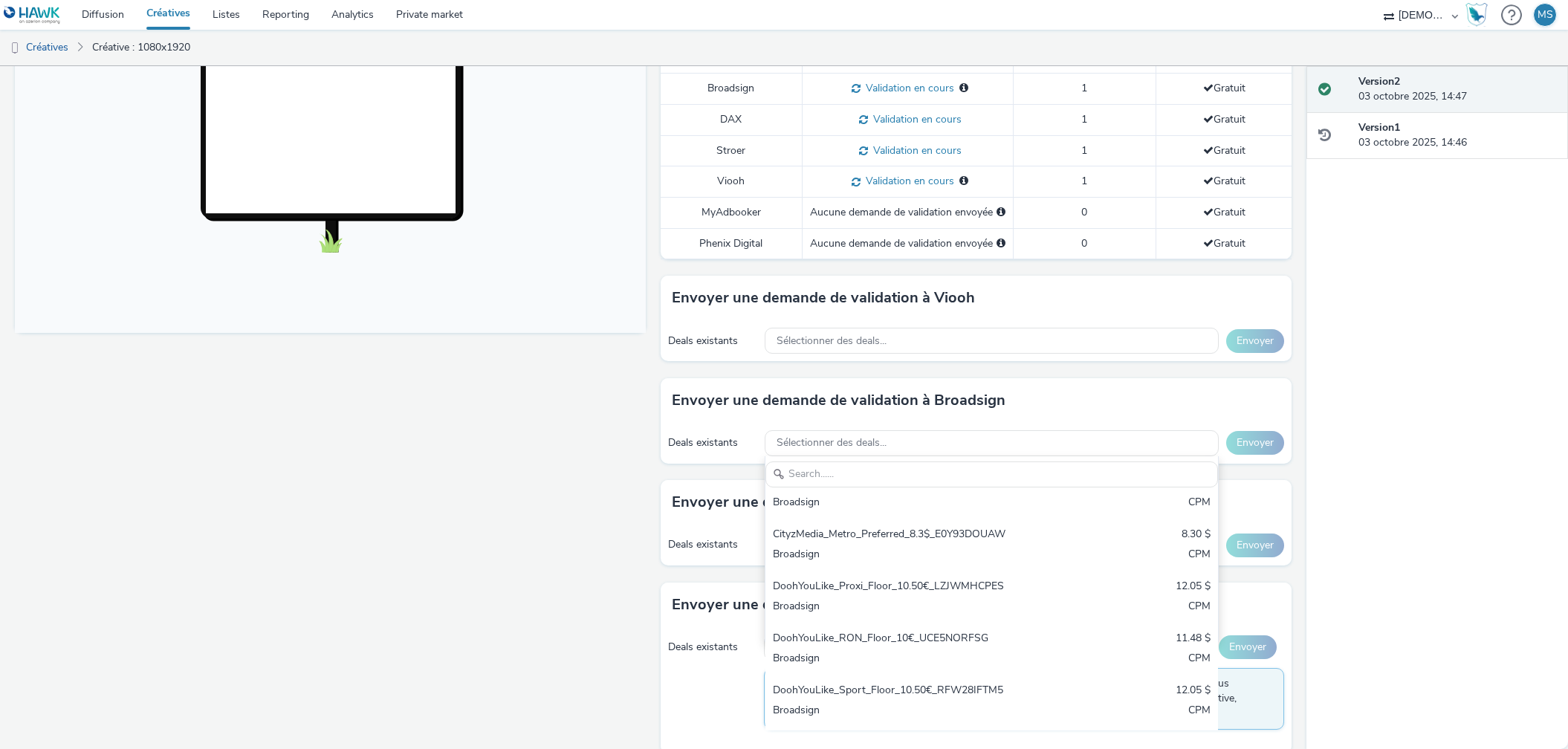
scroll to position [495, 0]
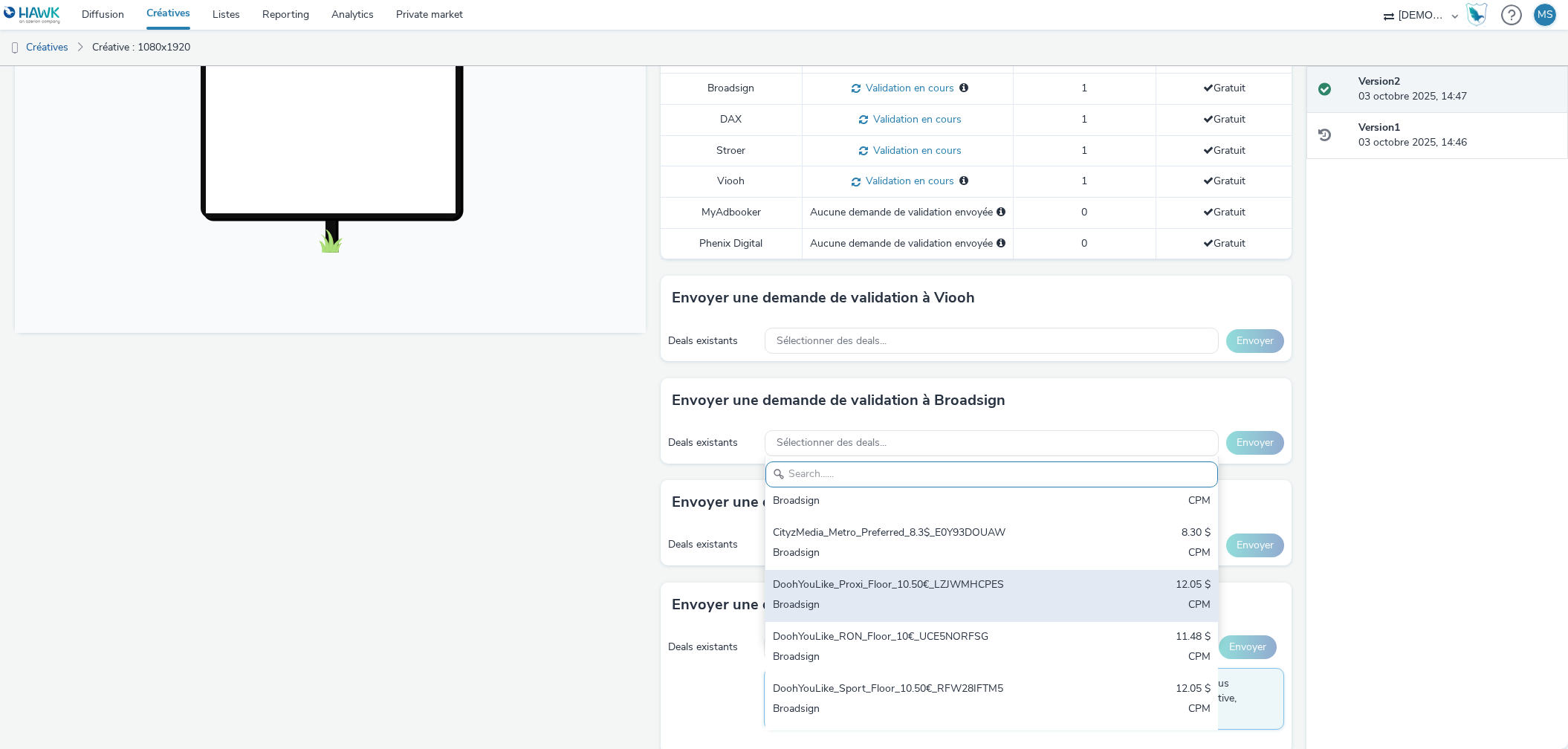
click at [874, 578] on div "DoohYouLike_Proxi_Floor_10.50€_LZJWMHCPES" at bounding box center [917, 586] width 289 height 18
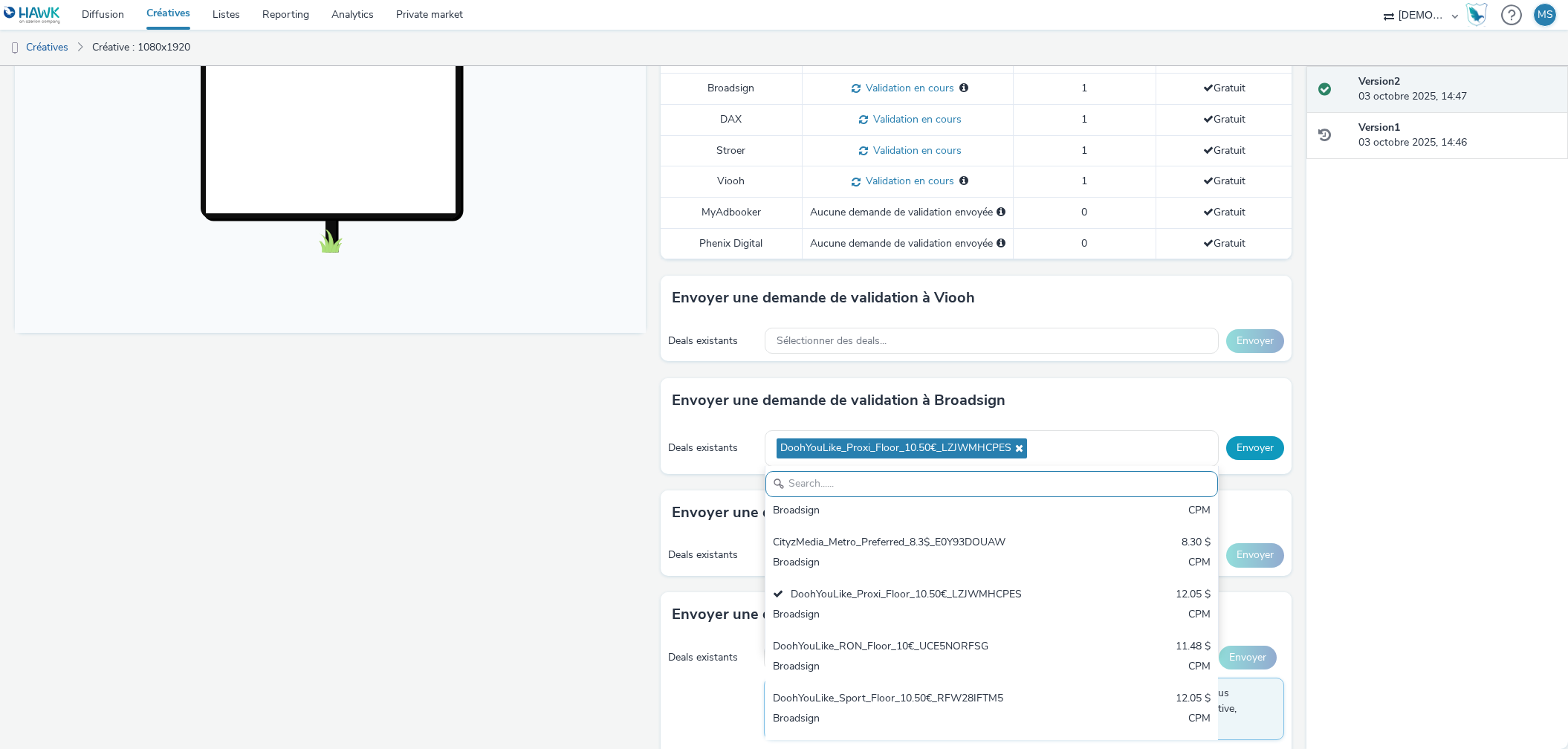
click at [1237, 436] on button "Envoyer" at bounding box center [1255, 448] width 58 height 23
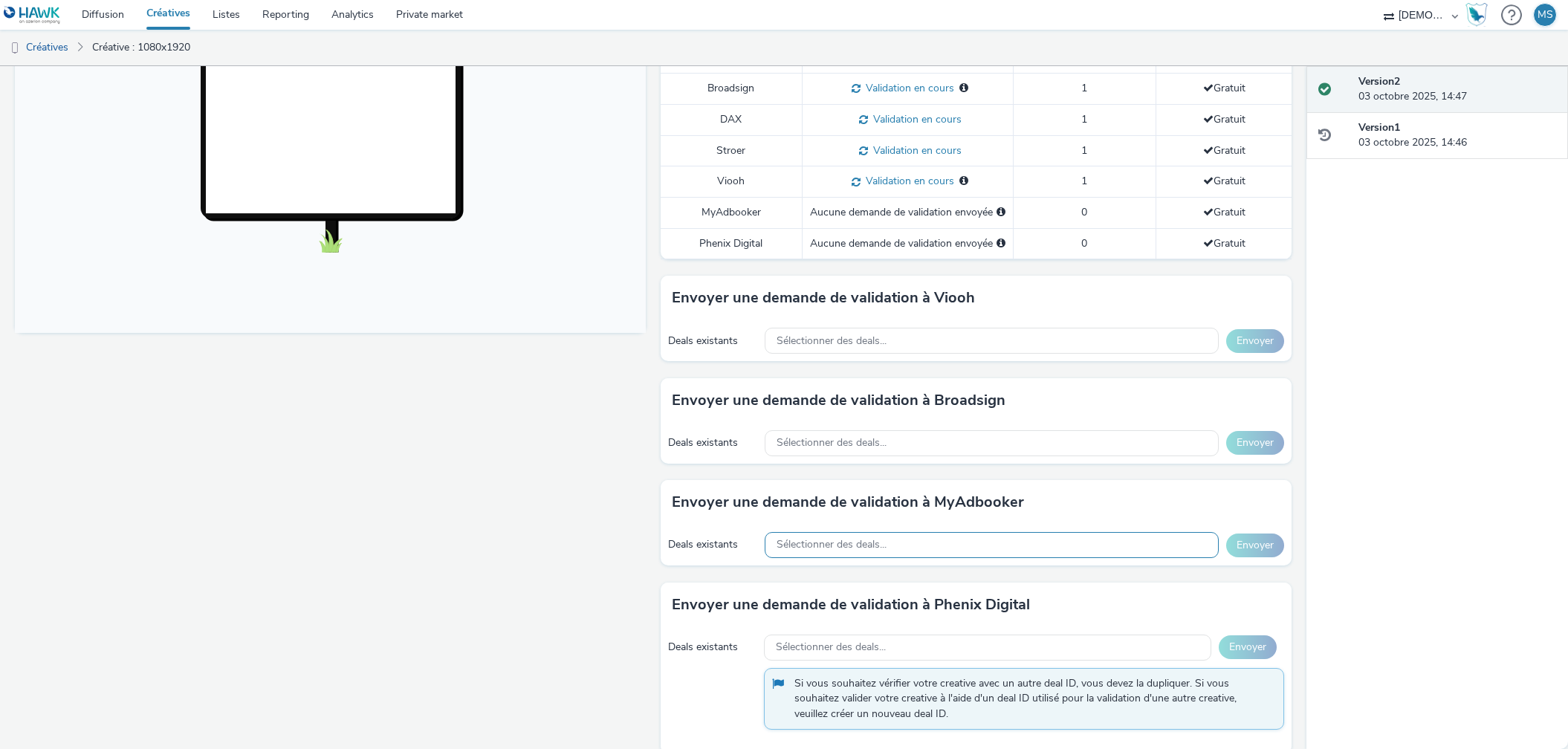
click at [1018, 532] on div "Sélectionner des deals..." at bounding box center [991, 544] width 454 height 26
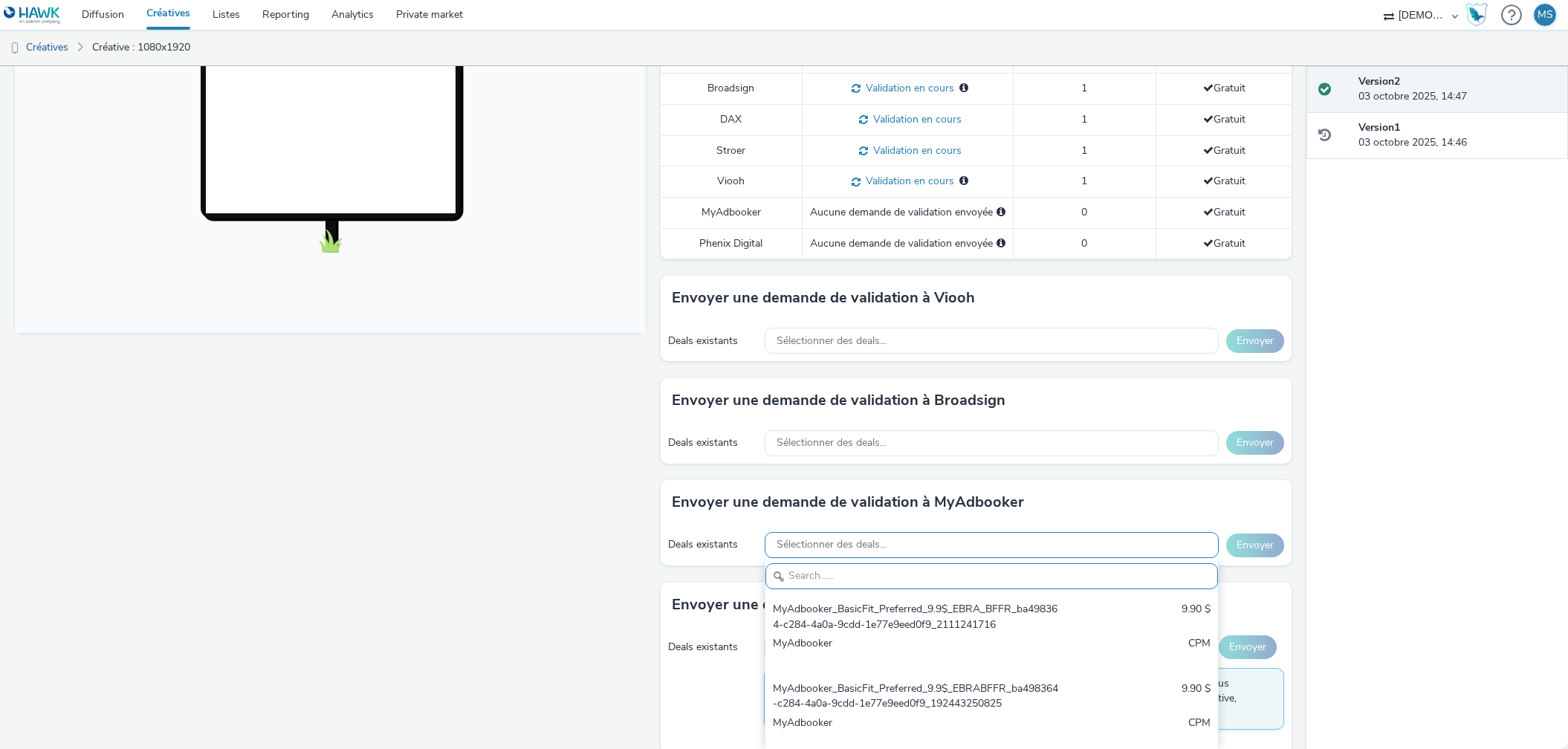
scroll to position [0, 0]
click at [915, 431] on div "Sélectionner des deals..." at bounding box center [991, 443] width 454 height 26
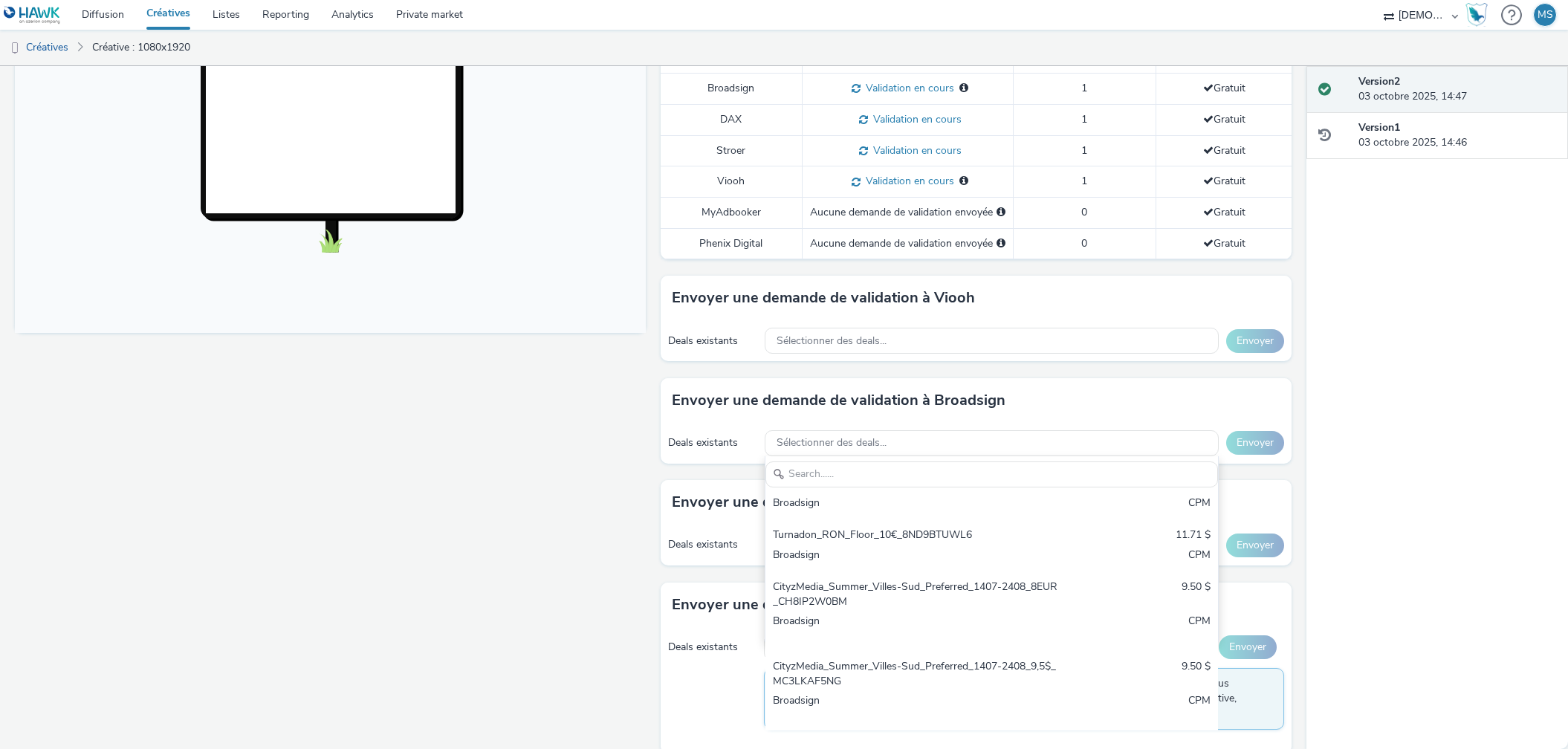
scroll to position [453, 0]
click at [476, 536] on div "Fullscreen" at bounding box center [333, 245] width 638 height 1047
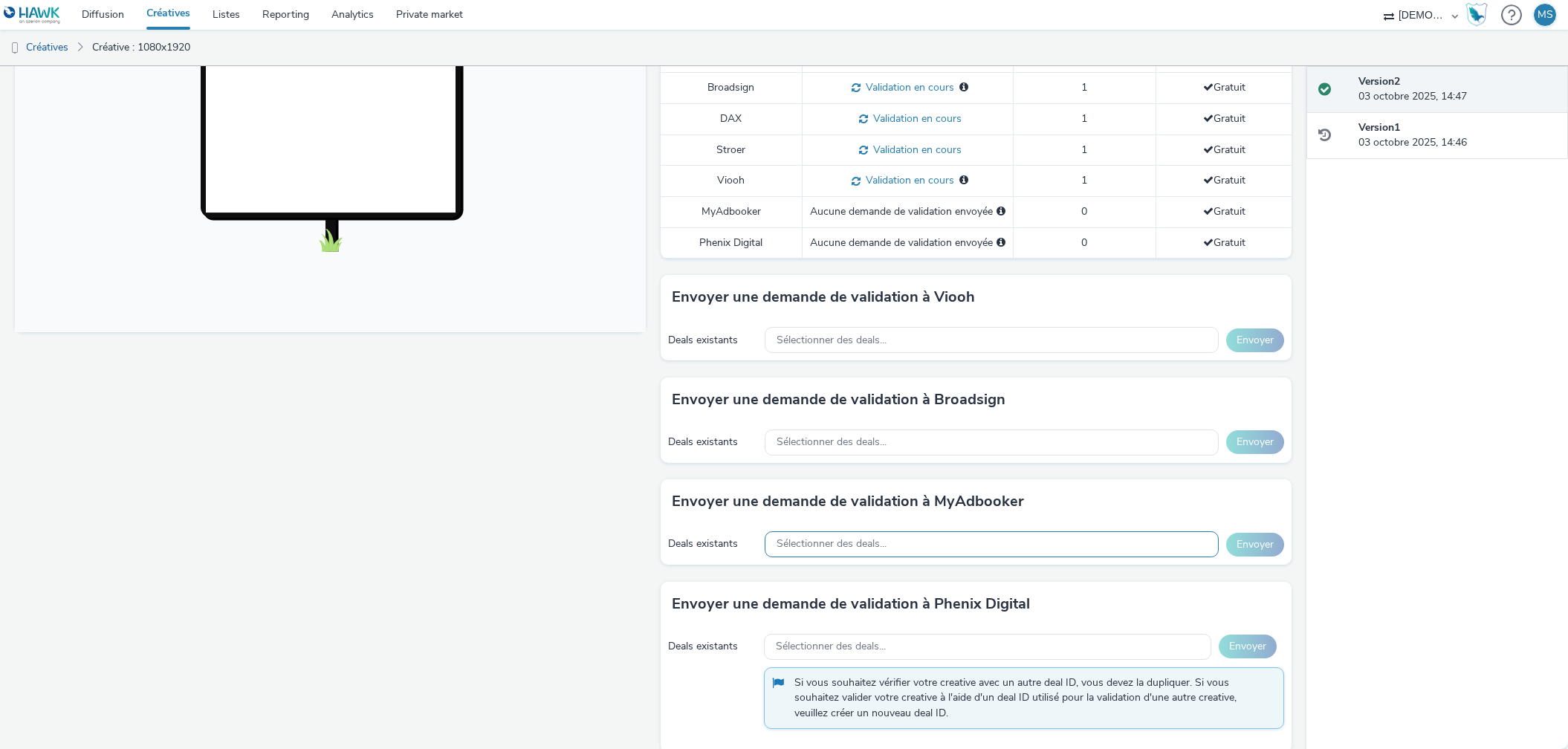
click at [804, 538] on span "Sélectionner des deals..." at bounding box center [831, 543] width 110 height 13
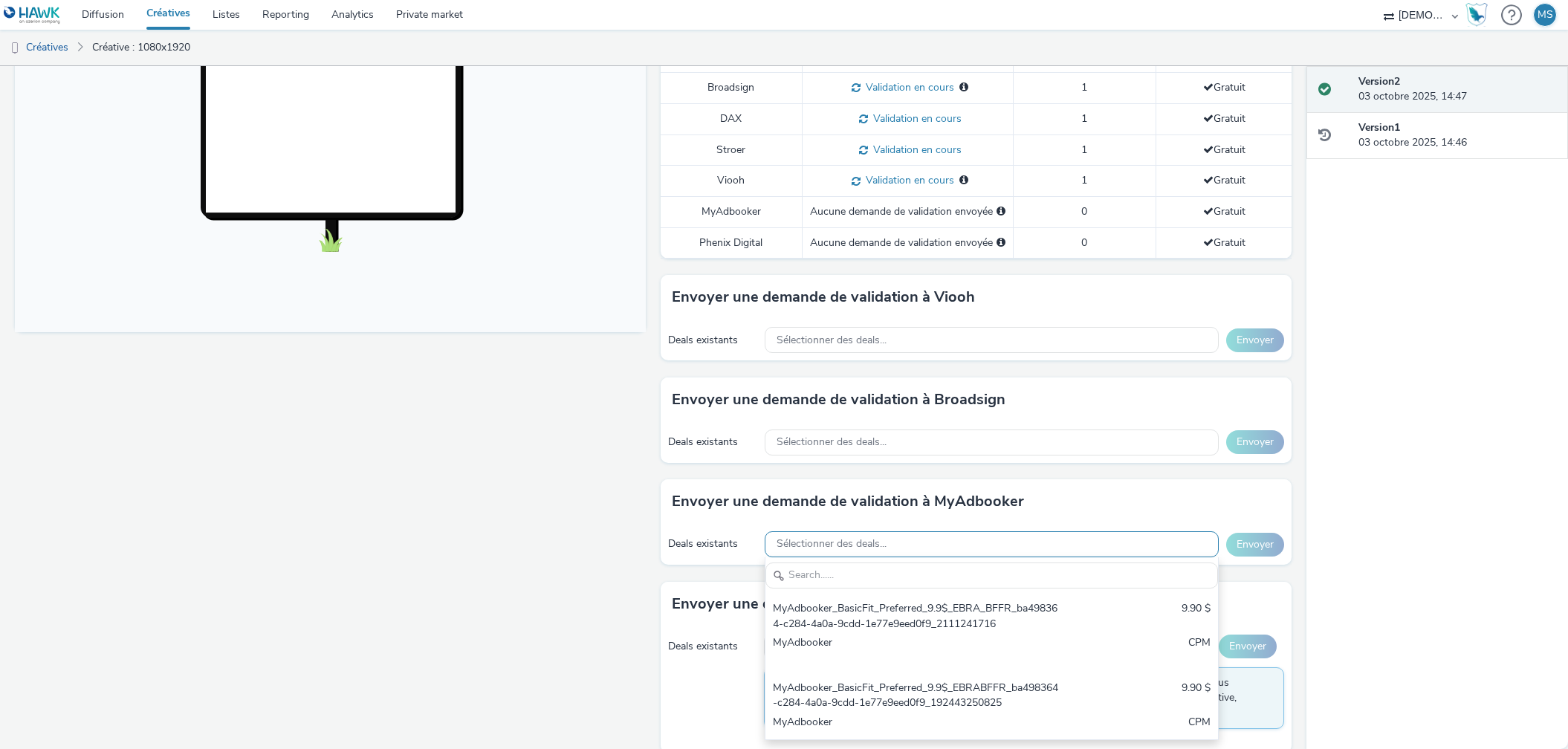
scroll to position [0, 0]
click at [805, 436] on span "Sélectionner des deals..." at bounding box center [831, 442] width 110 height 13
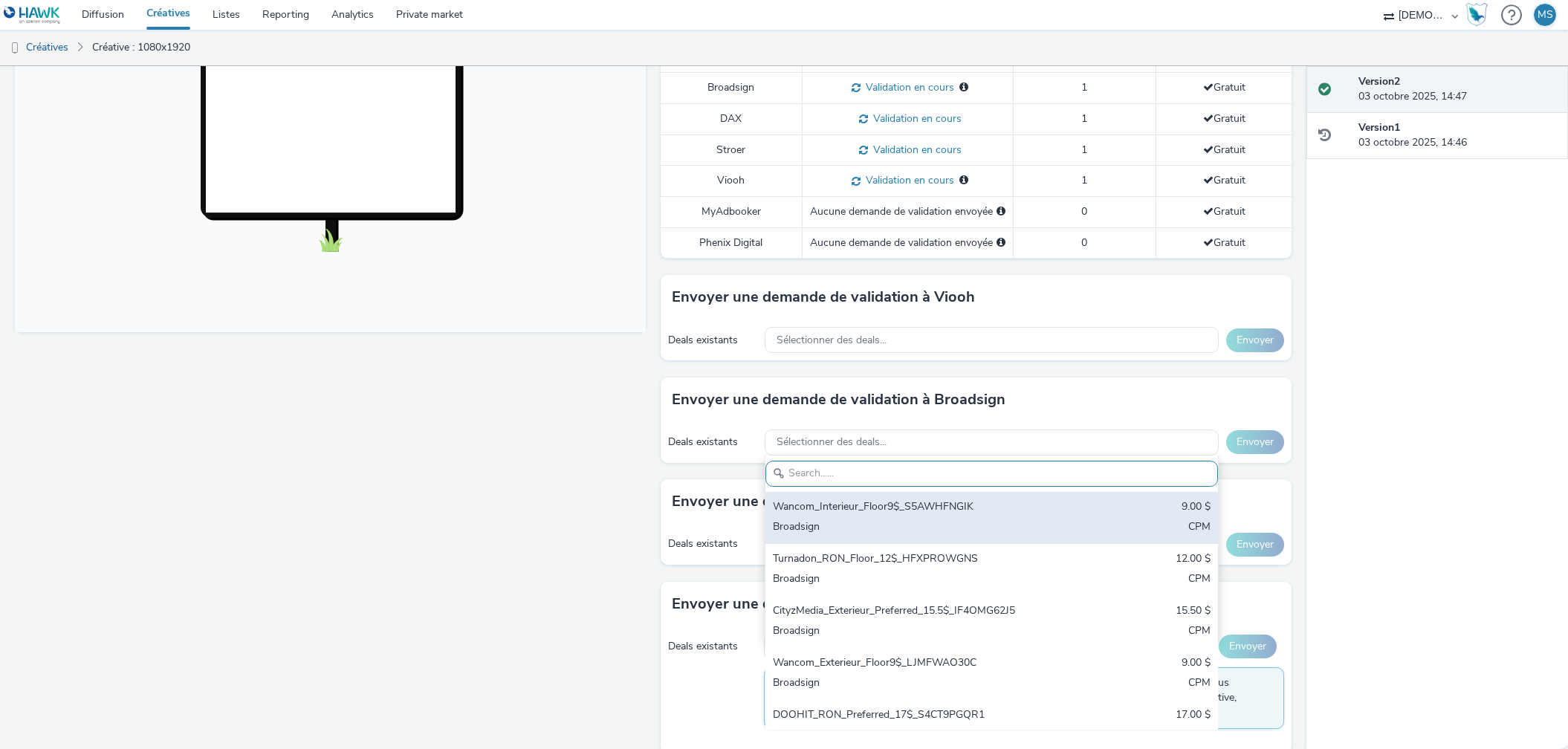
click at [976, 519] on div "Broadsign" at bounding box center [917, 528] width 289 height 18
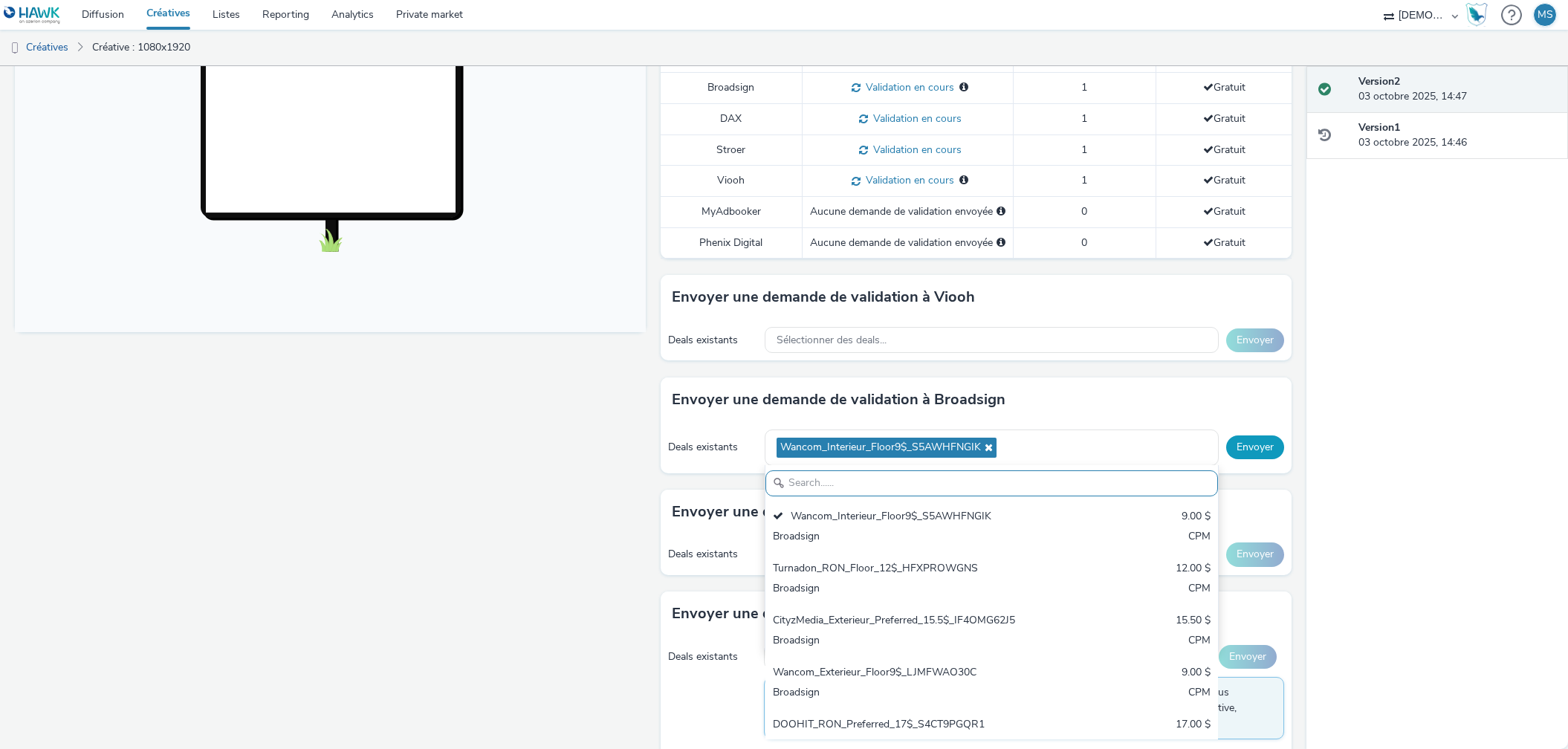
click at [1239, 435] on button "Envoyer" at bounding box center [1255, 447] width 58 height 23
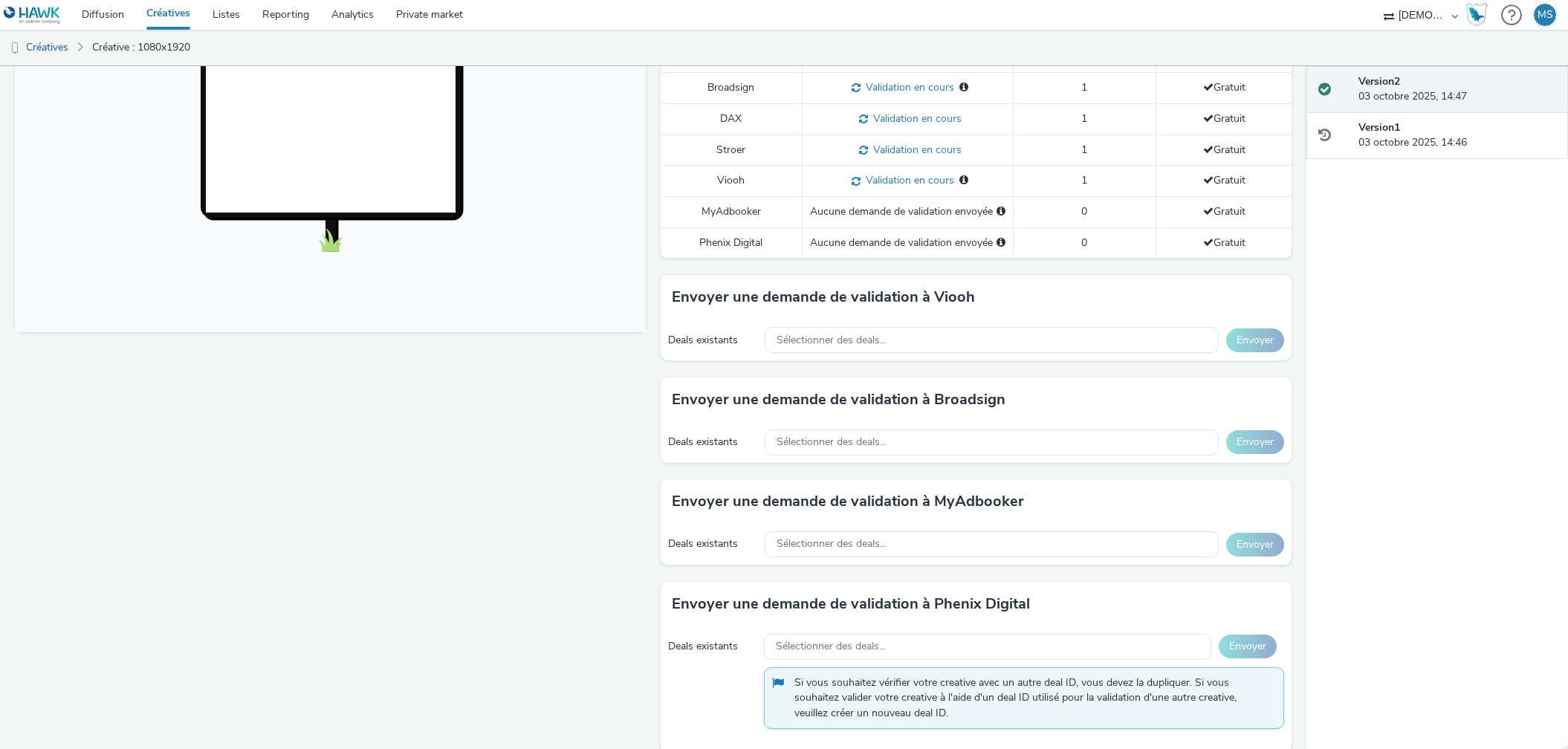
click at [631, 562] on div "Fullscreen" at bounding box center [333, 245] width 638 height 1047
click at [961, 532] on div "Sélectionner des deals..." at bounding box center [991, 544] width 454 height 26
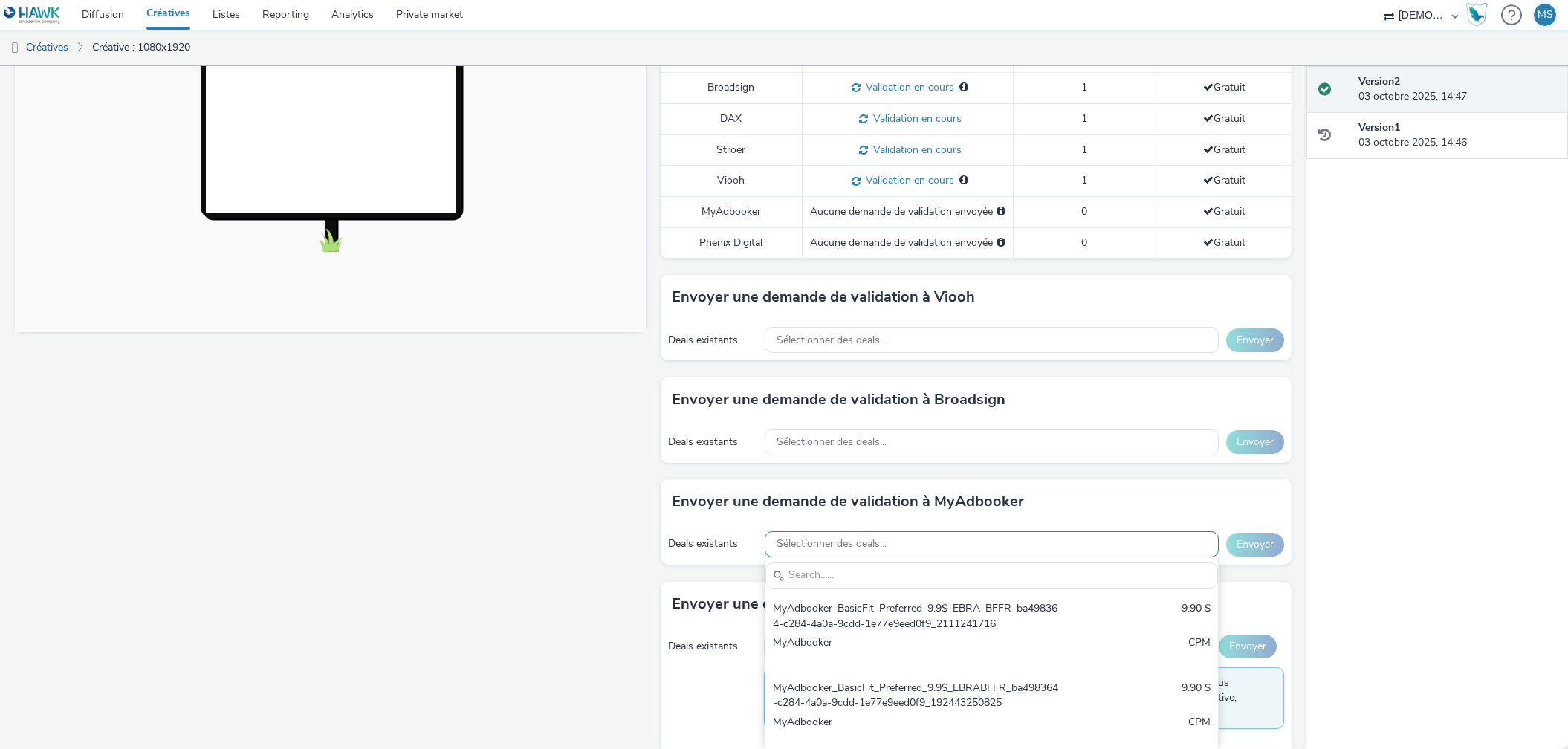
scroll to position [0, 0]
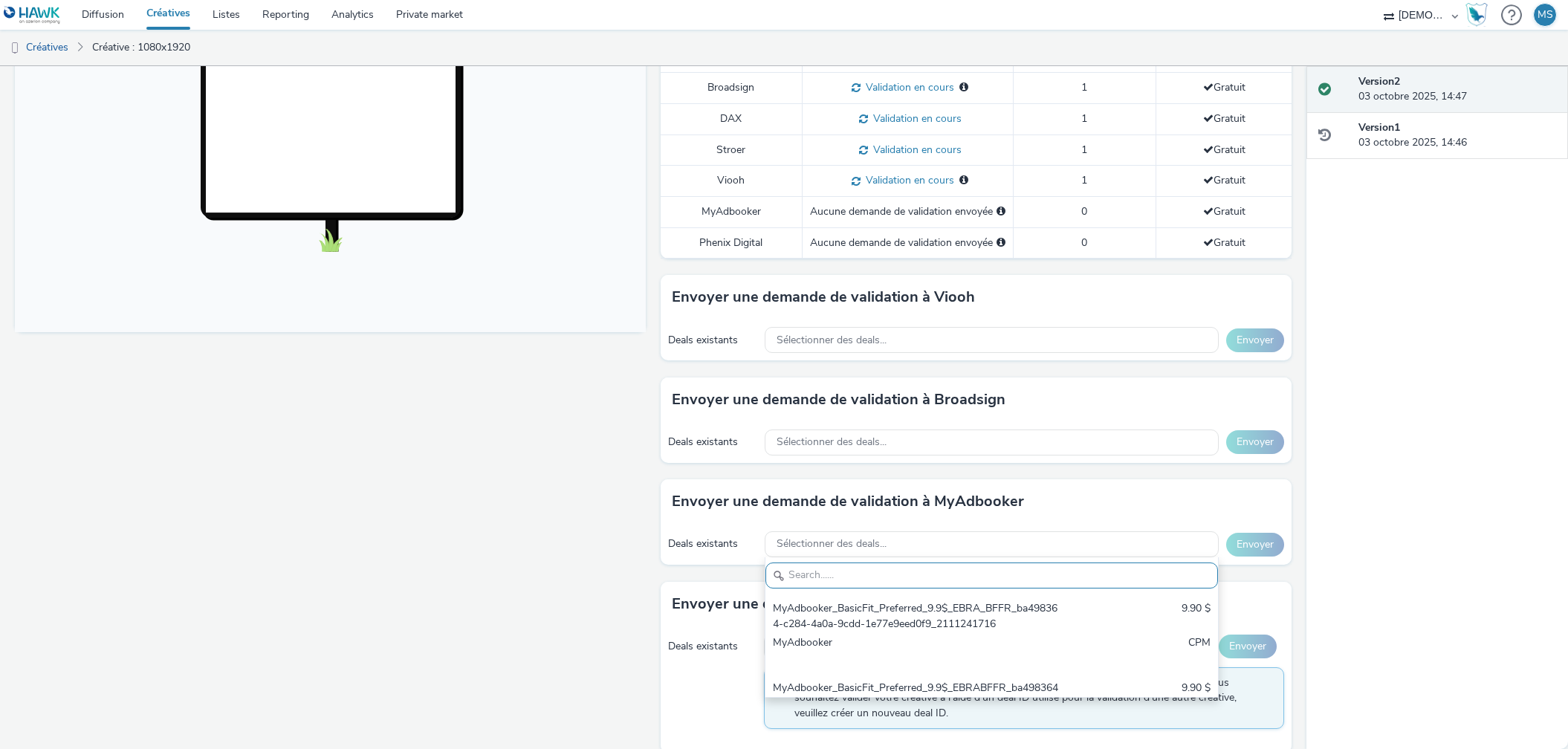
click at [505, 607] on div "Fullscreen" at bounding box center [333, 245] width 638 height 1047
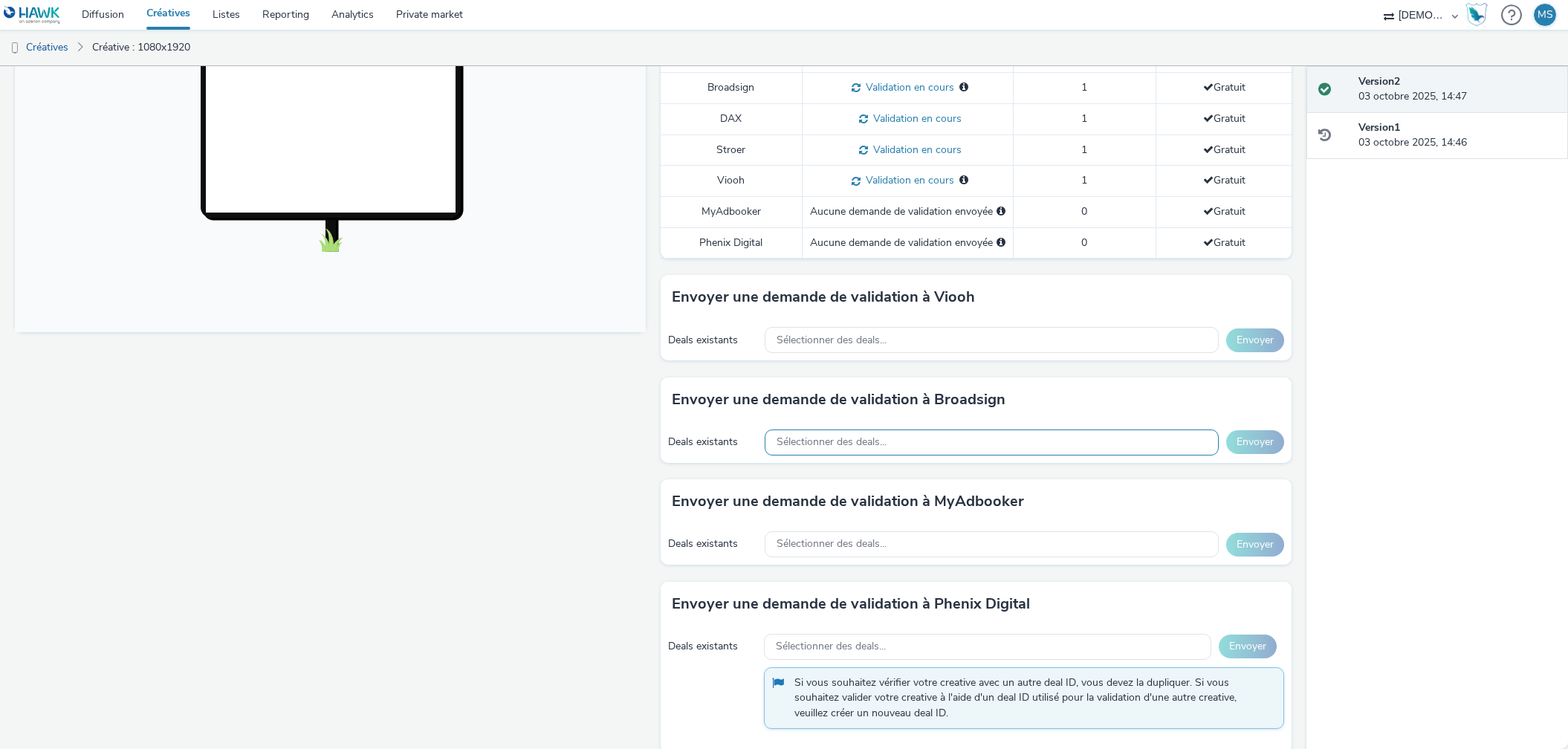
click at [841, 430] on div "Sélectionner des deals..." at bounding box center [991, 442] width 454 height 26
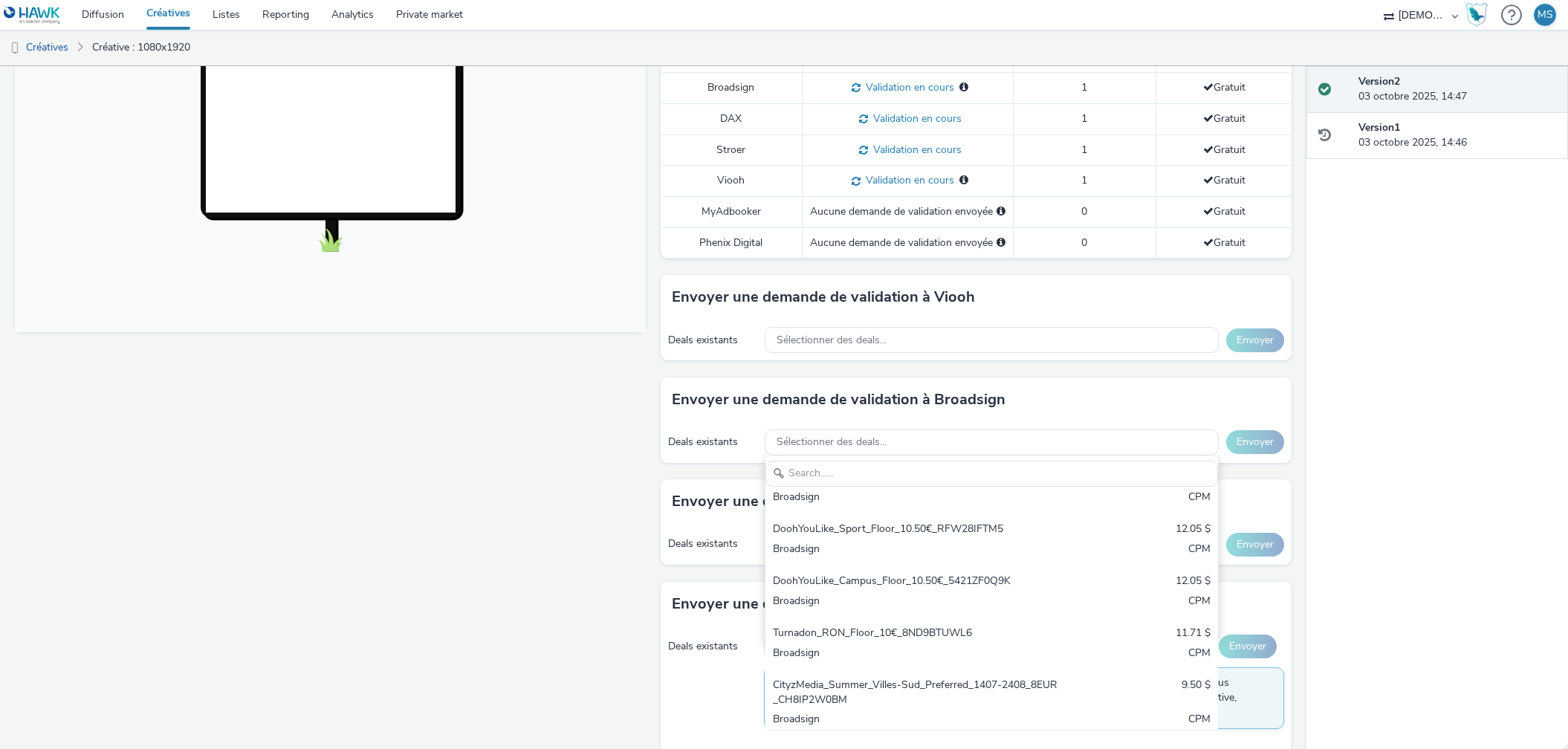
scroll to position [753, 0]
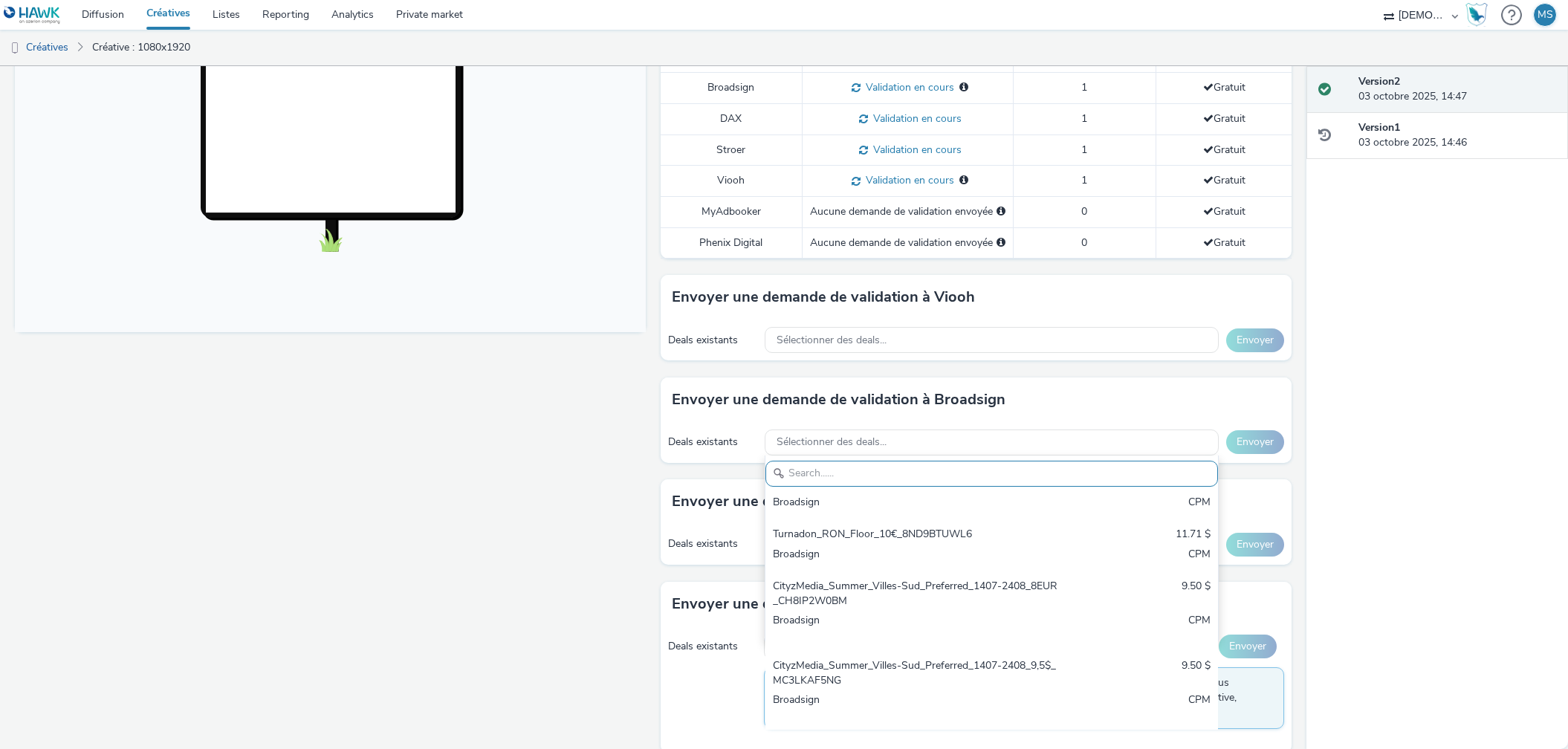
click at [500, 614] on div "Fullscreen" at bounding box center [333, 245] width 638 height 1047
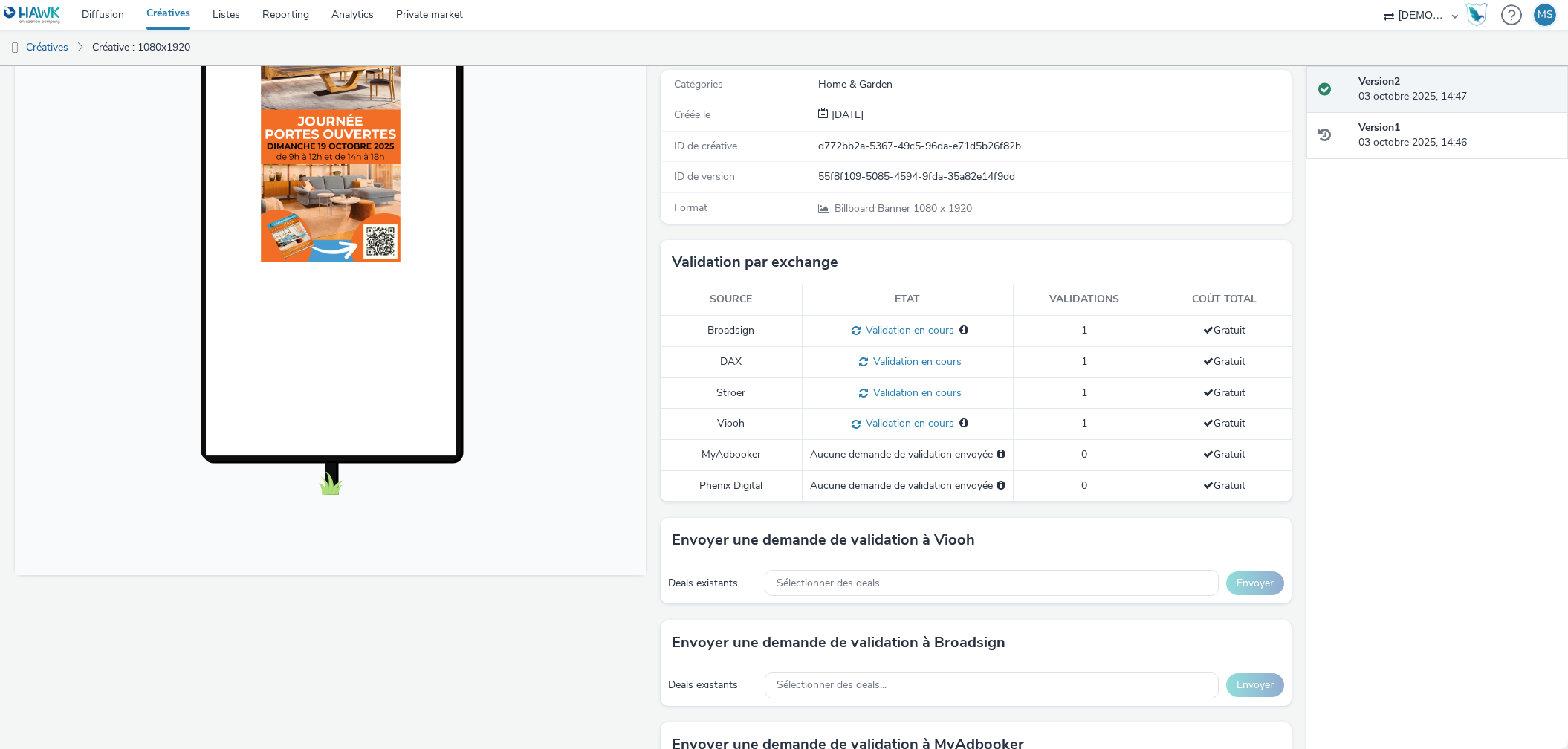
scroll to position [453, 0]
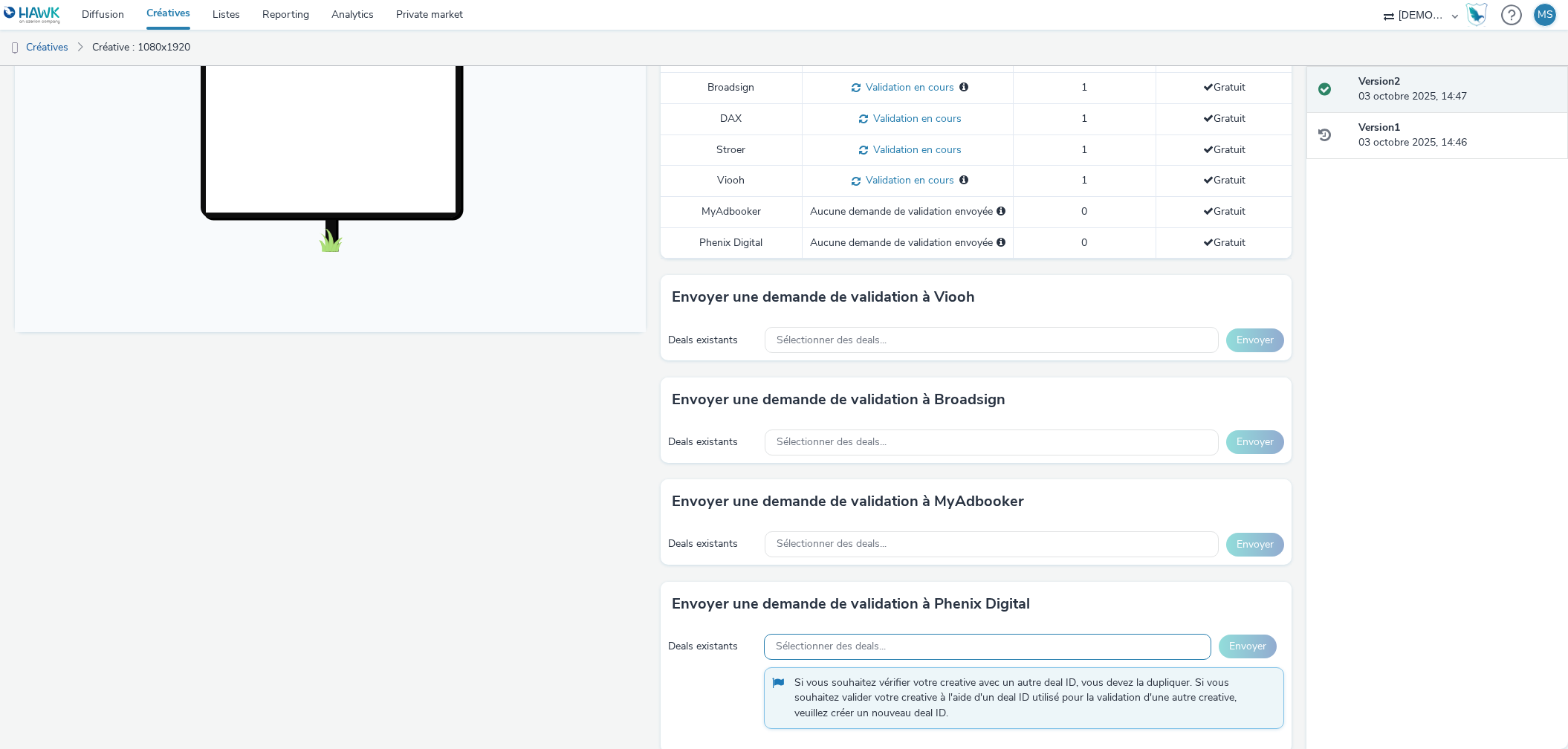
click at [808, 641] on span "Sélectionner des deals..." at bounding box center [831, 647] width 110 height 13
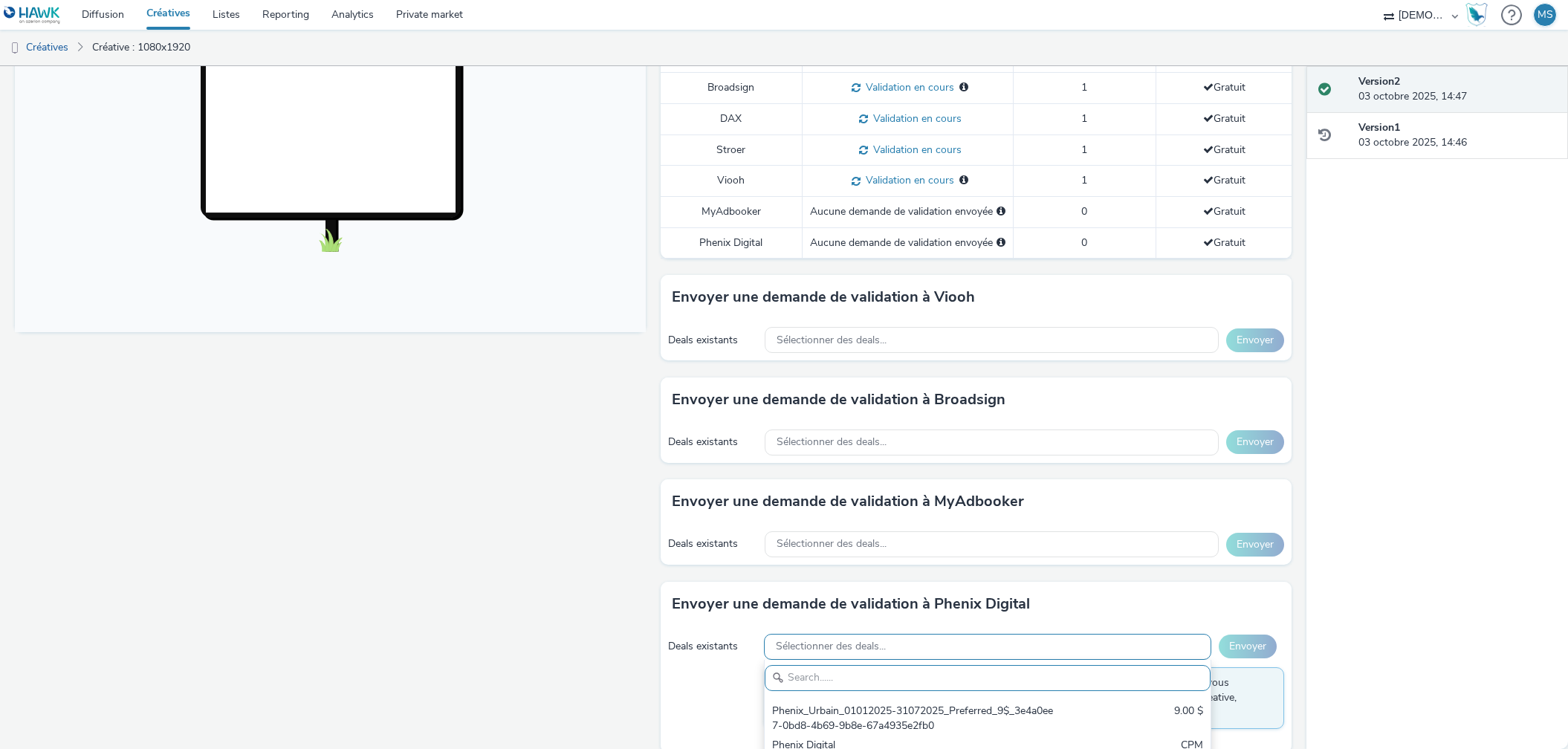
scroll to position [0, 0]
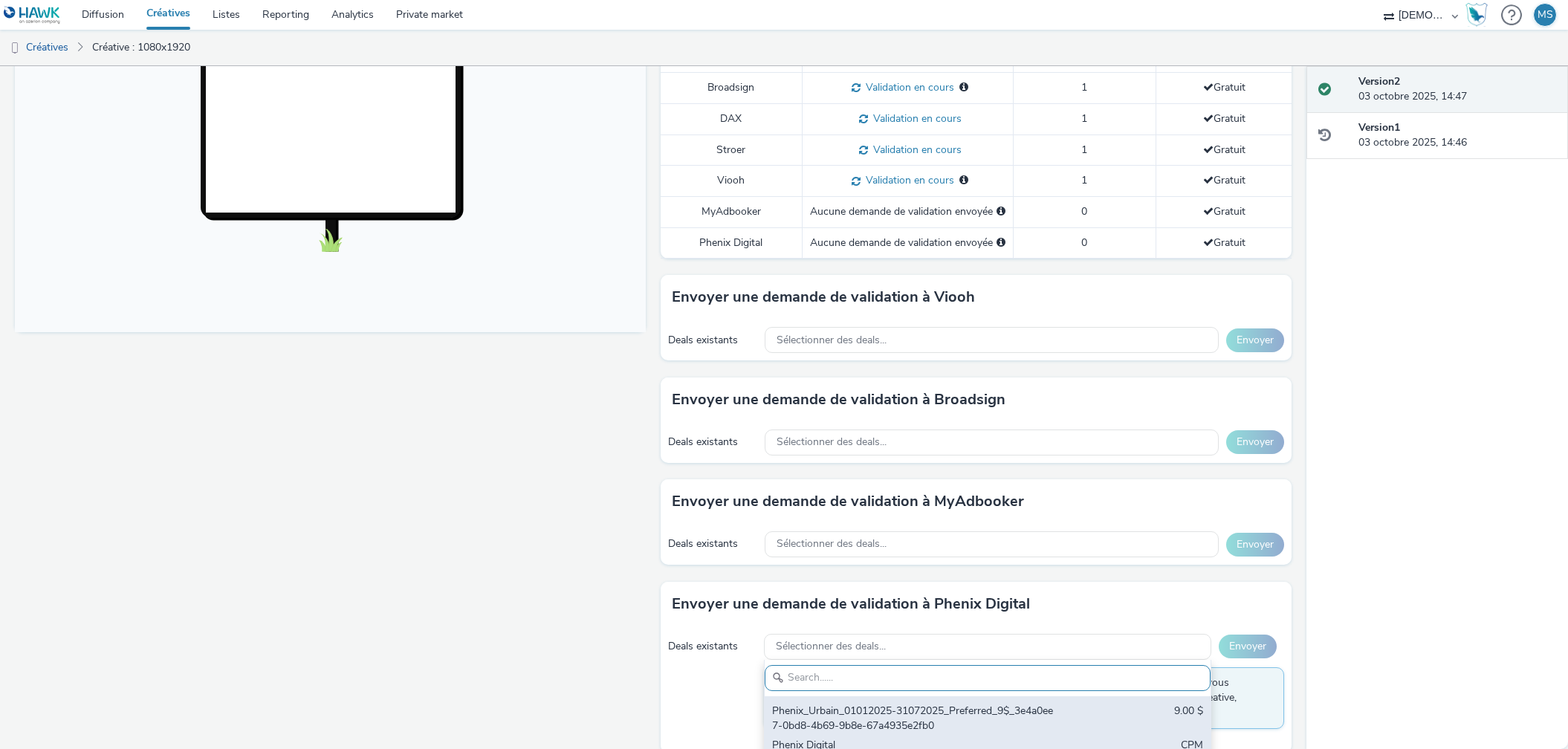
click at [808, 704] on div "Phenix_Urbain_01012025-31072025_Preferred_9$_3e4a0ee7-0bd8-4b69-9b8e-67a4935e2f…" at bounding box center [915, 719] width 285 height 30
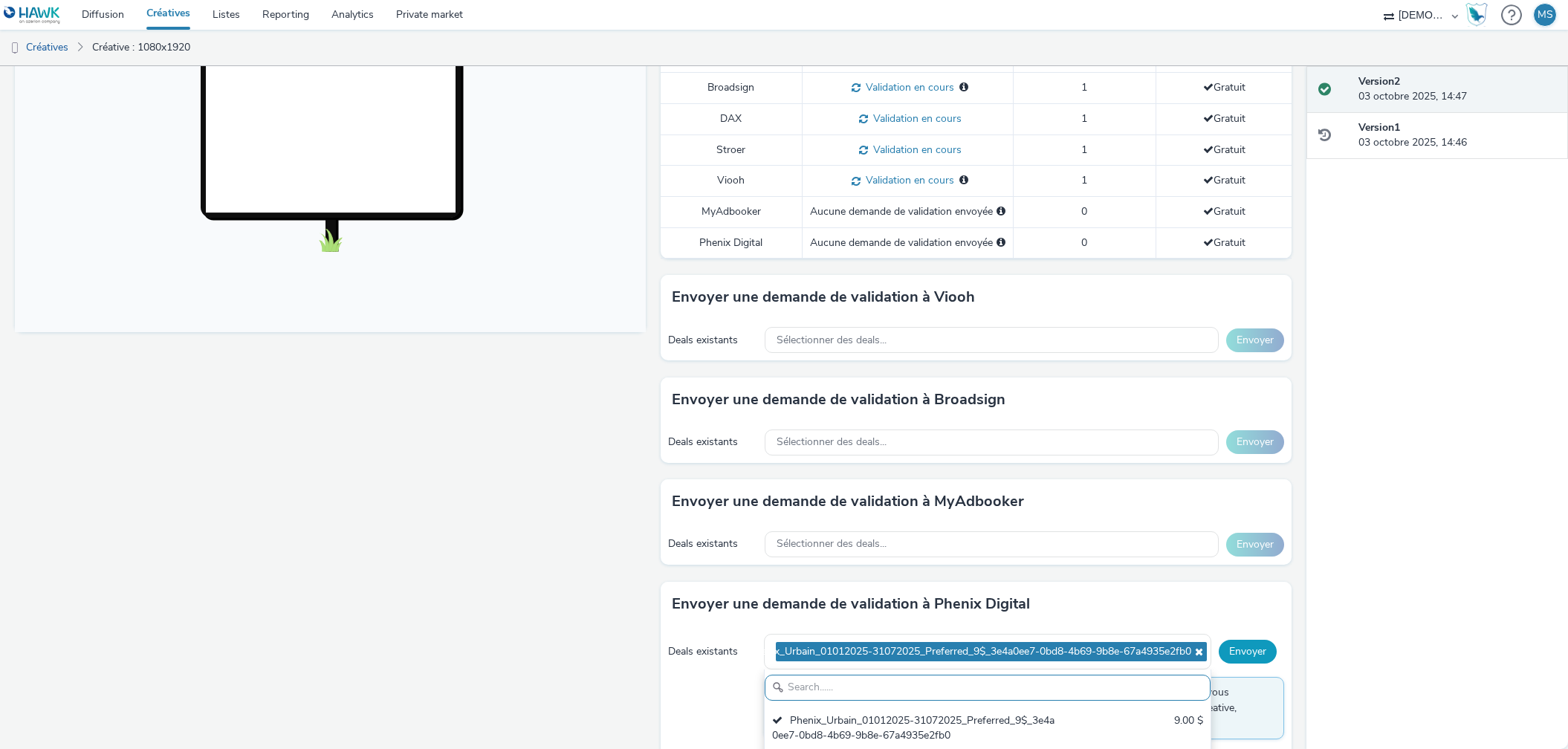
click at [1232, 640] on button "Envoyer" at bounding box center [1248, 652] width 58 height 23
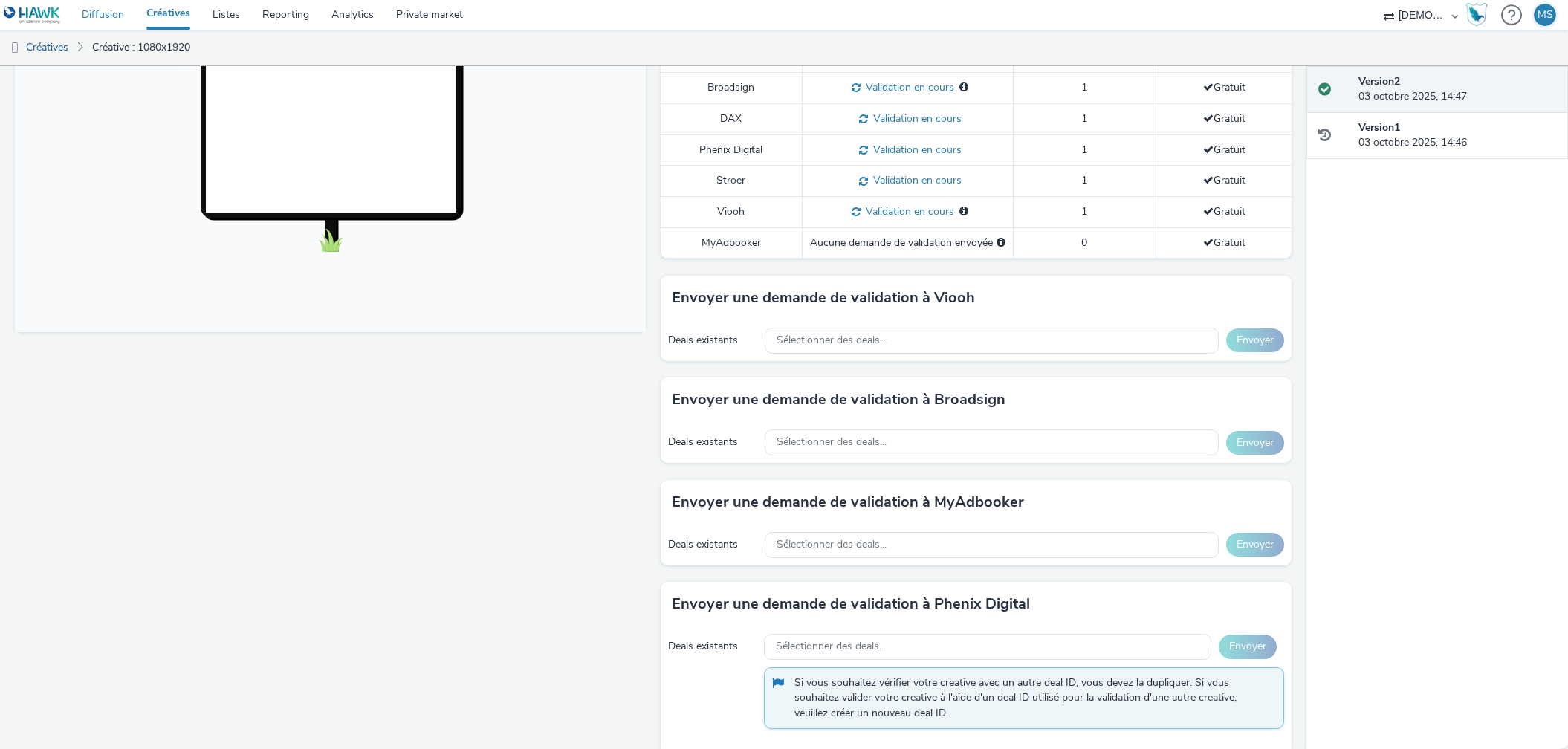
click at [98, 23] on link "Diffusion" at bounding box center [102, 15] width 64 height 30
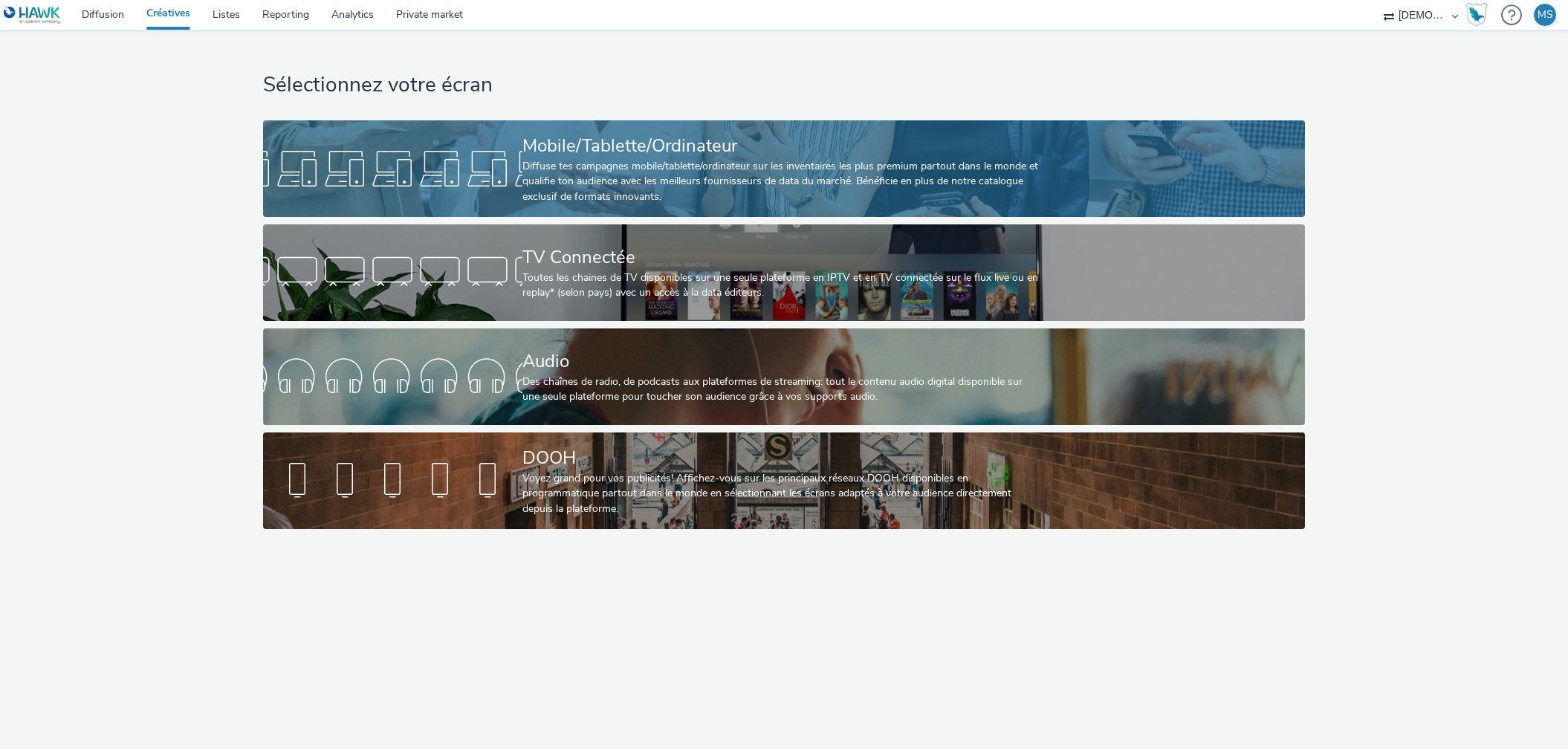
click at [719, 187] on div "Diffuse tes campagnes mobile/tablette/ordinateur sur les inventaires les plus p…" at bounding box center [781, 181] width 518 height 46
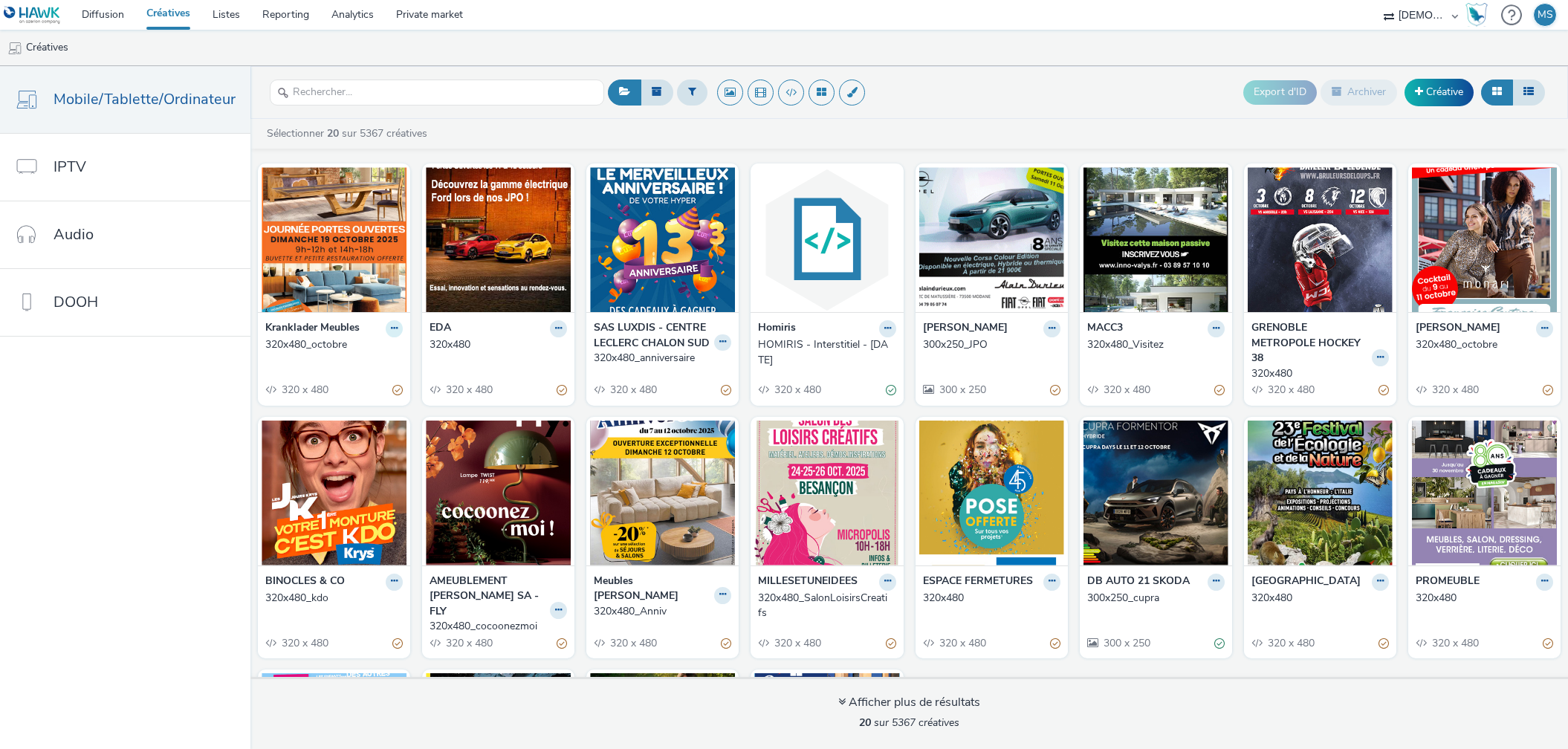
click at [391, 326] on icon at bounding box center [393, 328] width 7 height 9
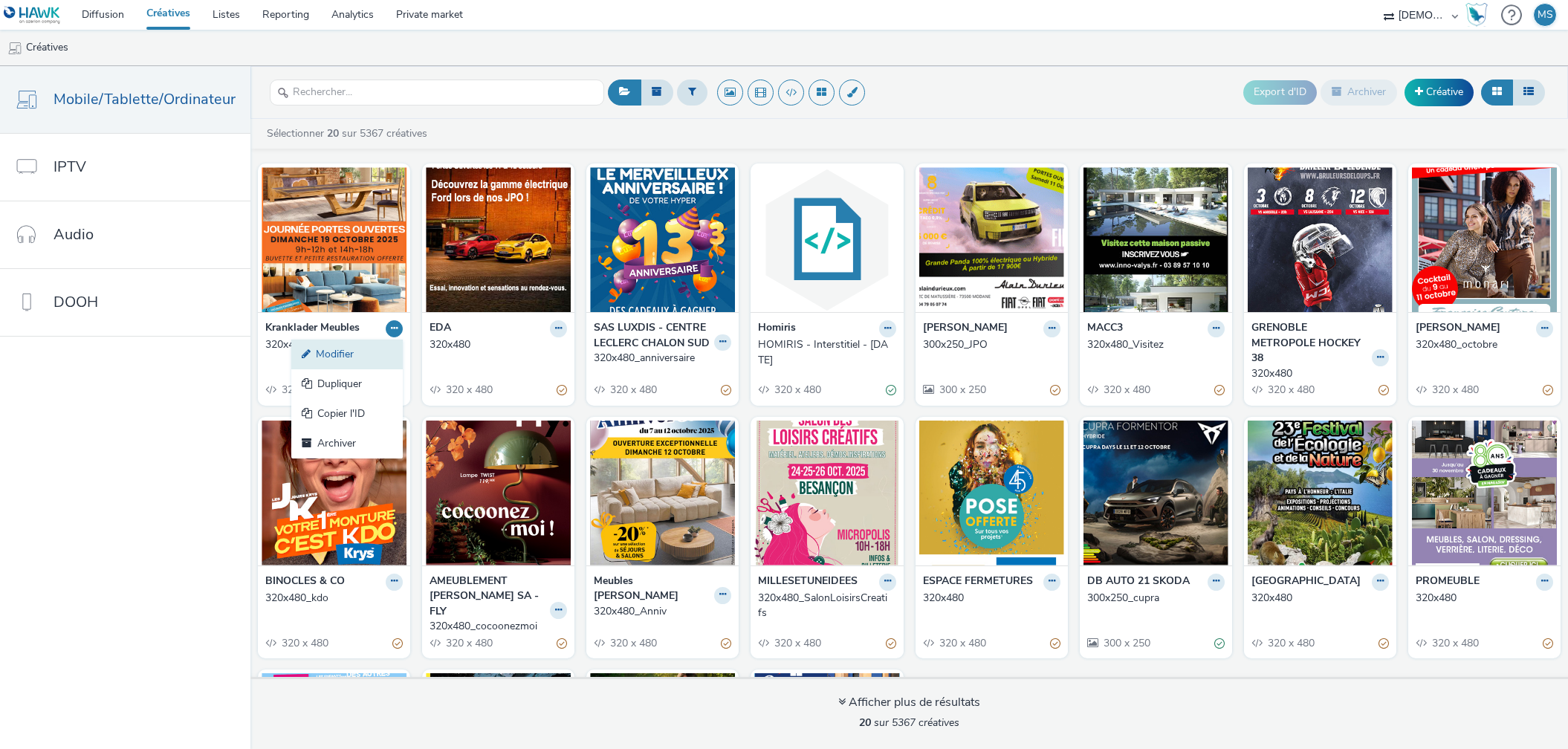
click at [370, 353] on link "Modifier" at bounding box center [347, 355] width 111 height 30
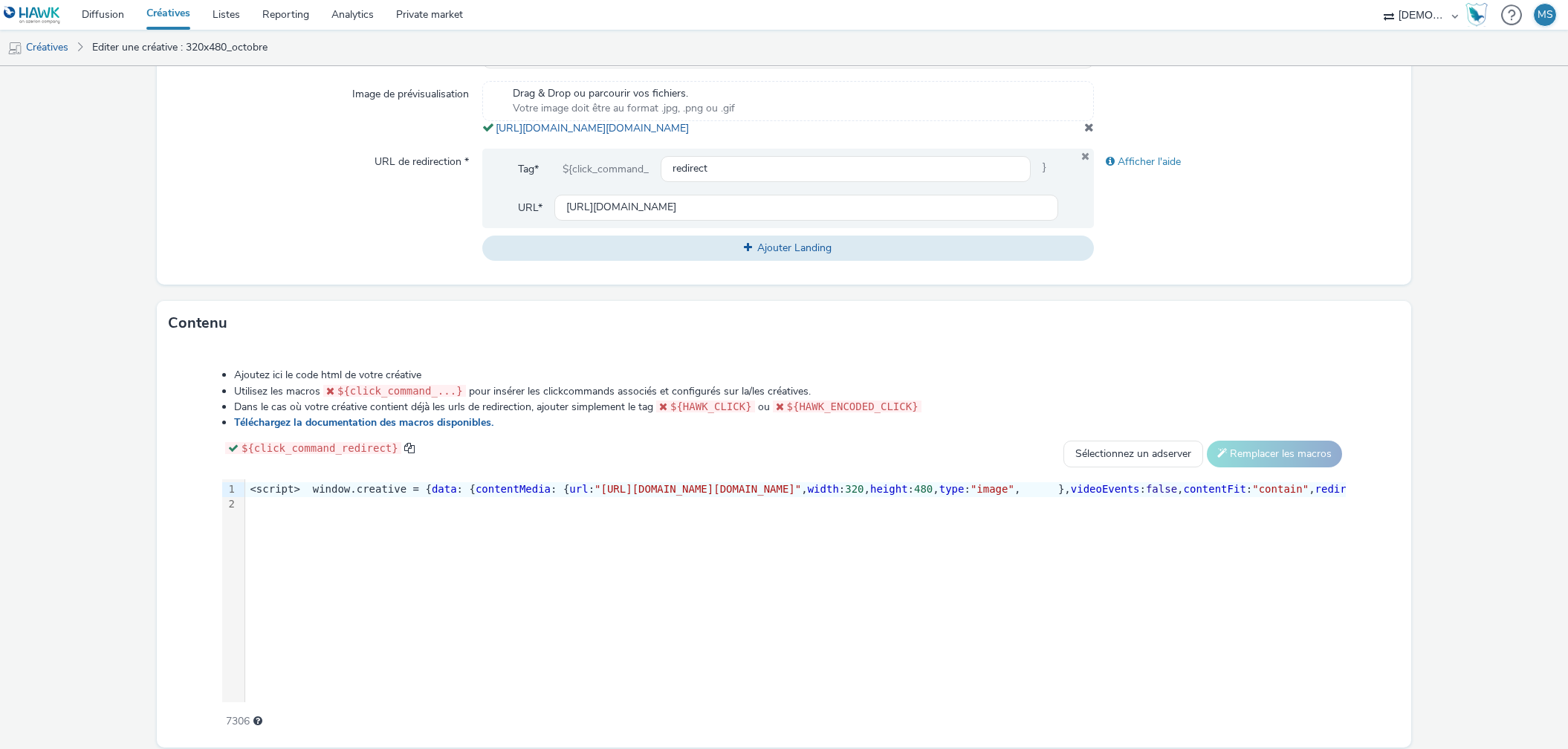
scroll to position [563, 0]
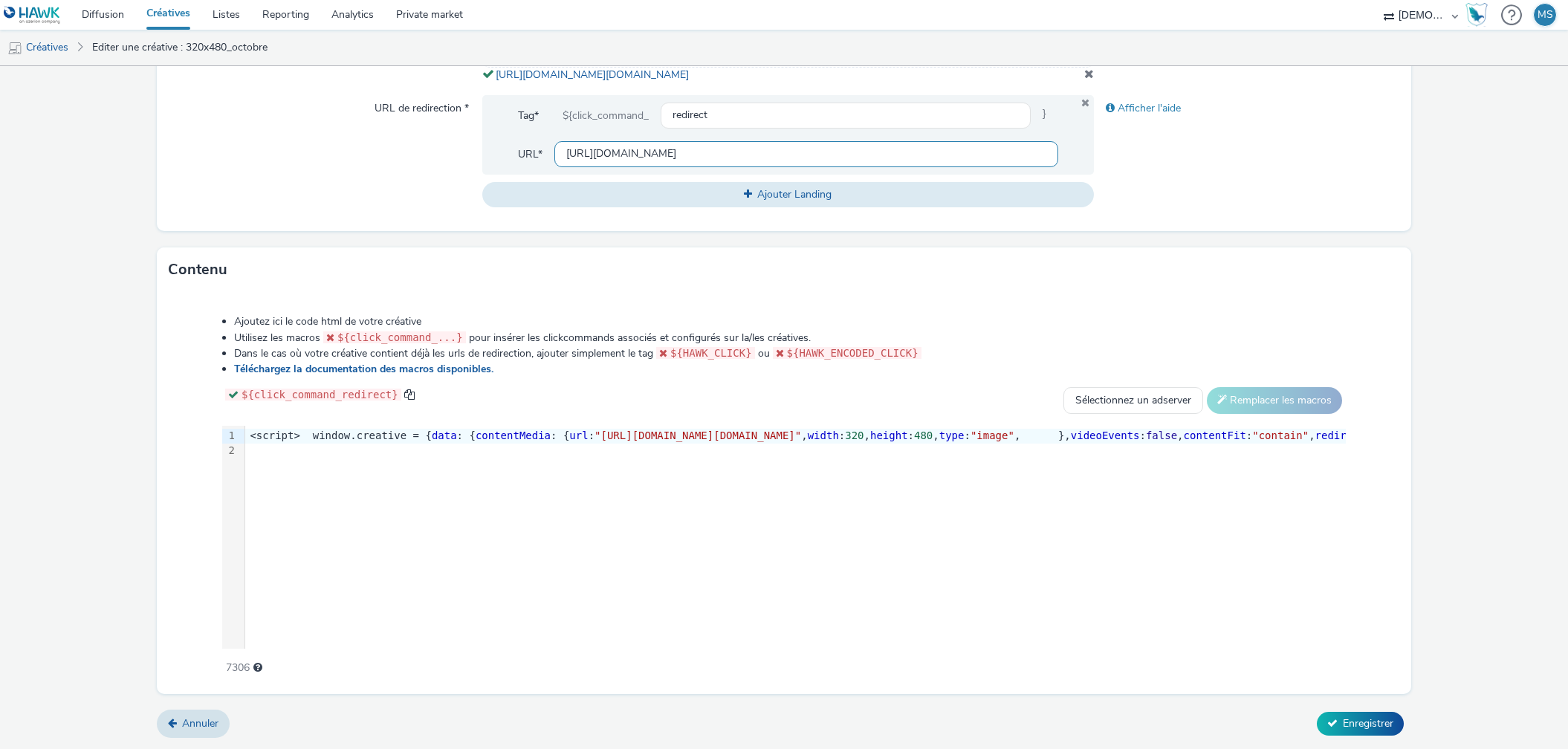
click at [761, 146] on input "[URL][DOMAIN_NAME]" at bounding box center [805, 154] width 504 height 26
click at [726, 158] on input "[URL][DOMAIN_NAME]" at bounding box center [805, 154] width 504 height 26
paste input "journees"
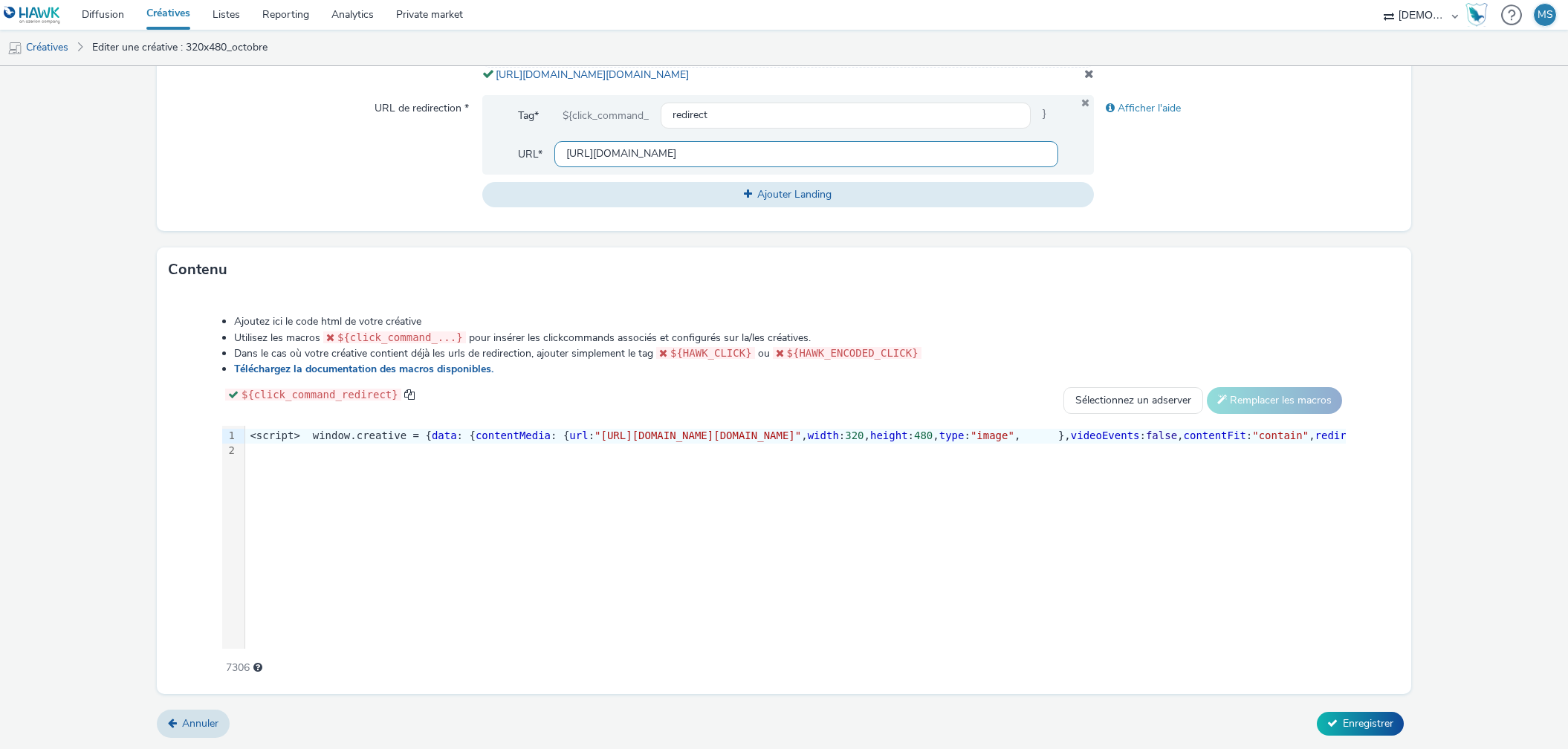
scroll to position [0, 239]
type input "[URL][DOMAIN_NAME]"
click at [1376, 720] on span "Enregistrer" at bounding box center [1368, 724] width 51 height 14
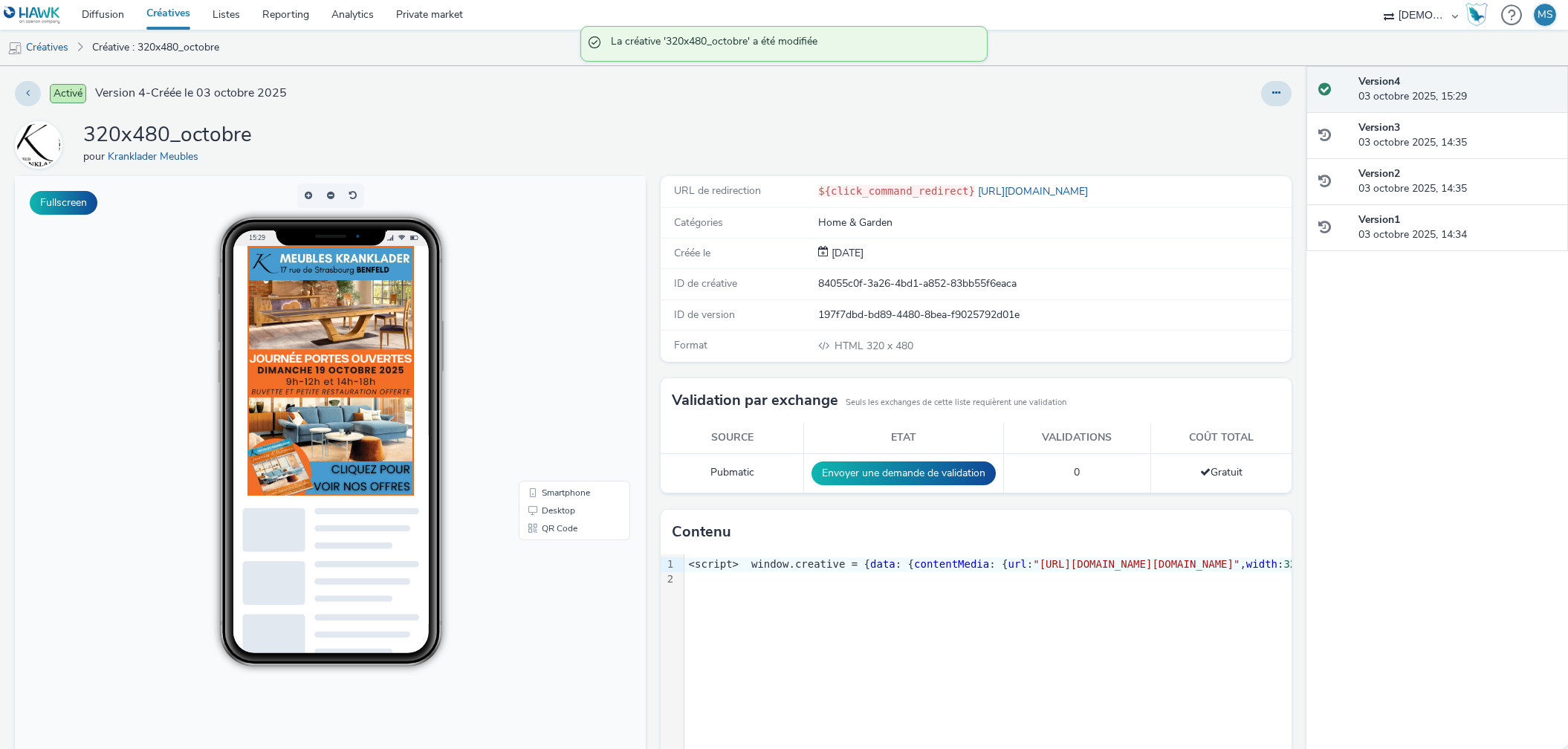
scroll to position [52, 0]
